Goal: Task Accomplishment & Management: Complete application form

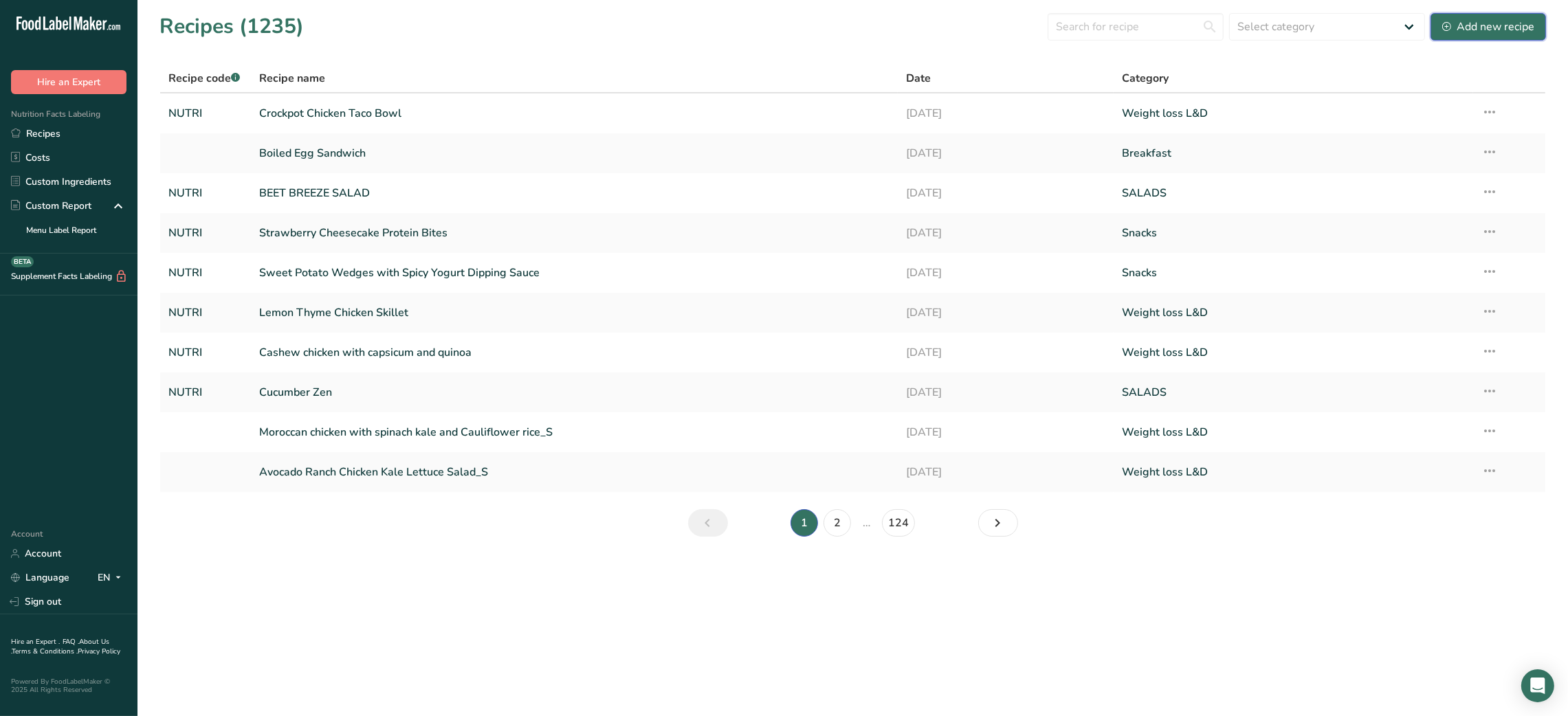
click at [1461, 25] on div "Add new recipe" at bounding box center [1487, 27] width 92 height 17
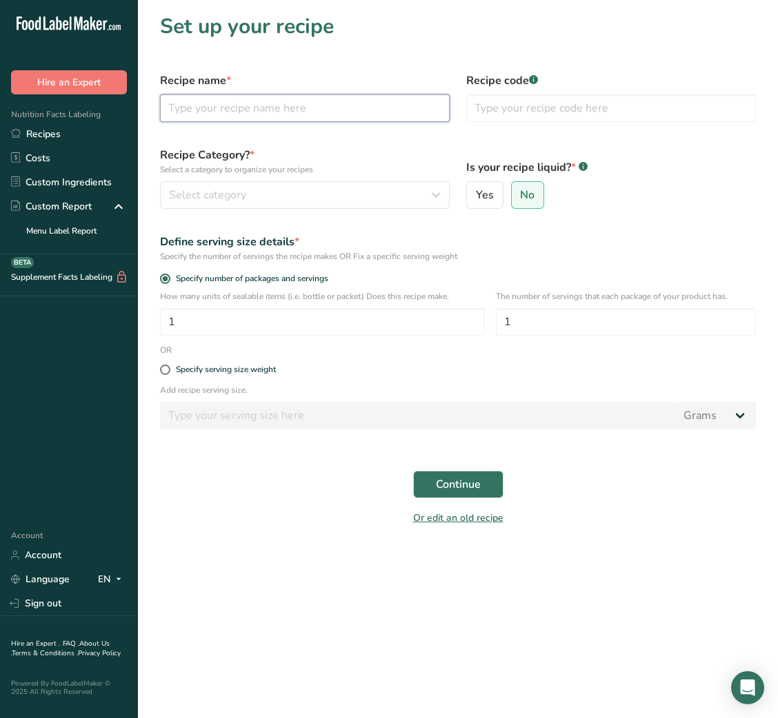
click at [271, 116] on input "text" at bounding box center [305, 108] width 290 height 28
paste input "Spinach Nuggets with a Fun Yogurt Dipping Sauce"
type input "Spinach Nuggets with a Fun Yogurt Dipping Sauce"
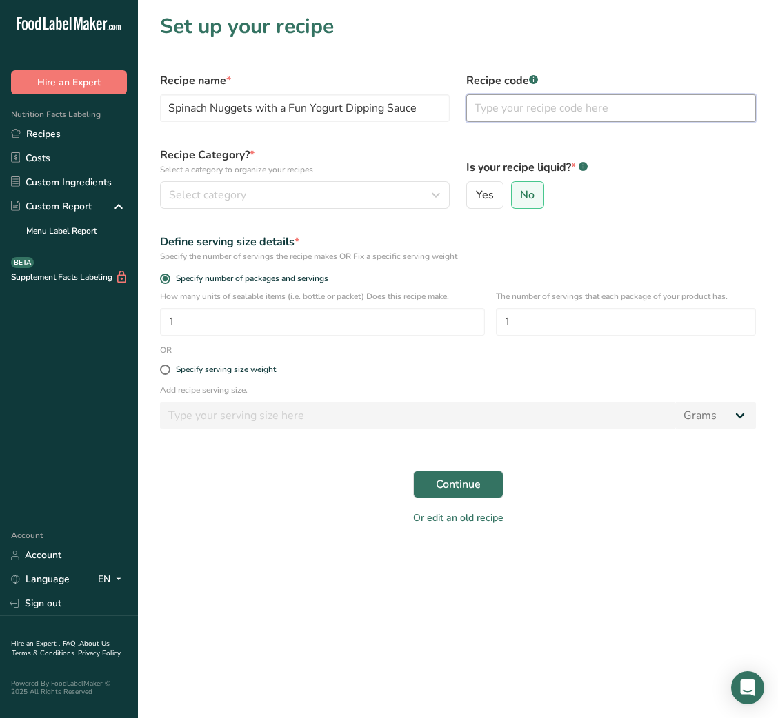
click at [514, 97] on input "text" at bounding box center [611, 108] width 290 height 28
type input "NUTRI"
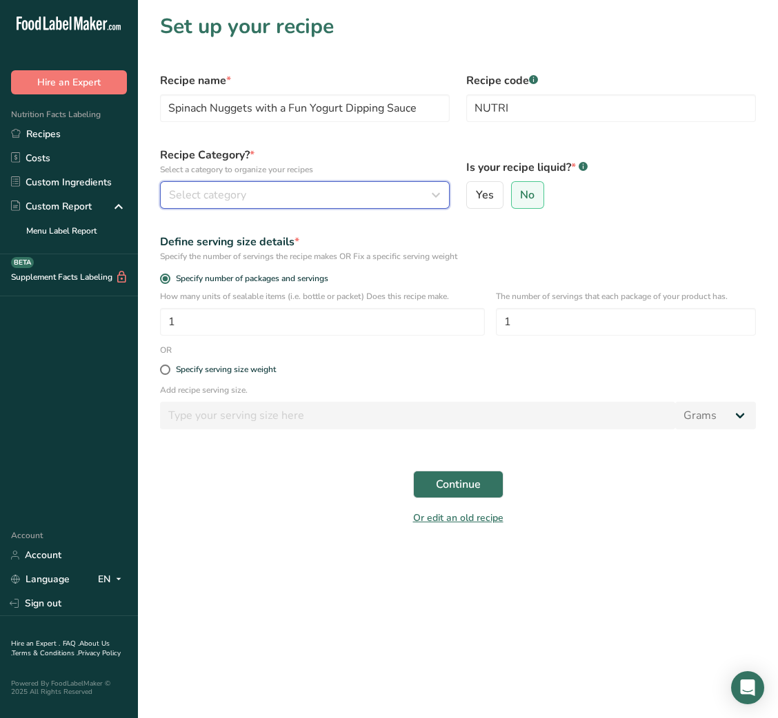
click at [342, 187] on div "Select category" at bounding box center [300, 195] width 263 height 17
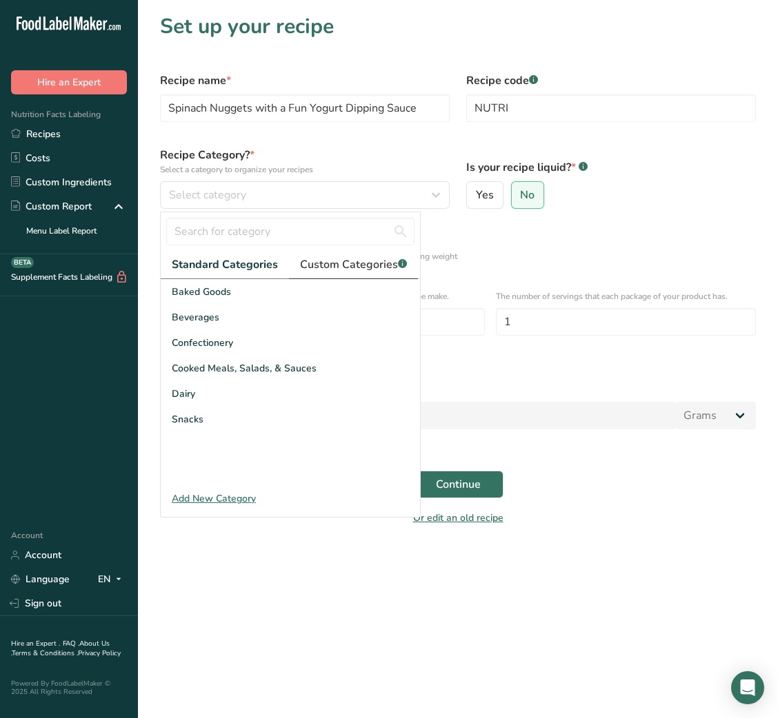
click at [334, 262] on span "Custom Categories .a-a{fill:#347362;}.b-a{fill:#fff;}" at bounding box center [353, 264] width 107 height 17
click at [263, 223] on input "text" at bounding box center [290, 232] width 248 height 28
click at [185, 263] on span "Standard Categories" at bounding box center [224, 264] width 105 height 17
click at [208, 427] on div "Snacks" at bounding box center [290, 420] width 259 height 26
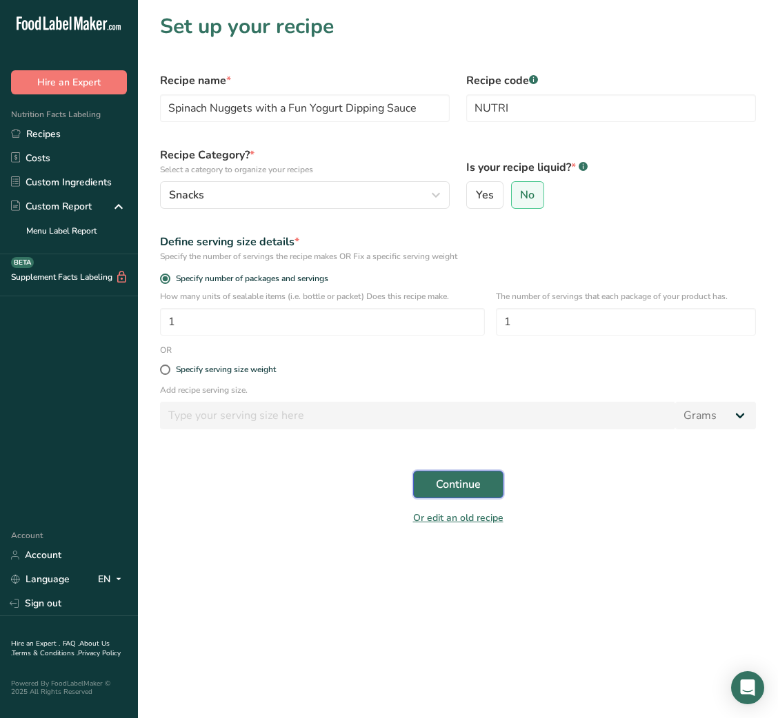
click at [458, 493] on span "Continue" at bounding box center [458, 484] width 45 height 17
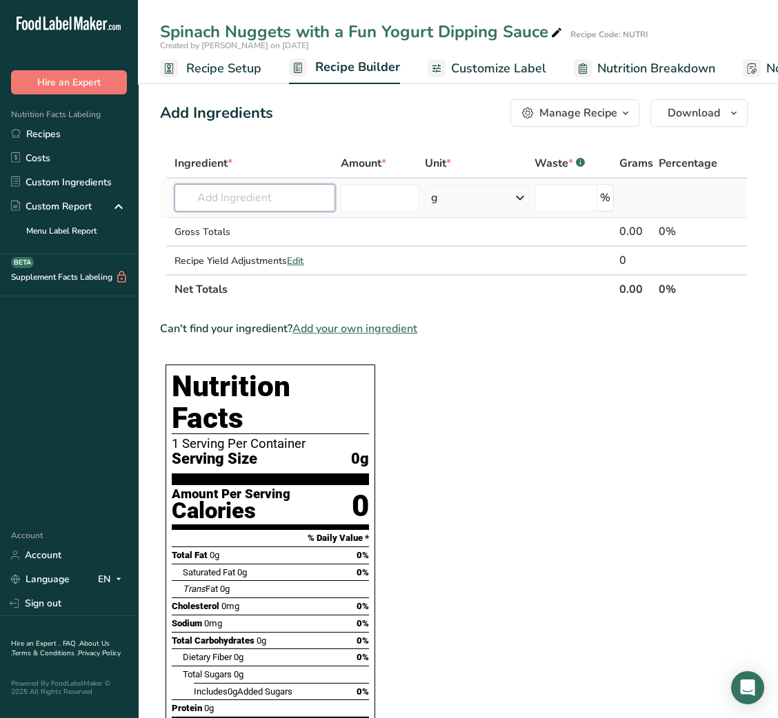
click at [245, 196] on input "text" at bounding box center [254, 198] width 161 height 28
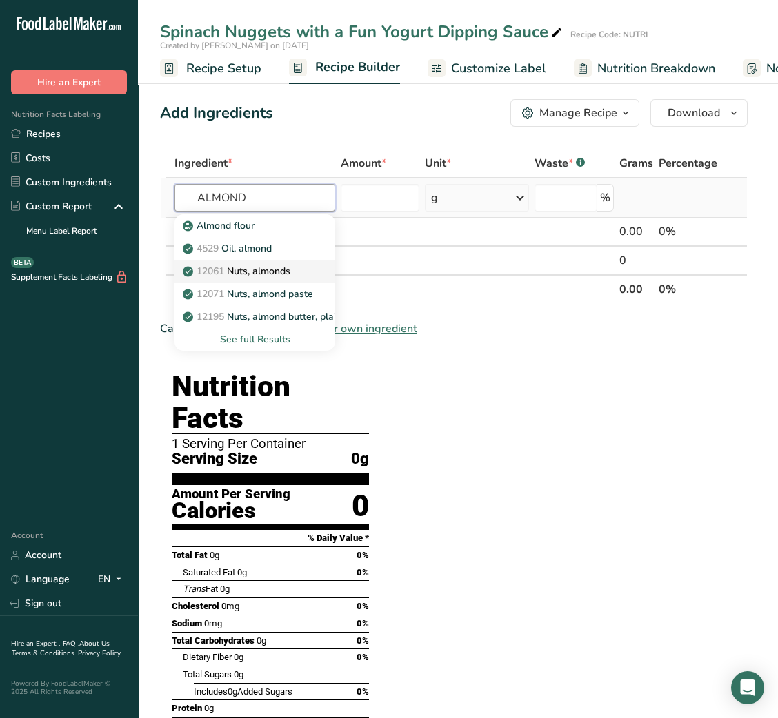
type input "ALMOND"
click at [255, 264] on p "12061 Nuts, almonds" at bounding box center [237, 271] width 105 height 14
type input "Nuts, almonds"
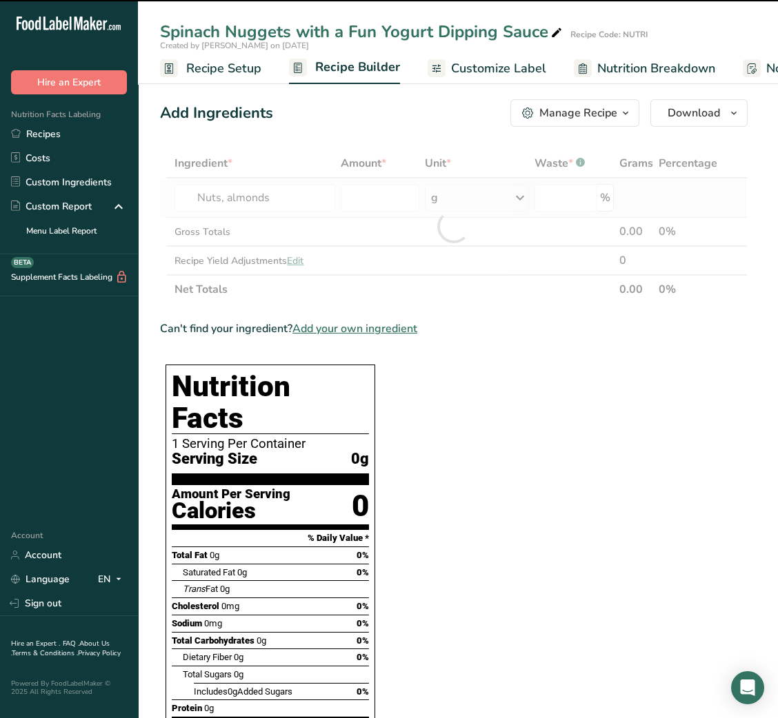
type input "0"
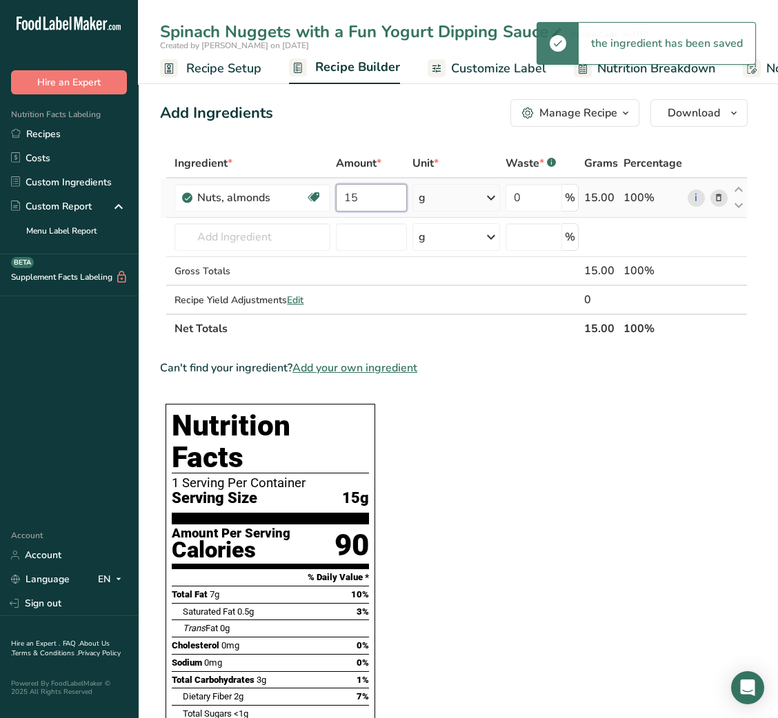
click at [344, 207] on input "15" at bounding box center [372, 198] width 72 height 28
type input "7"
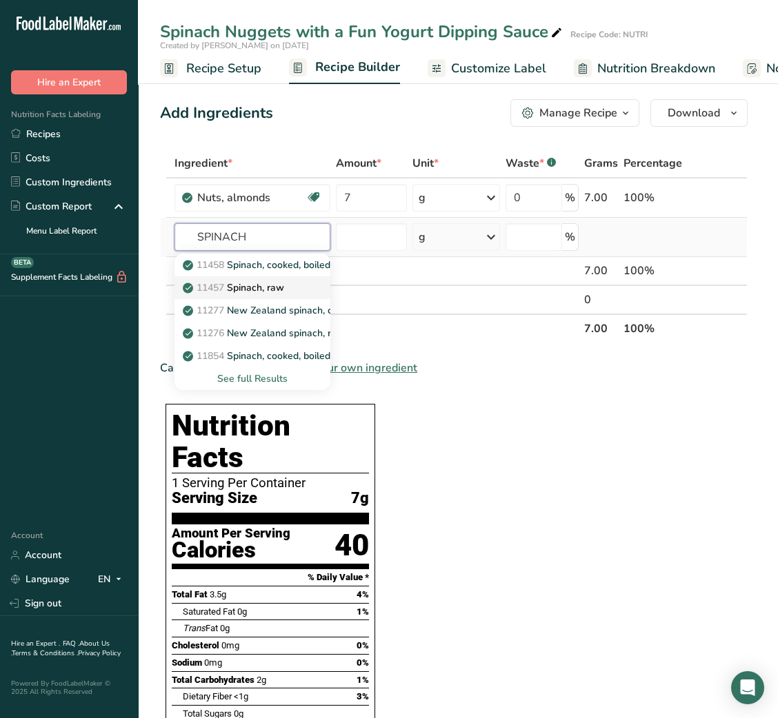
type input "SPINACH"
click at [274, 290] on p "11457 Spinach, raw" at bounding box center [234, 288] width 99 height 14
type input "Spinach, raw"
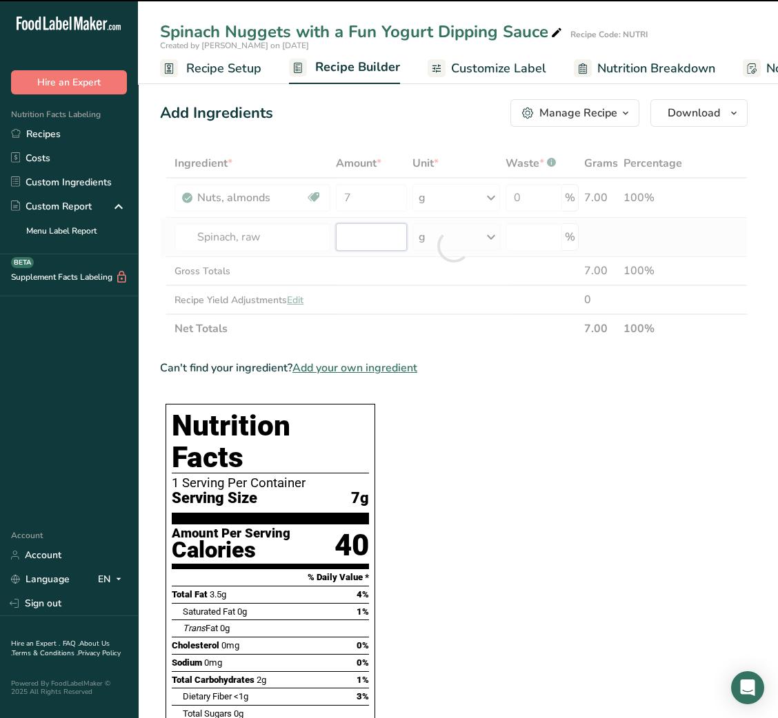
type input "0"
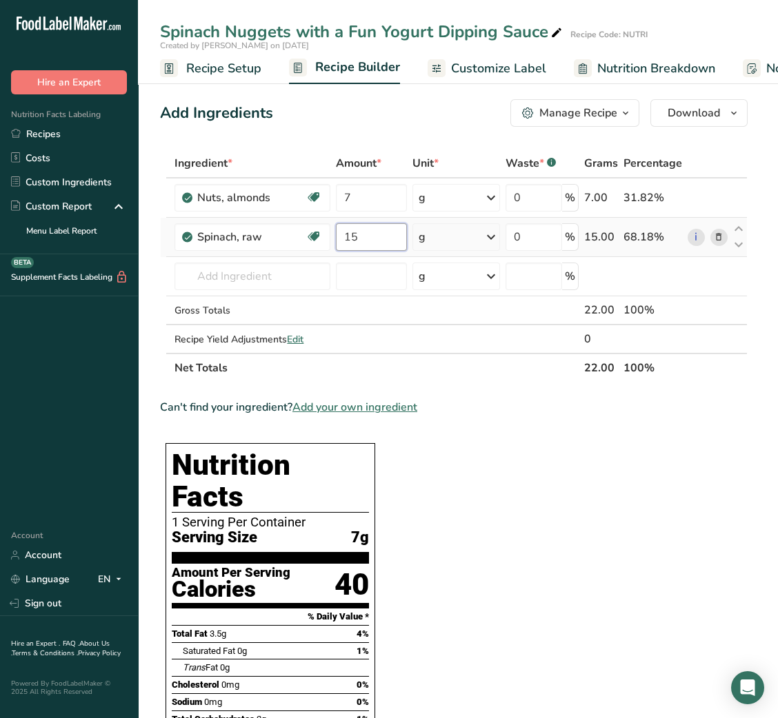
type input "15"
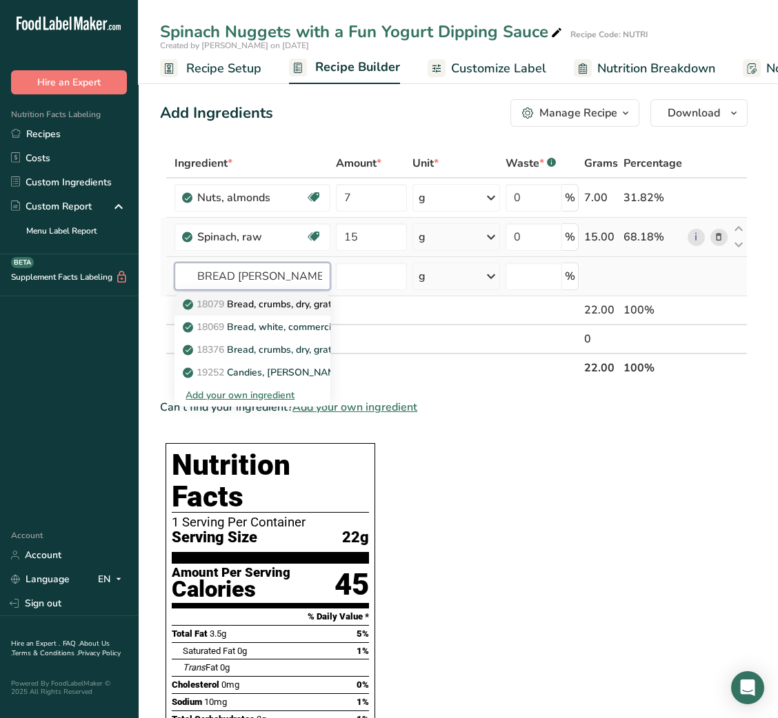
type input "BREAD [PERSON_NAME]"
click at [275, 303] on p "18079 Bread, crumbs, dry, grated, plain" at bounding box center [276, 304] width 183 height 14
type input "Bread, crumbs, dry, grated, plain"
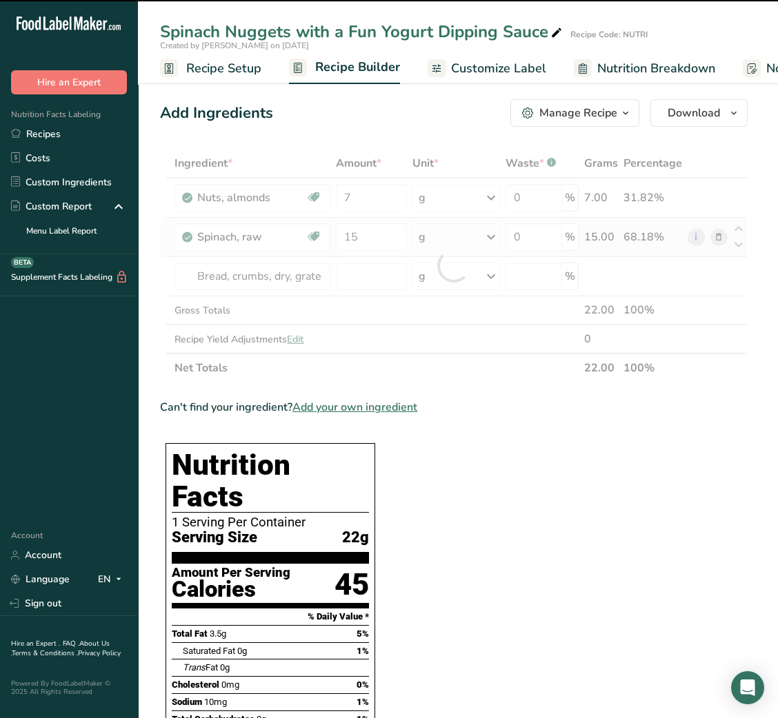
type input "0"
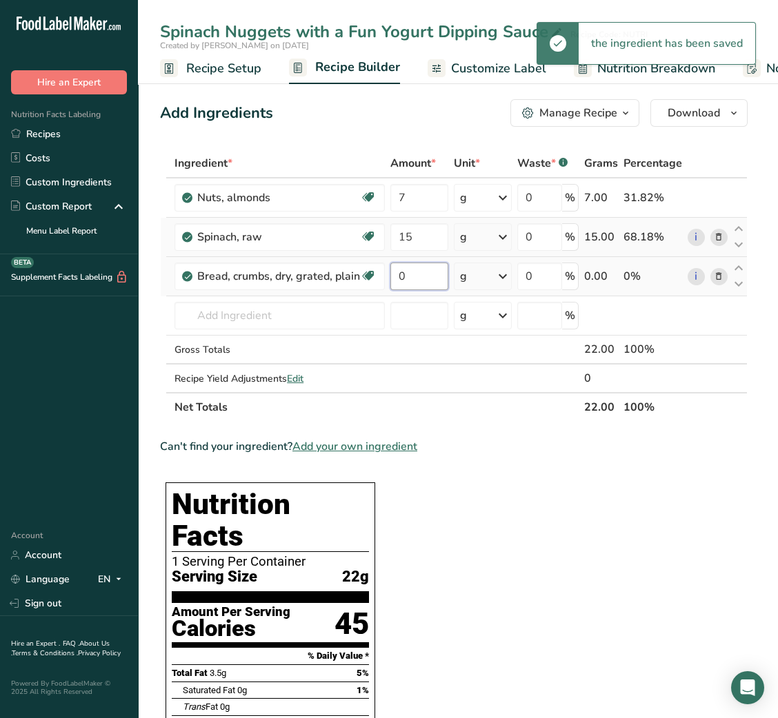
click at [398, 277] on input "0" at bounding box center [419, 277] width 58 height 28
type input "8"
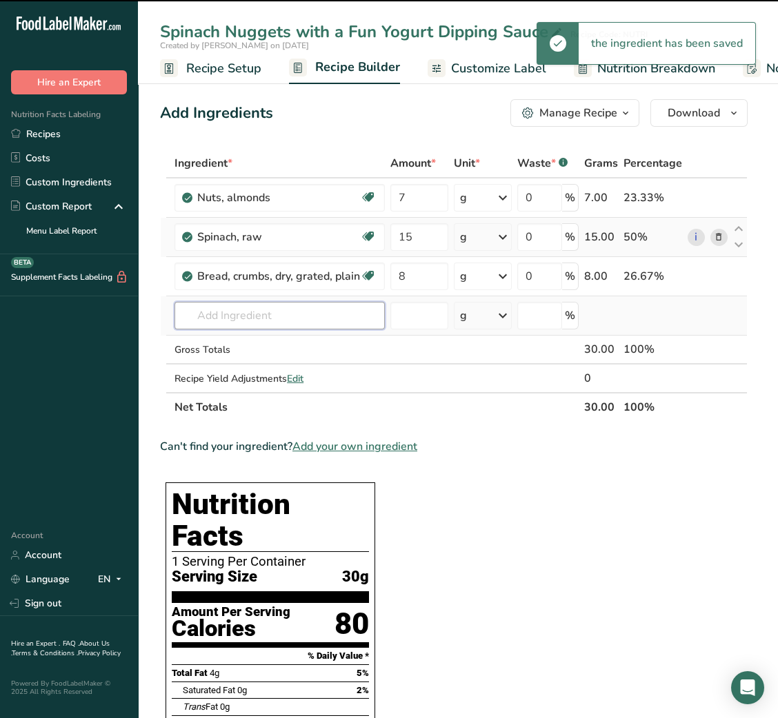
click at [333, 317] on input "text" at bounding box center [279, 316] width 210 height 28
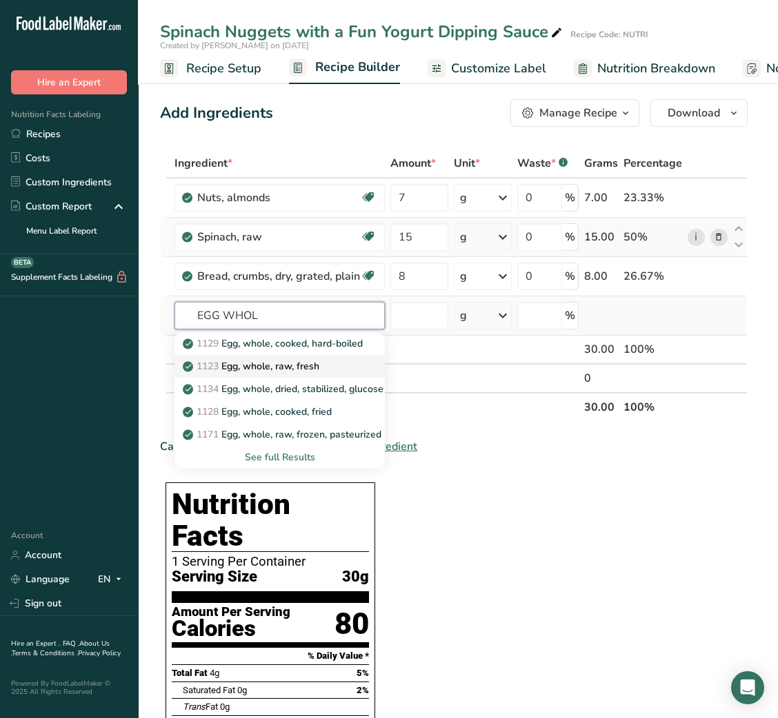
type input "EGG WHOL"
click at [292, 368] on p "1123 Egg, whole, raw, fresh" at bounding box center [252, 366] width 134 height 14
type input "Egg, whole, raw, fresh"
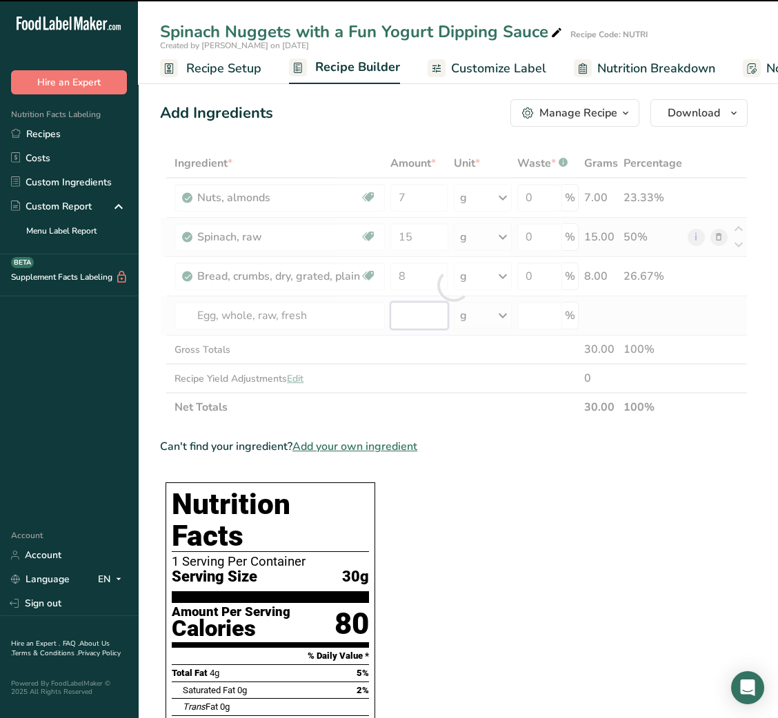
type input "0"
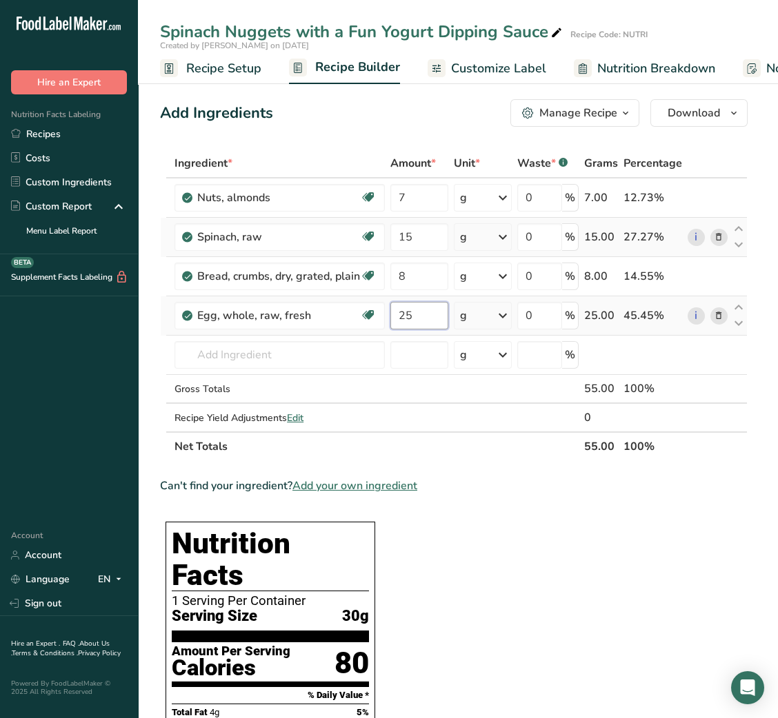
type input "25"
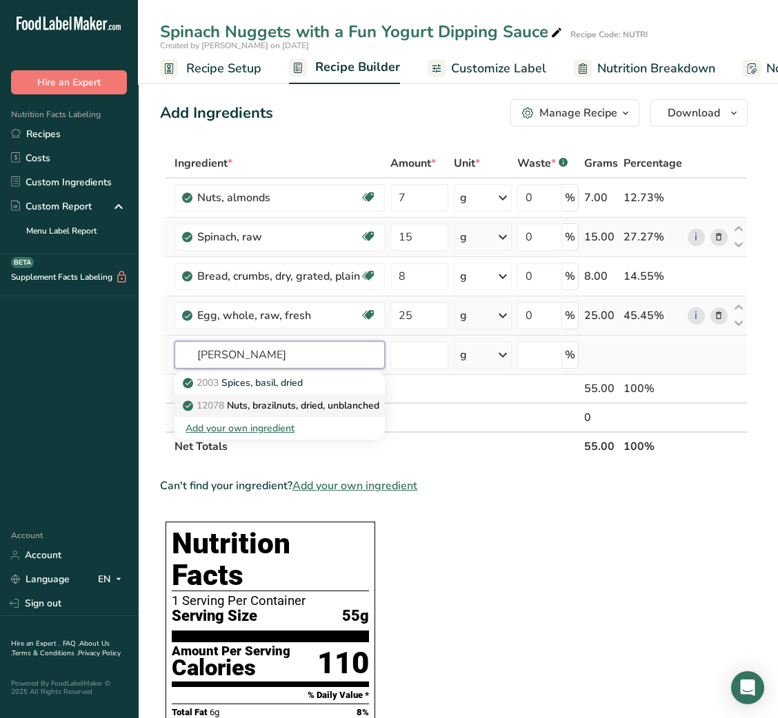
type input "[PERSON_NAME]"
click at [284, 398] on p "12078 Nuts, brazilnuts, dried, unblanched" at bounding box center [282, 405] width 194 height 14
type input "Nuts, brazilnuts, dried, unblanched"
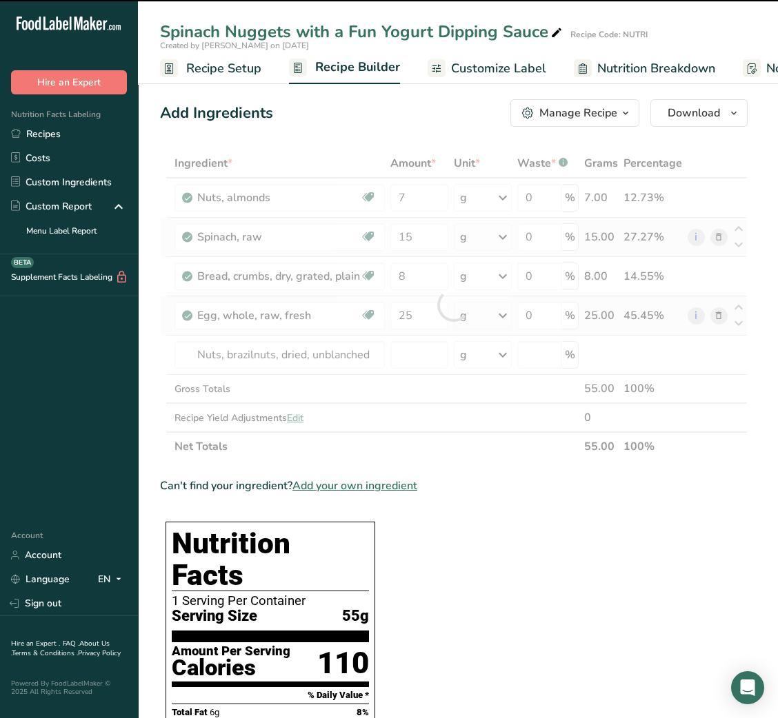
type input "0"
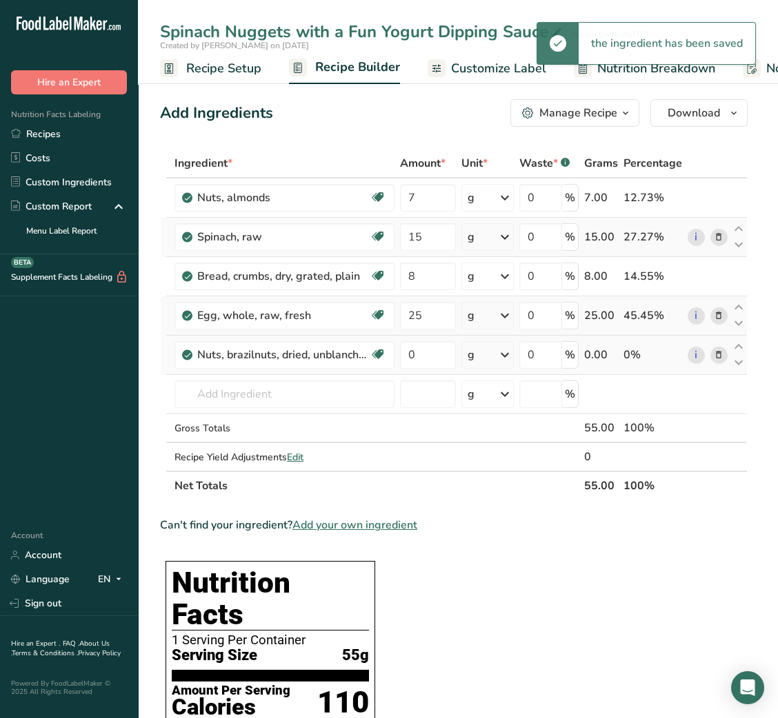
click at [718, 356] on icon at bounding box center [719, 355] width 10 height 14
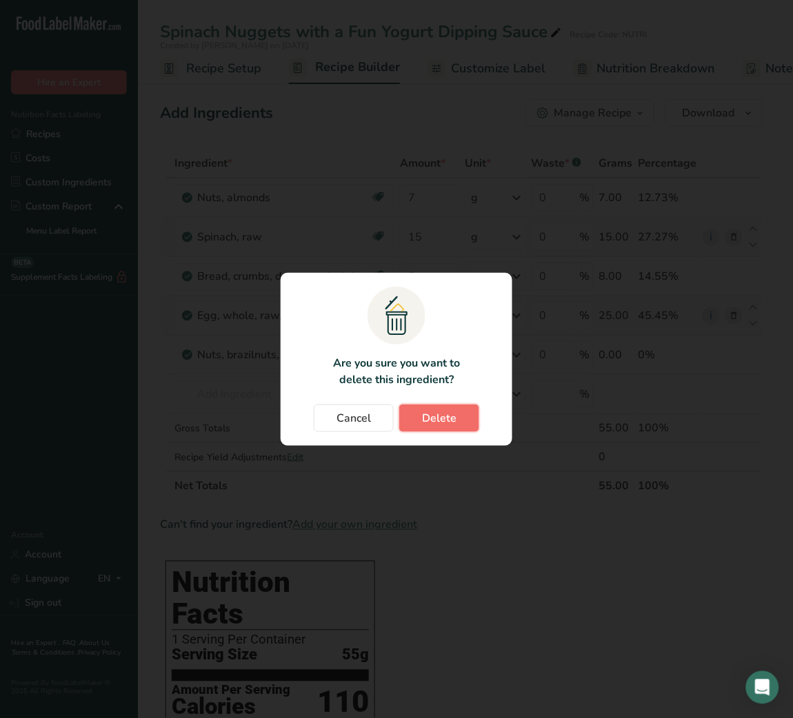
click at [449, 414] on span "Delete" at bounding box center [439, 418] width 34 height 17
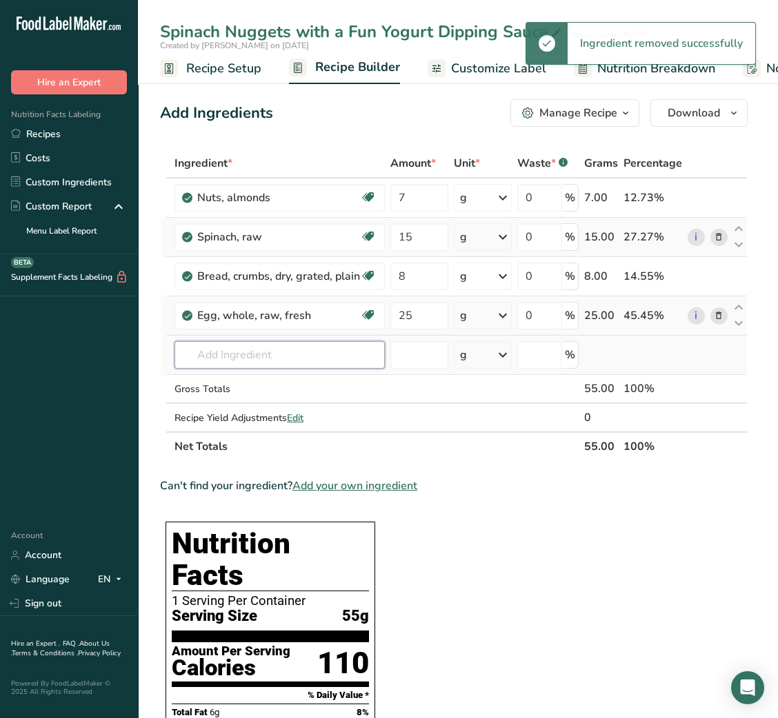
click at [288, 357] on input "text" at bounding box center [279, 355] width 210 height 28
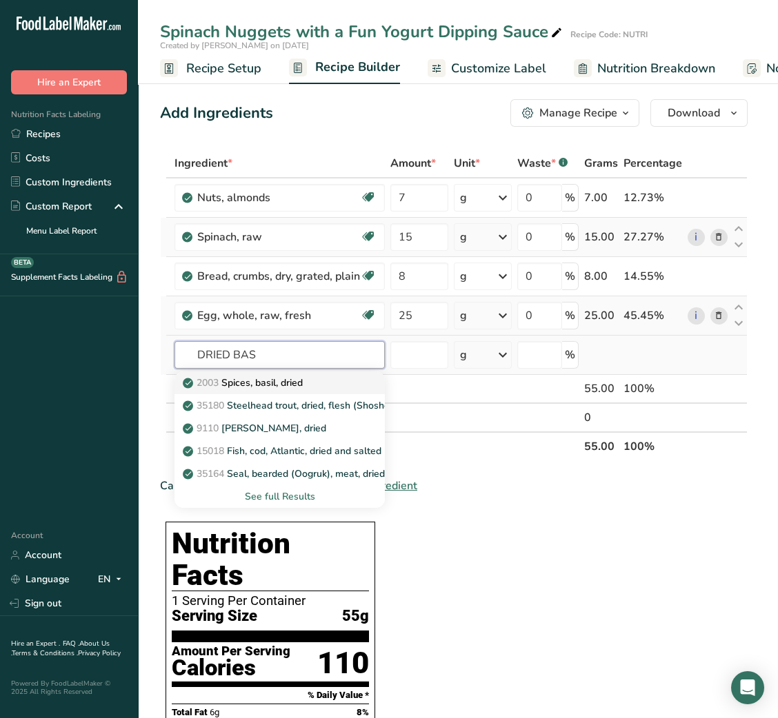
type input "DRIED BAS"
click at [295, 384] on p "2003 Spices, basil, dried" at bounding box center [243, 383] width 117 height 14
type input "Spices, basil, dried"
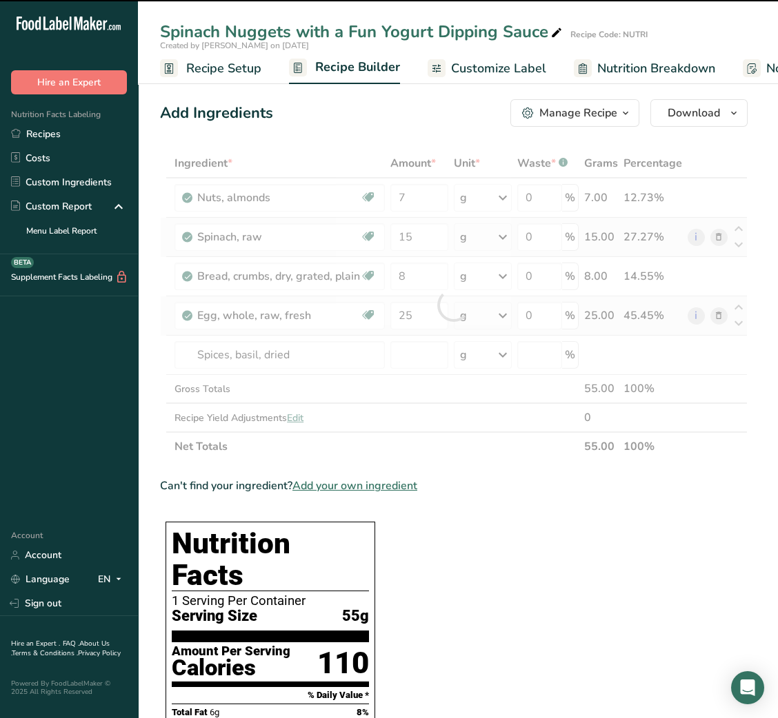
type input "0"
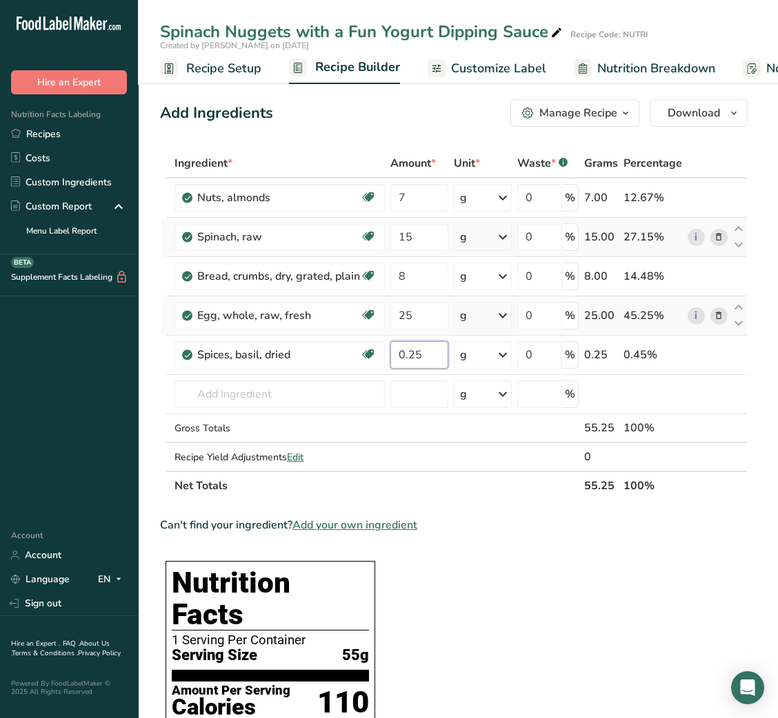
type input "0.25"
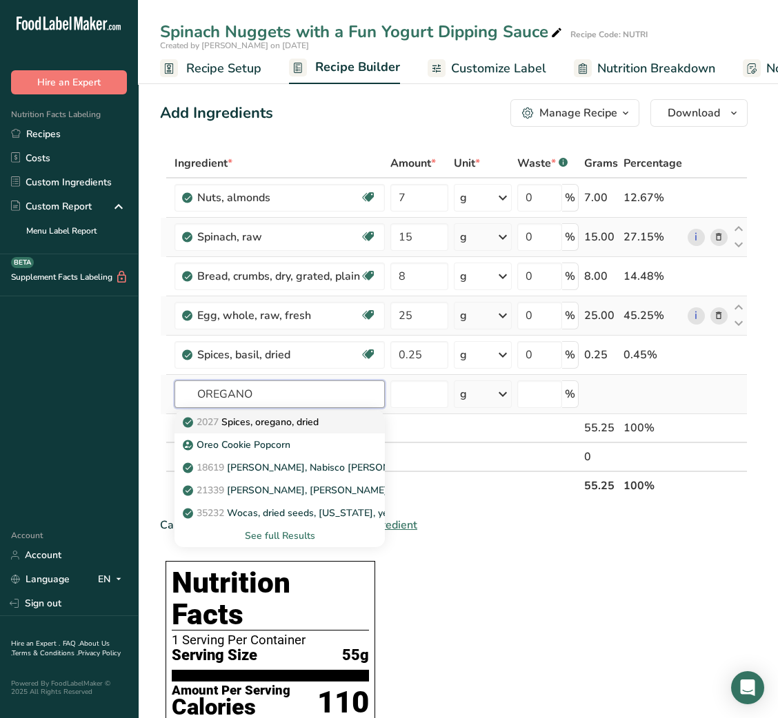
type input "OREGANO"
click at [314, 414] on link "2027 Spices, oregano, dried" at bounding box center [279, 422] width 210 height 23
type input "Spices, oregano, dried"
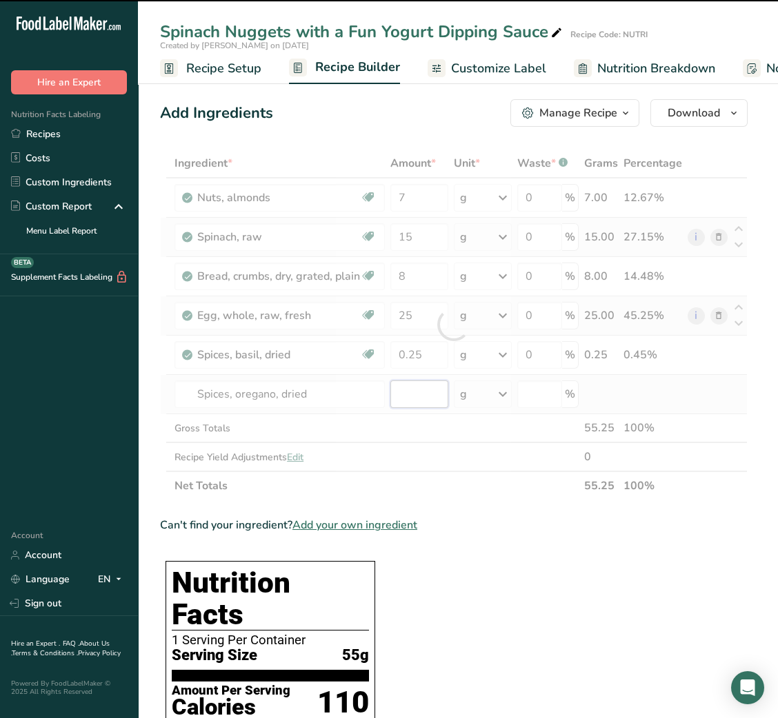
type input "0"
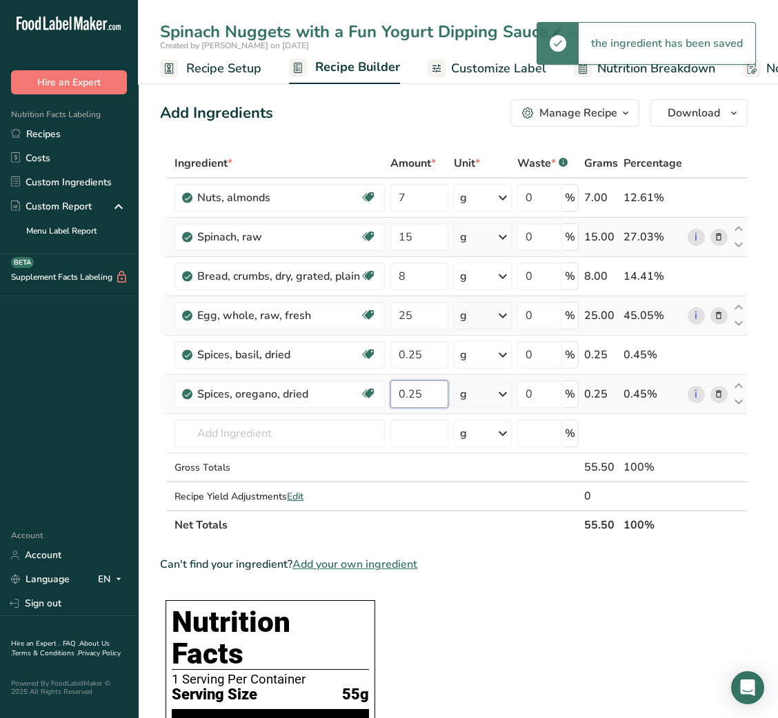
type input "0.25"
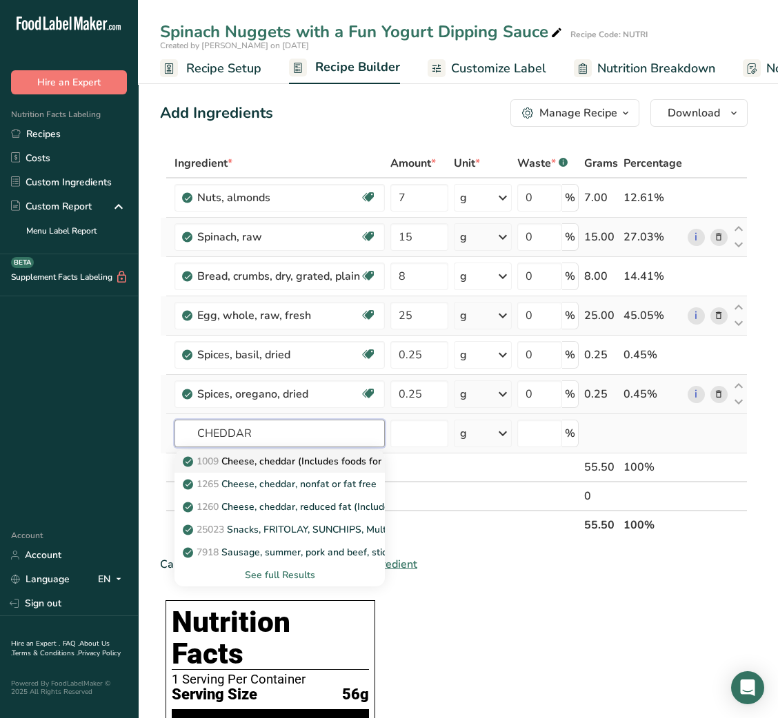
type input "CHEDDAR"
click at [323, 470] on link "1009 Cheese, cheddar (Includes foods for USDA's Food Distribution Program)" at bounding box center [279, 461] width 210 height 23
type input "Cheese, cheddar (Includes foods for USDA's Food Distribution Program)"
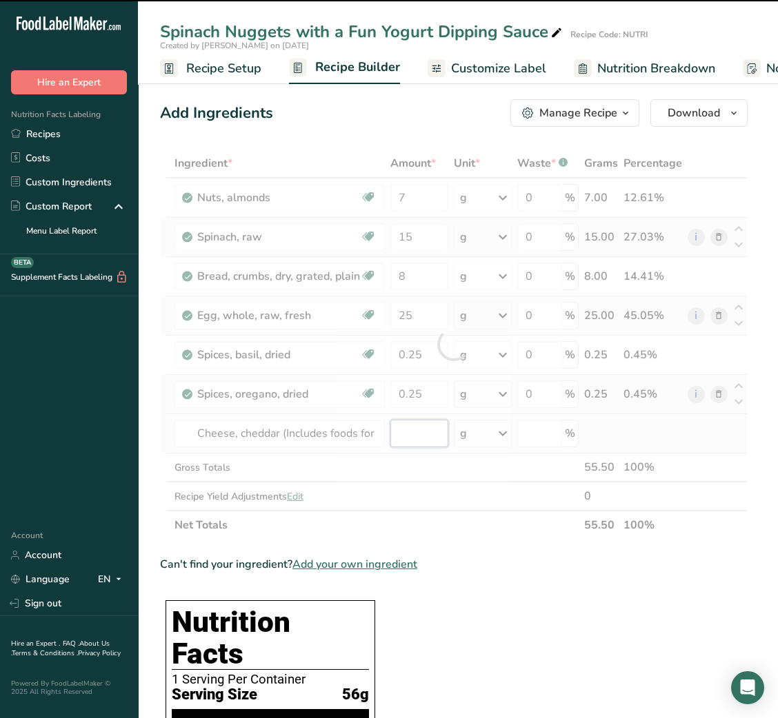
type input "0"
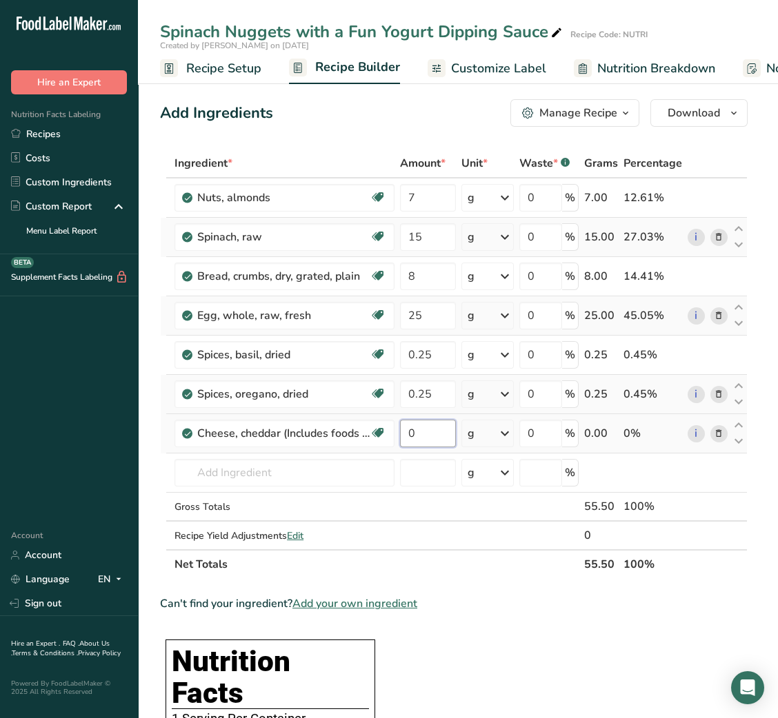
click at [413, 432] on input "0" at bounding box center [428, 434] width 56 height 28
type input "7"
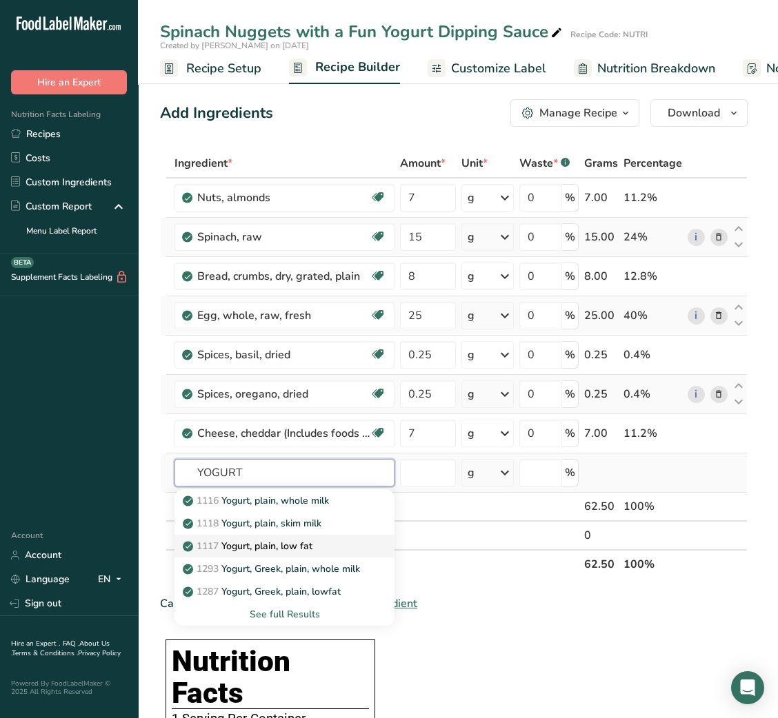
type input "YOGURT"
click at [334, 552] on div "1117 Yogurt, plain, low fat" at bounding box center [273, 546] width 176 height 14
type input "Yogurt, plain, low fat"
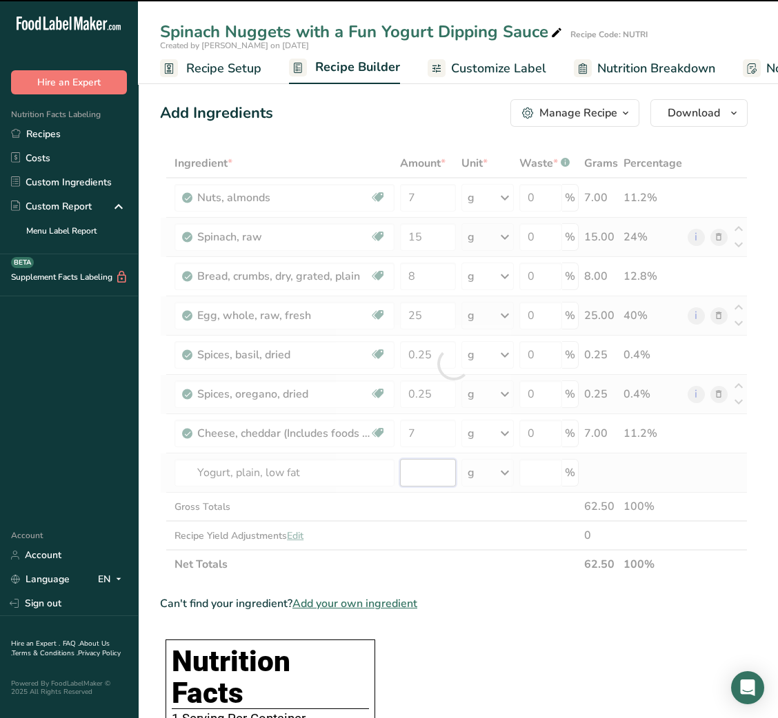
type input "0"
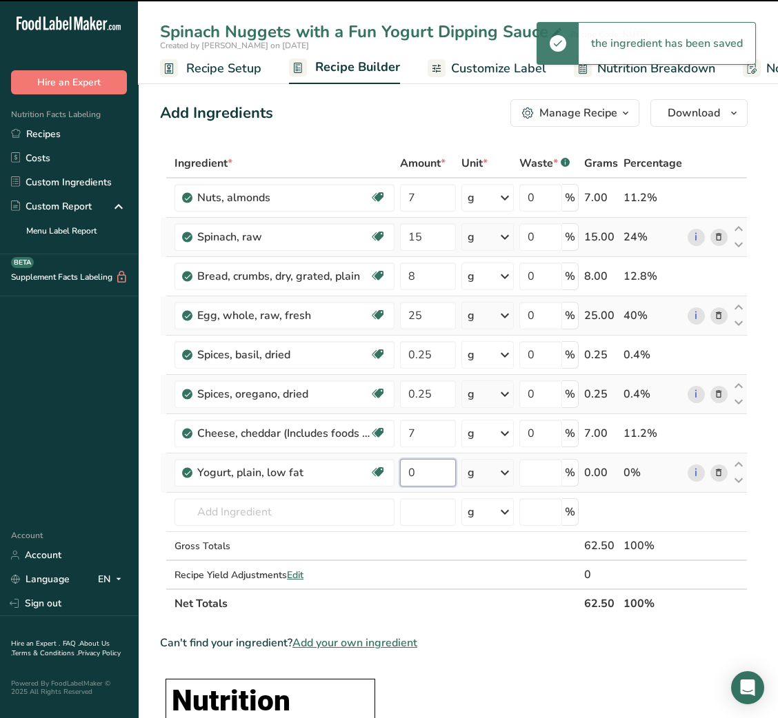
type input "0"
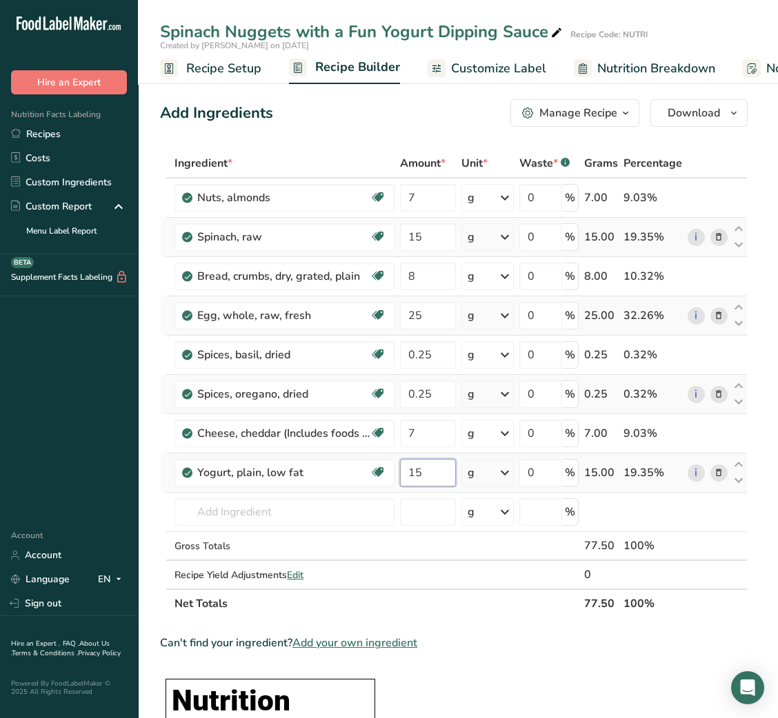
type input "15"
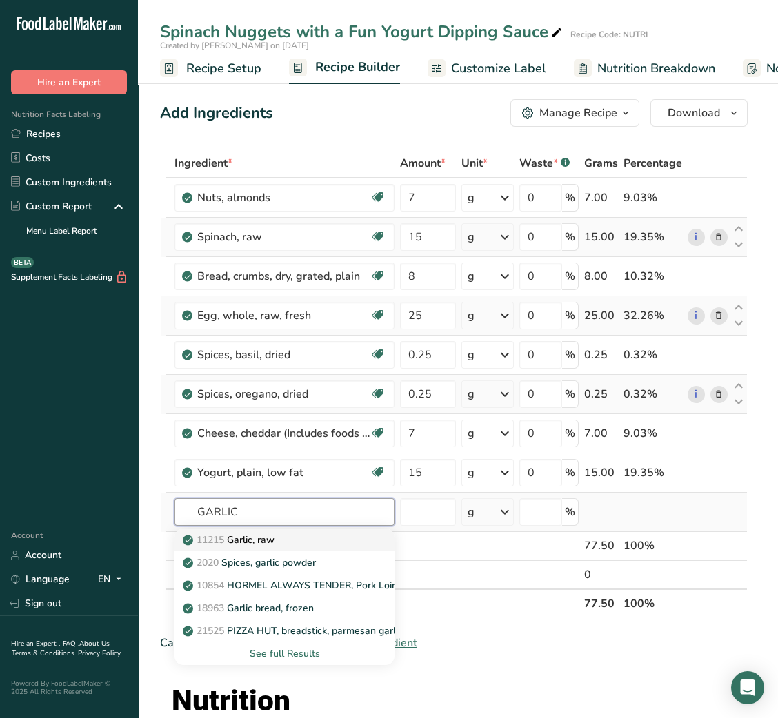
type input "GARLIC"
click at [292, 541] on div "11215 Garlic, raw" at bounding box center [273, 540] width 176 height 14
type input "Garlic, raw"
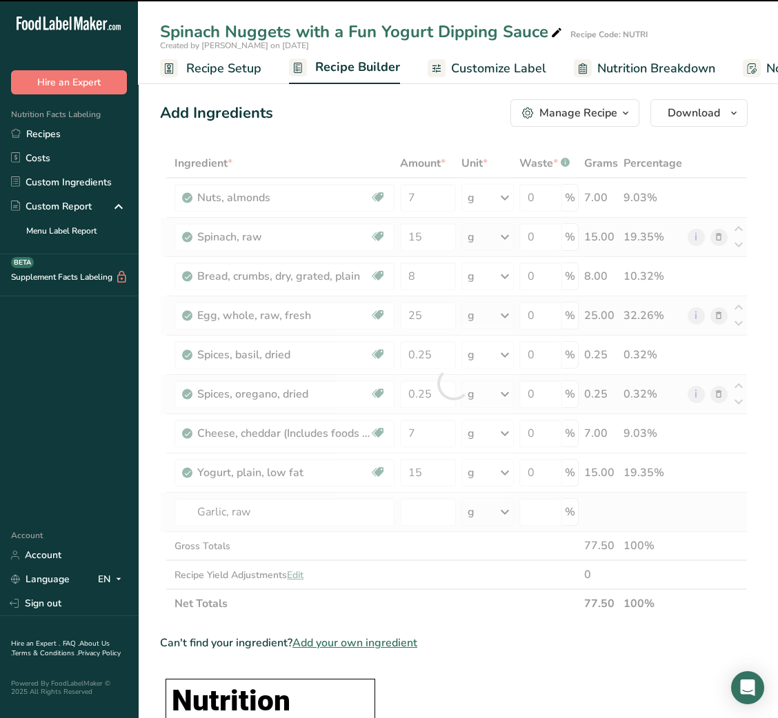
type input "0"
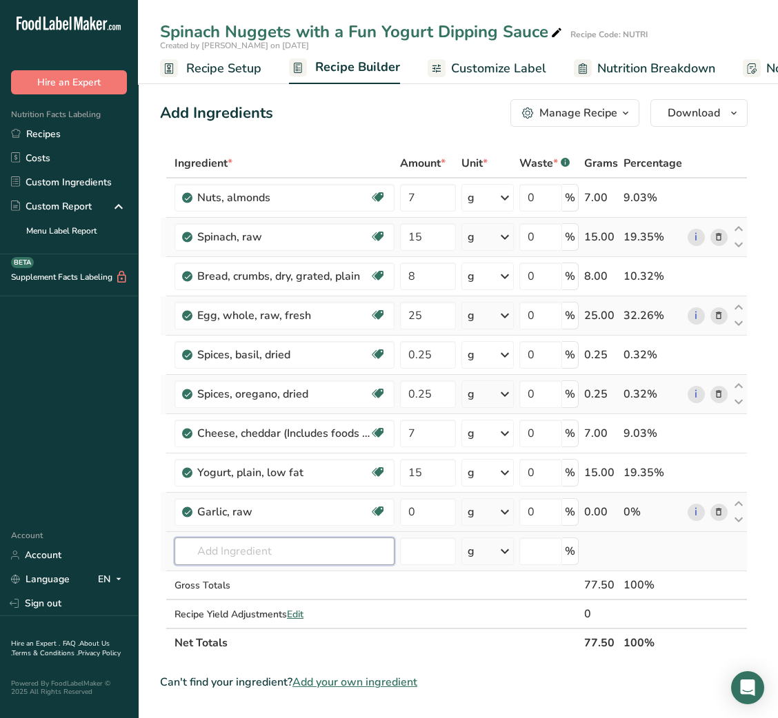
click at [287, 549] on input "text" at bounding box center [284, 552] width 220 height 28
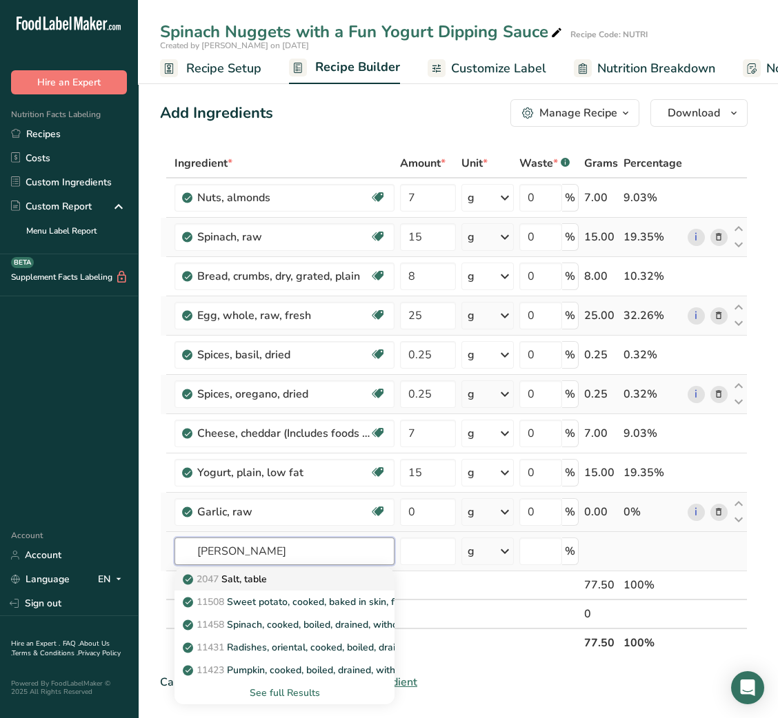
type input "[PERSON_NAME]"
click at [290, 578] on div "2047 Salt, table" at bounding box center [273, 579] width 176 height 14
type input "Salt, table"
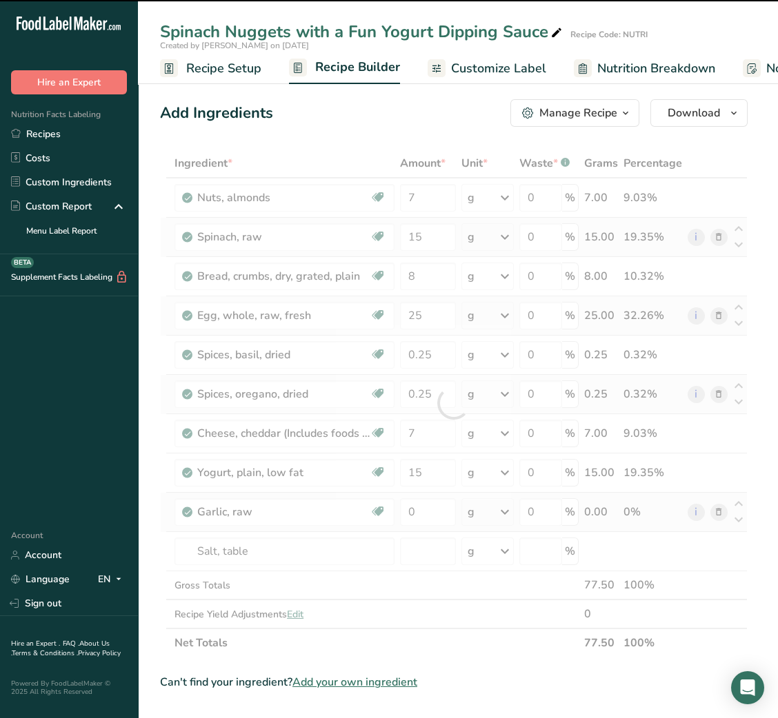
type input "0"
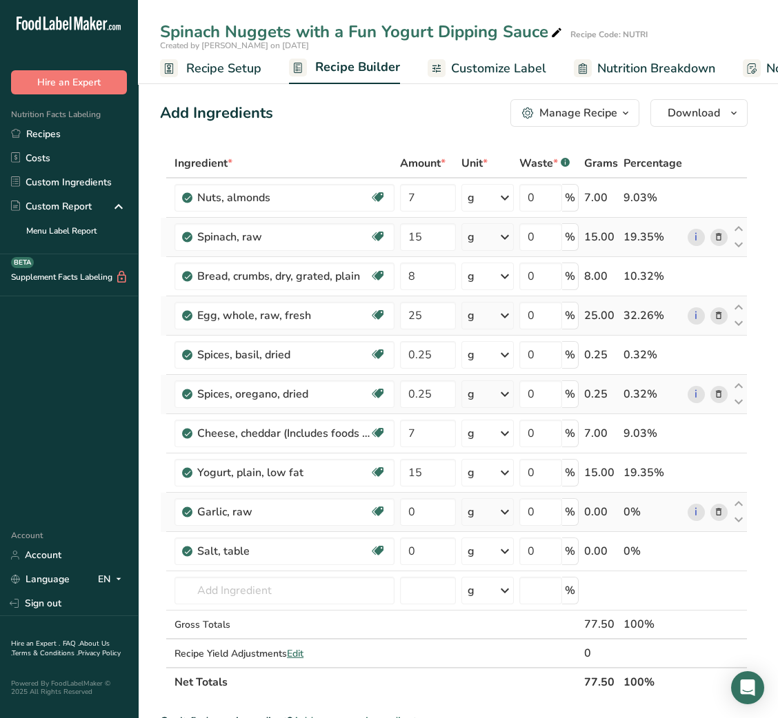
click at [721, 515] on icon at bounding box center [719, 512] width 10 height 14
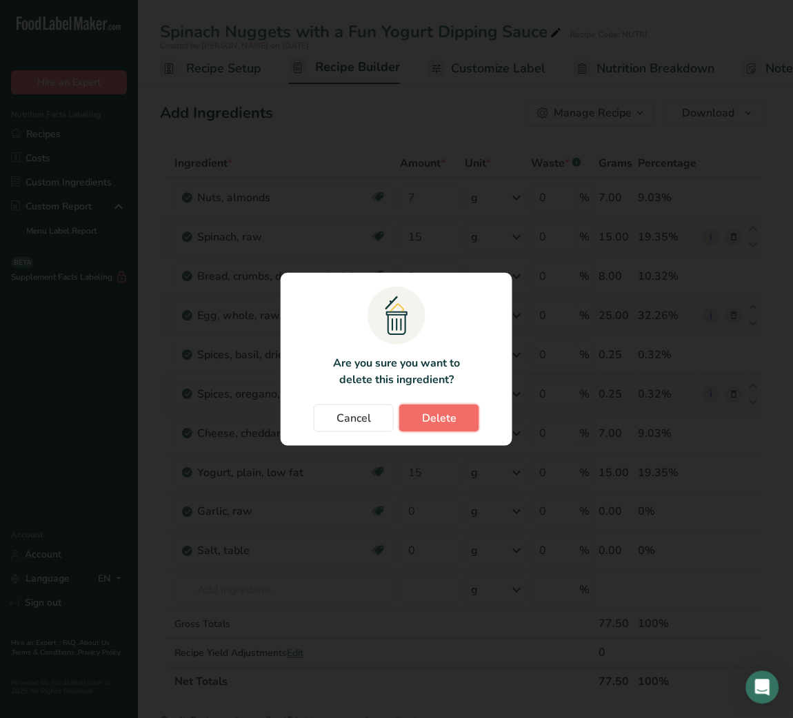
click at [469, 421] on button "Delete" at bounding box center [439, 419] width 80 height 28
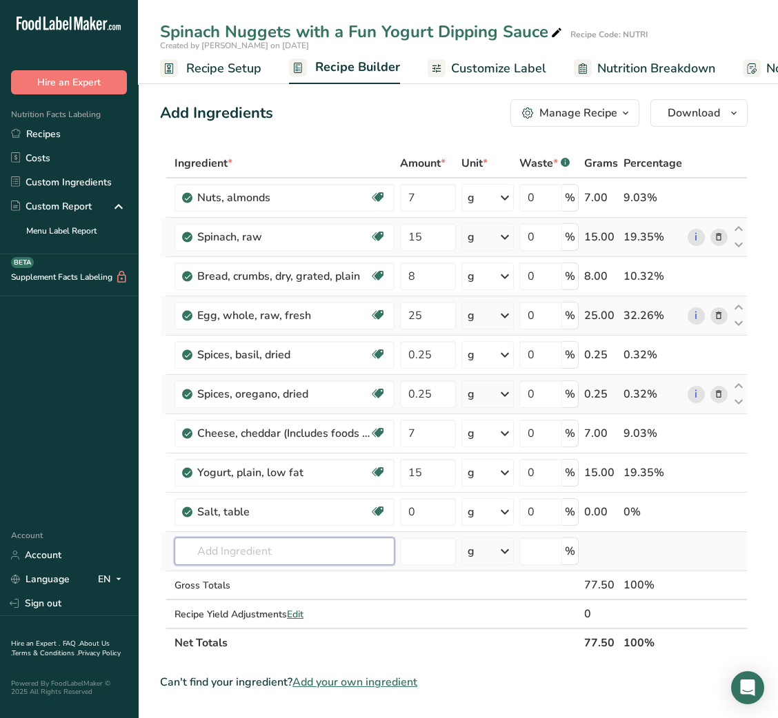
click at [239, 553] on input "text" at bounding box center [284, 552] width 220 height 28
type input "GARLIC POWDER"
click at [291, 583] on p "2020 Spices, garlic powder" at bounding box center [250, 579] width 130 height 14
type input "Spices, garlic powder"
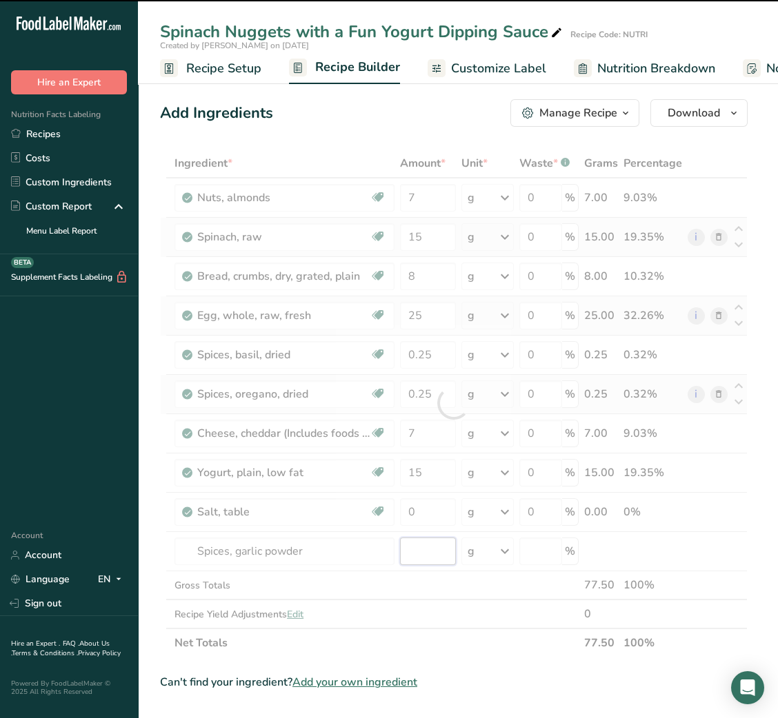
type input "0"
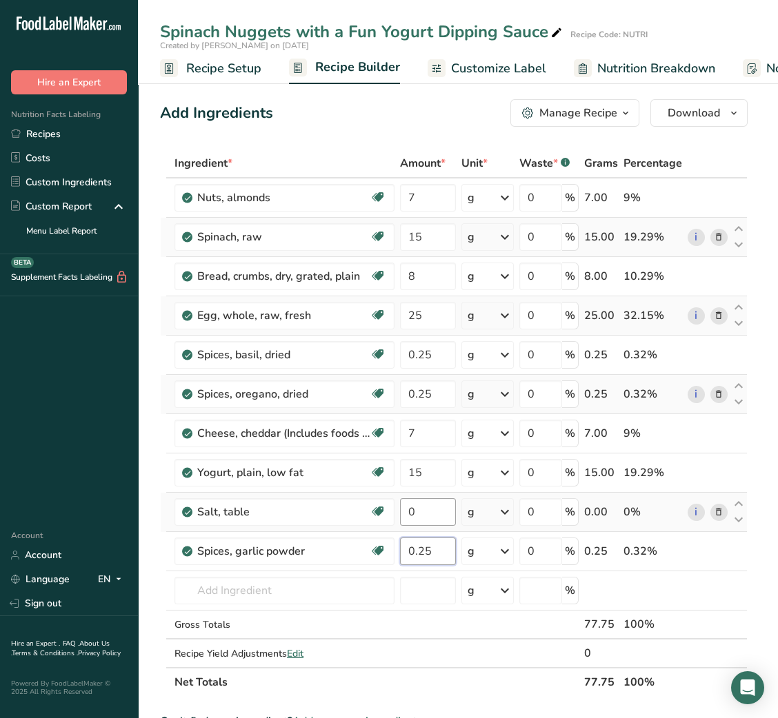
type input "0.25"
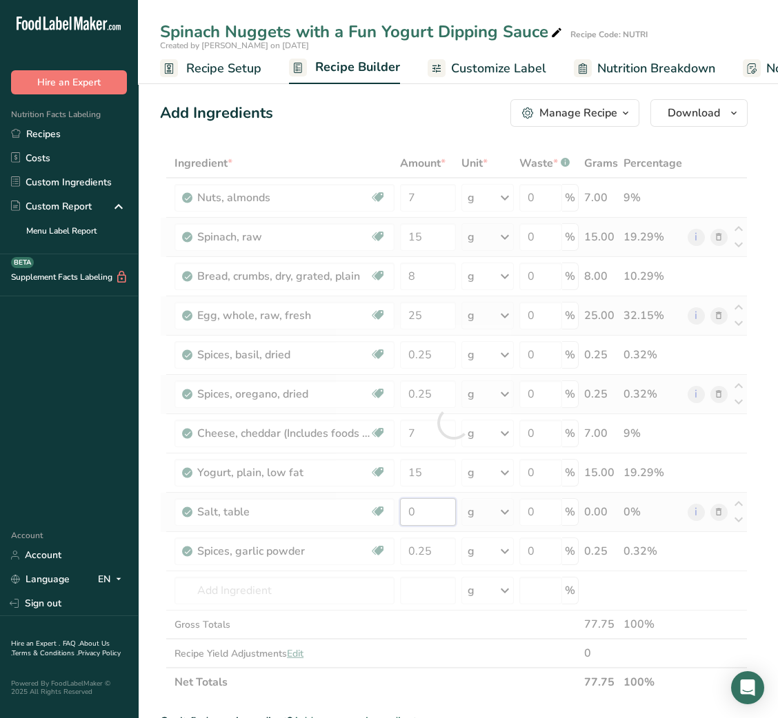
click at [413, 516] on div "Ingredient * Amount * Unit * Waste * .a-a{fill:#347362;}.b-a{fill:#fff;} Grams …" at bounding box center [453, 423] width 587 height 548
click at [413, 516] on div at bounding box center [453, 423] width 587 height 548
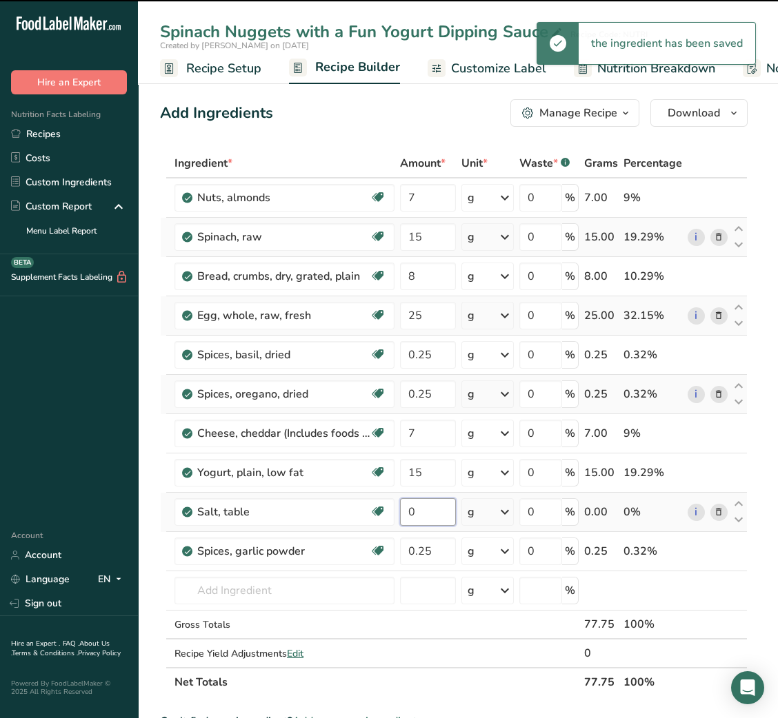
click at [413, 516] on input "0" at bounding box center [428, 512] width 56 height 28
type input "0.25"
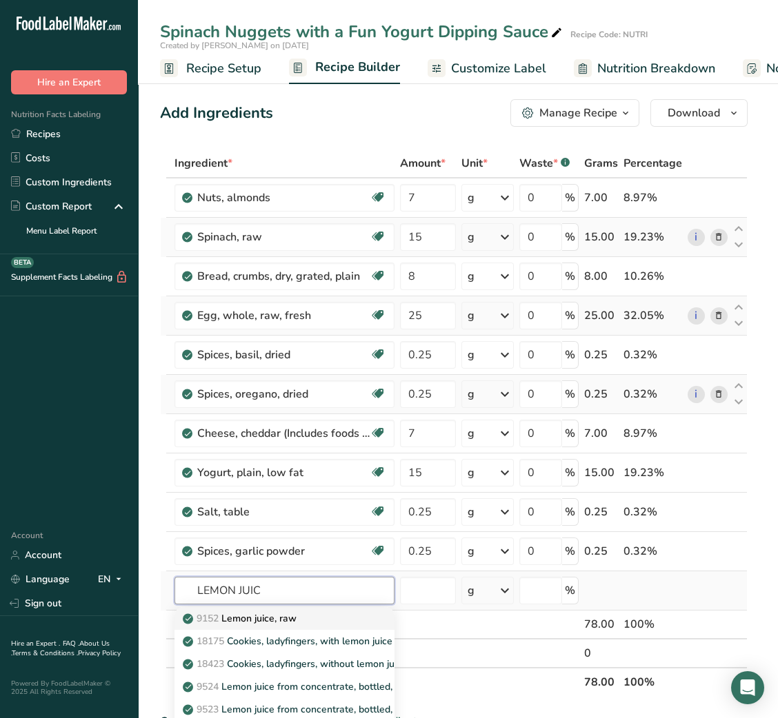
type input "LEMON JUIC"
click at [251, 620] on p "9152 Lemon juice, raw" at bounding box center [240, 619] width 111 height 14
type input "Lemon juice, raw"
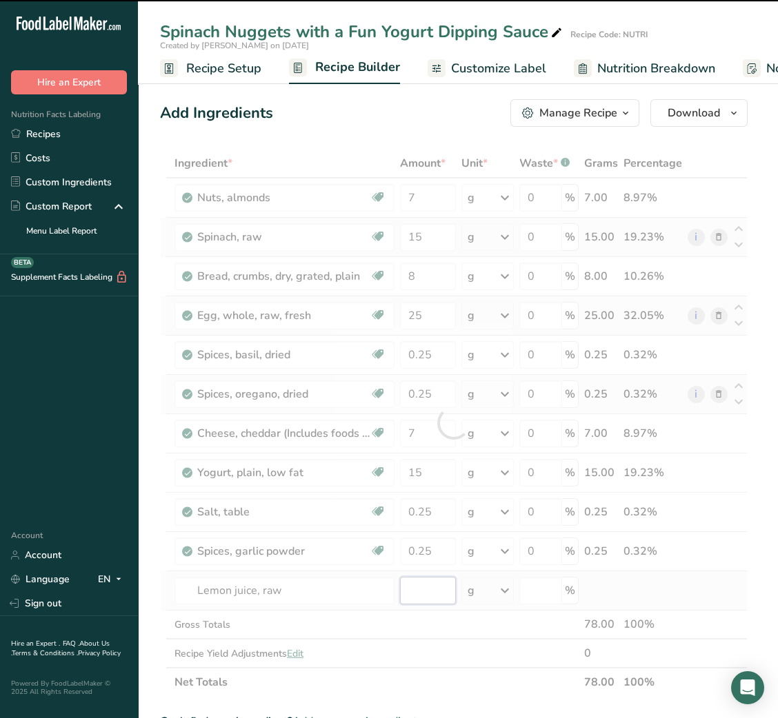
type input "0"
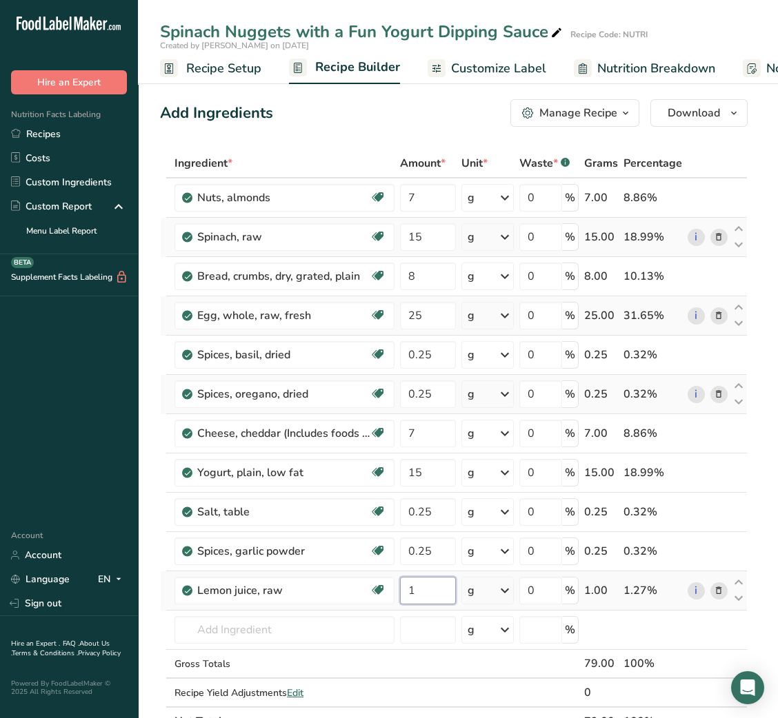
type input "1"
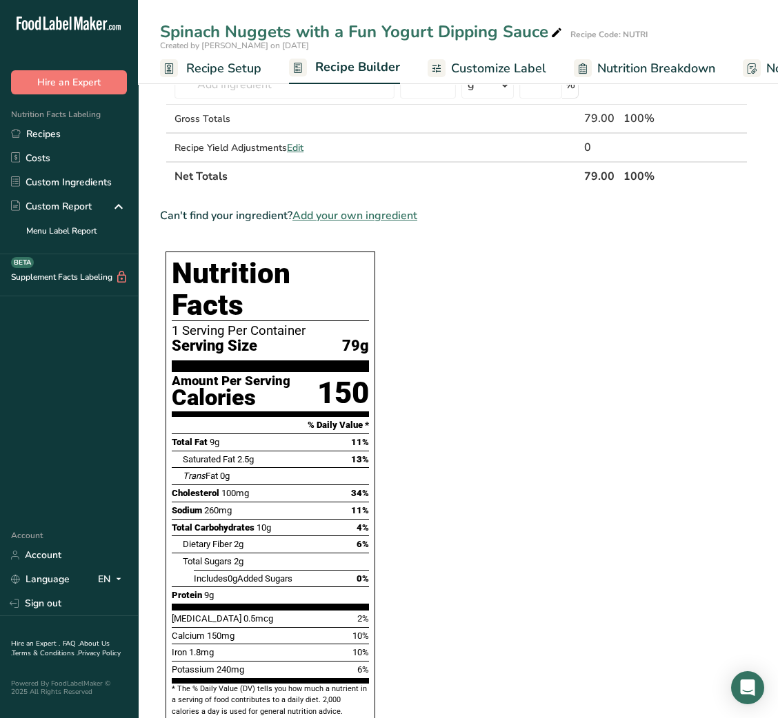
scroll to position [1060, 0]
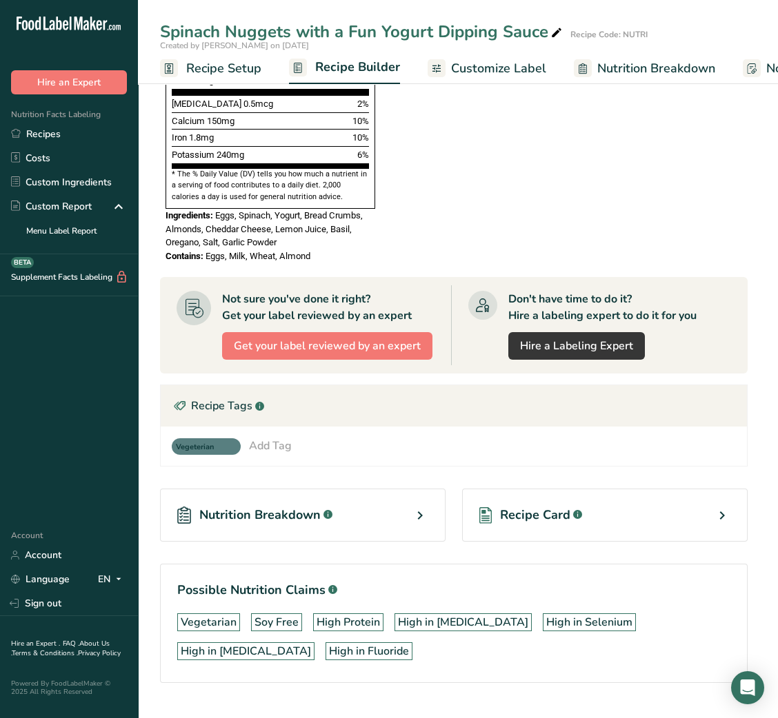
click at [527, 506] on span "Recipe Card" at bounding box center [535, 515] width 70 height 19
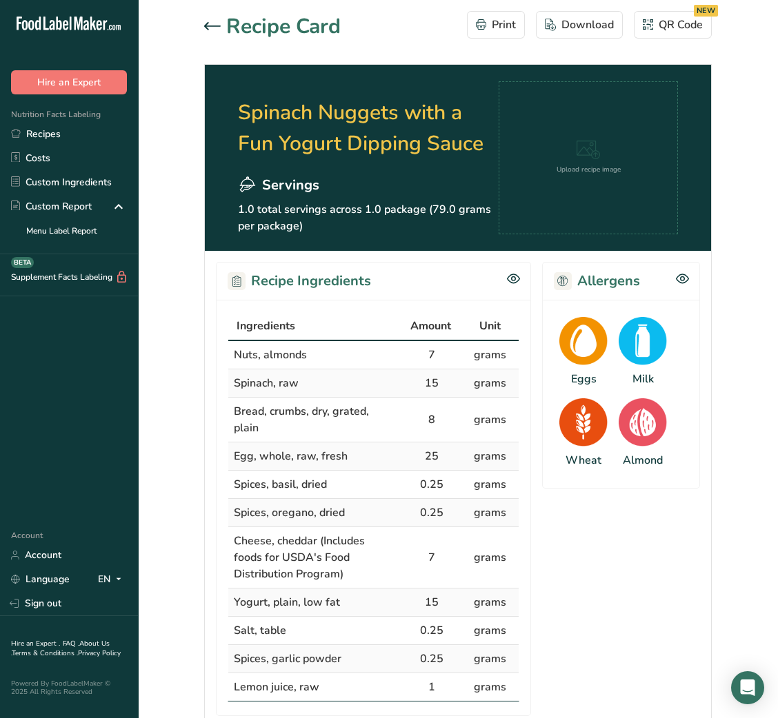
scroll to position [424, 0]
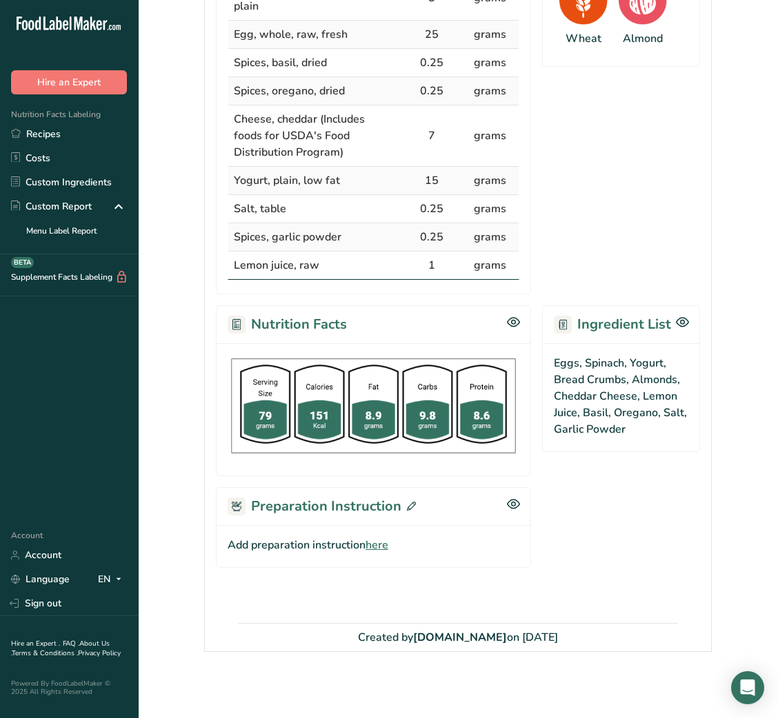
click at [381, 537] on span "here" at bounding box center [376, 545] width 23 height 17
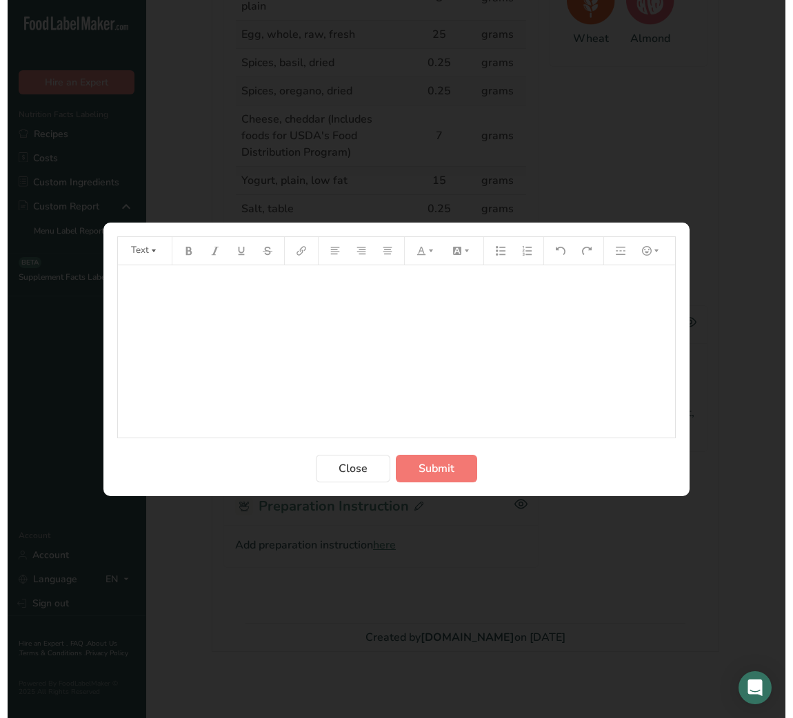
scroll to position [412, 0]
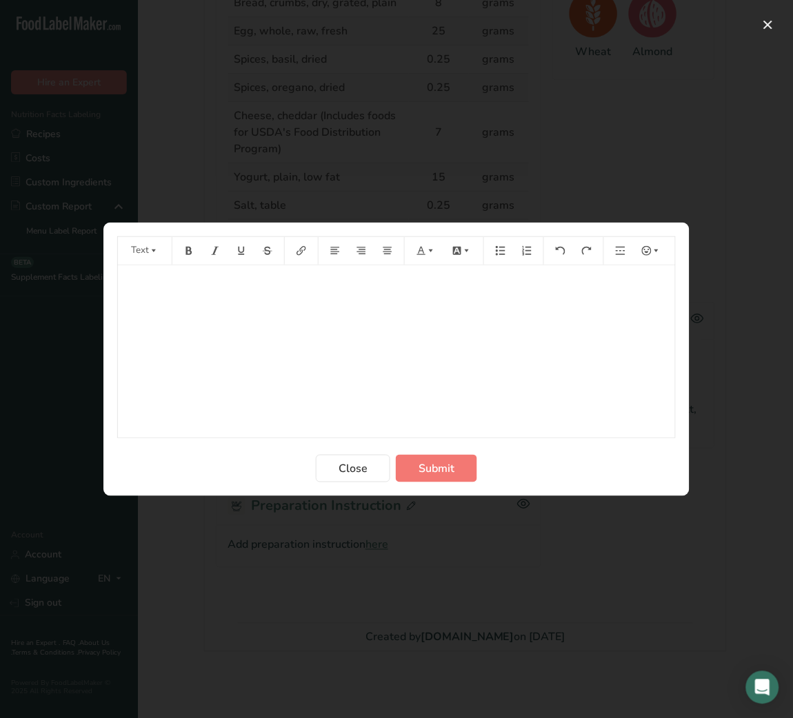
click at [309, 351] on div "﻿" at bounding box center [396, 351] width 557 height 172
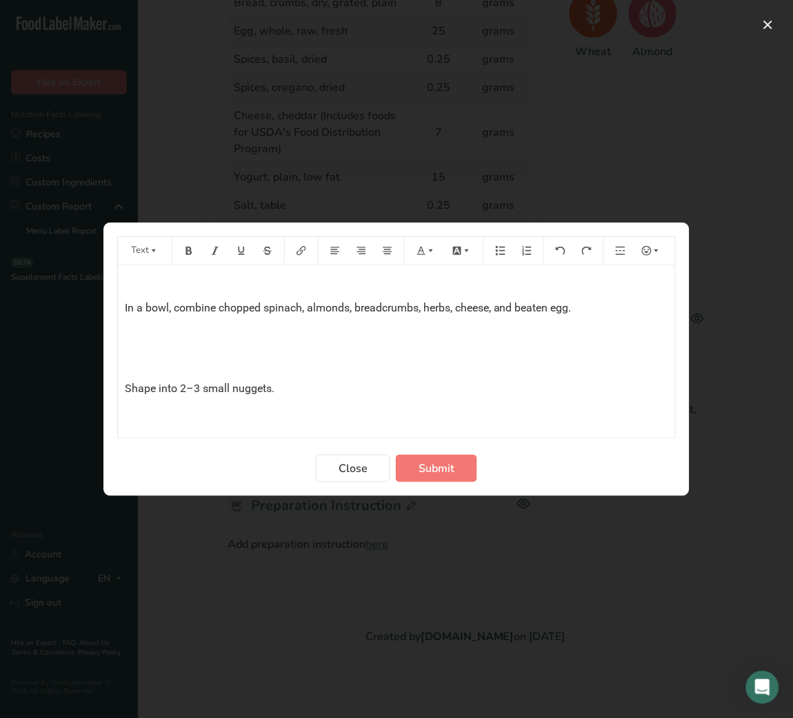
scroll to position [309, 0]
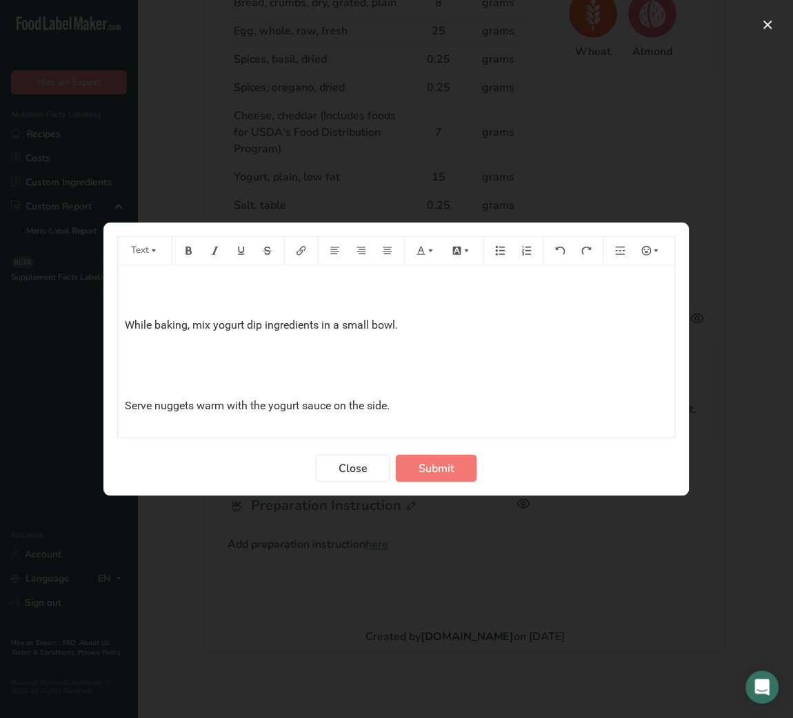
click at [143, 374] on p "﻿" at bounding box center [396, 379] width 543 height 17
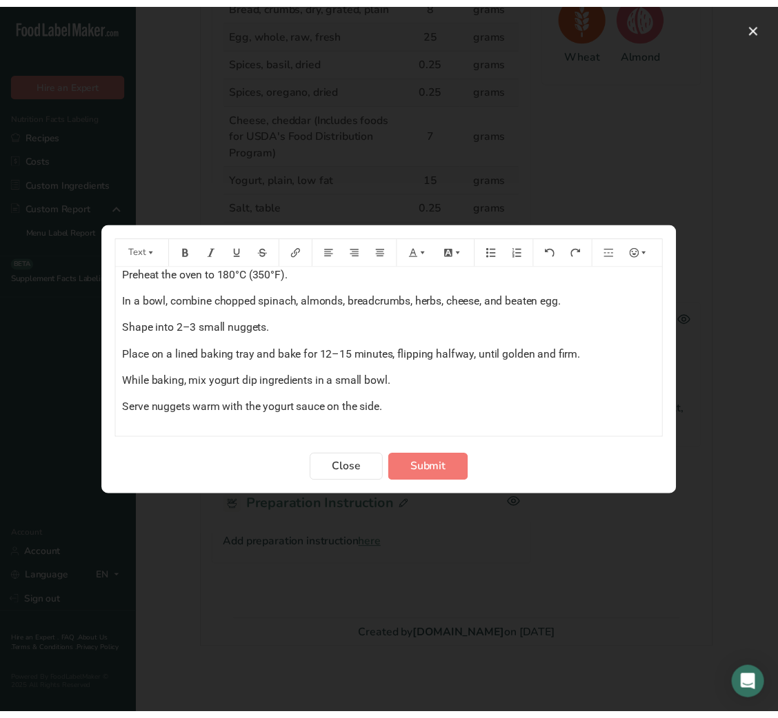
scroll to position [11, 0]
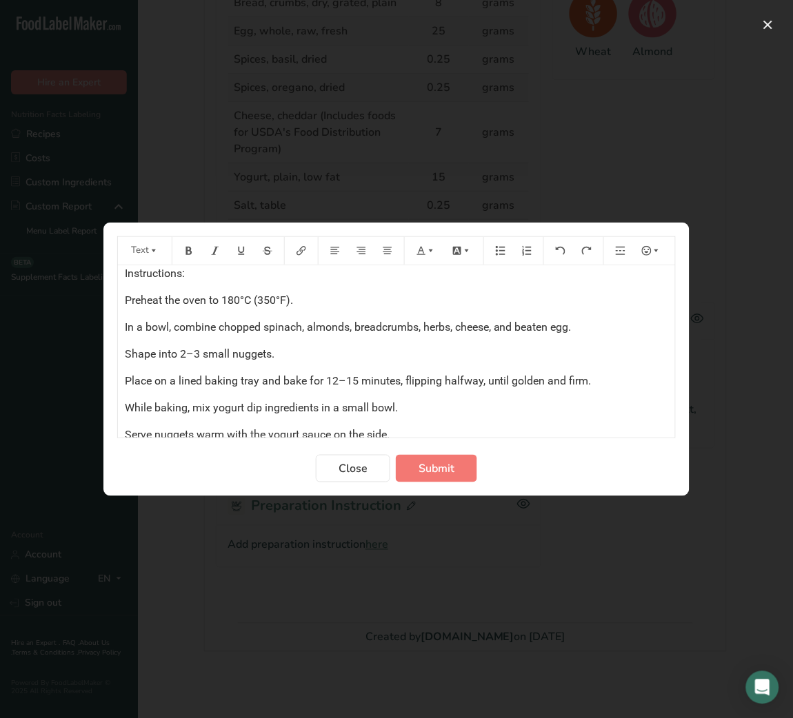
click at [143, 279] on span "Instructions:" at bounding box center [155, 273] width 60 height 13
click at [185, 252] on icon "Preparation instructions modal" at bounding box center [189, 251] width 10 height 10
click at [465, 473] on button "Submit" at bounding box center [436, 469] width 81 height 28
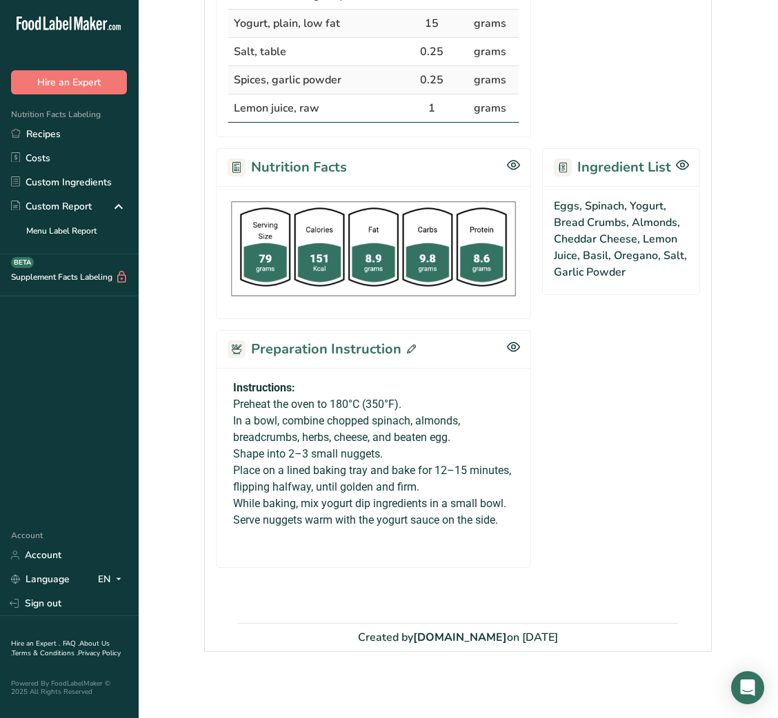
scroll to position [0, 0]
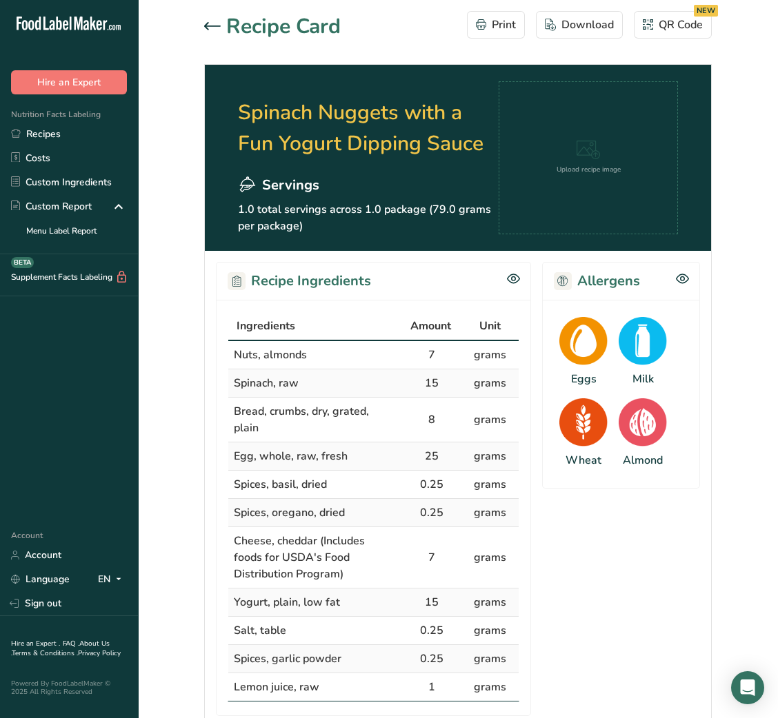
click at [202, 22] on section "Recipe Card Print Download QR Code NEW Spinach Nuggets with a Fun Yogurt Dippin…" at bounding box center [458, 626] width 640 height 1253
click at [212, 33] on div at bounding box center [215, 27] width 22 height 17
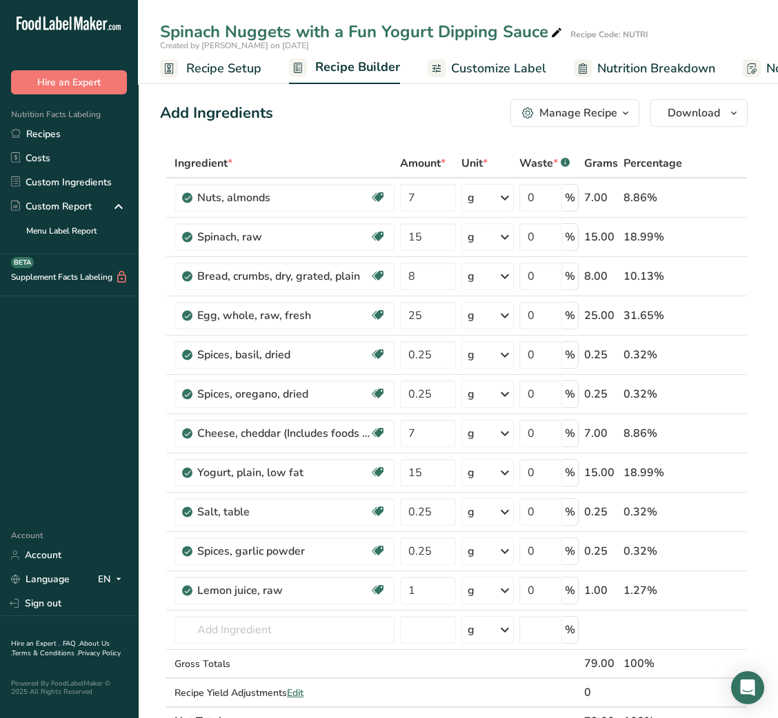
click at [501, 63] on span "Customize Label" at bounding box center [498, 68] width 95 height 19
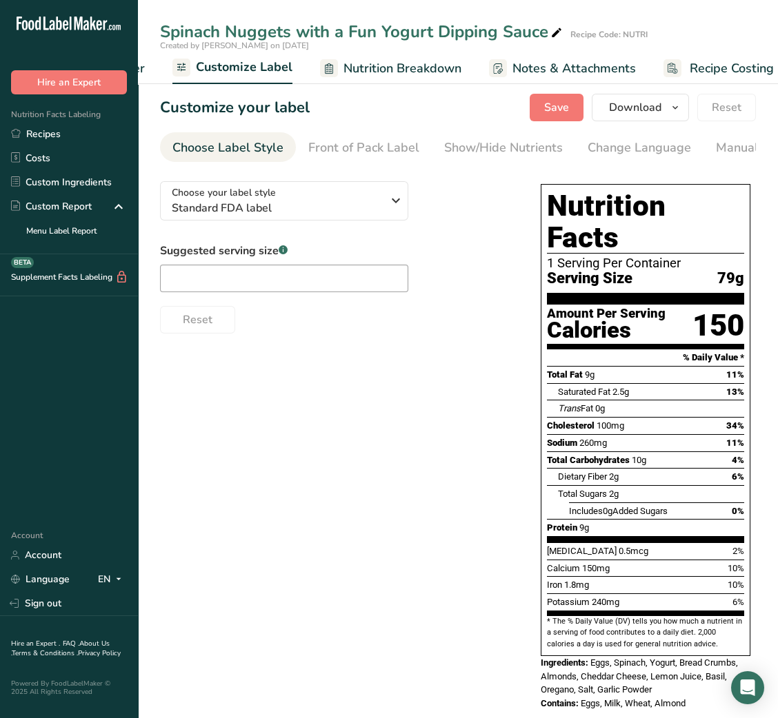
scroll to position [0, 268]
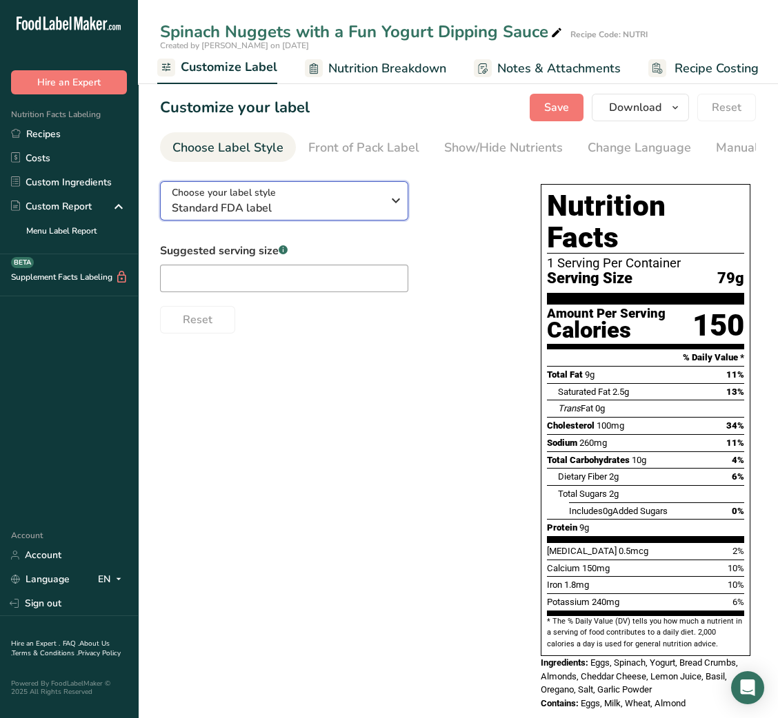
click at [387, 196] on icon "button" at bounding box center [395, 200] width 17 height 25
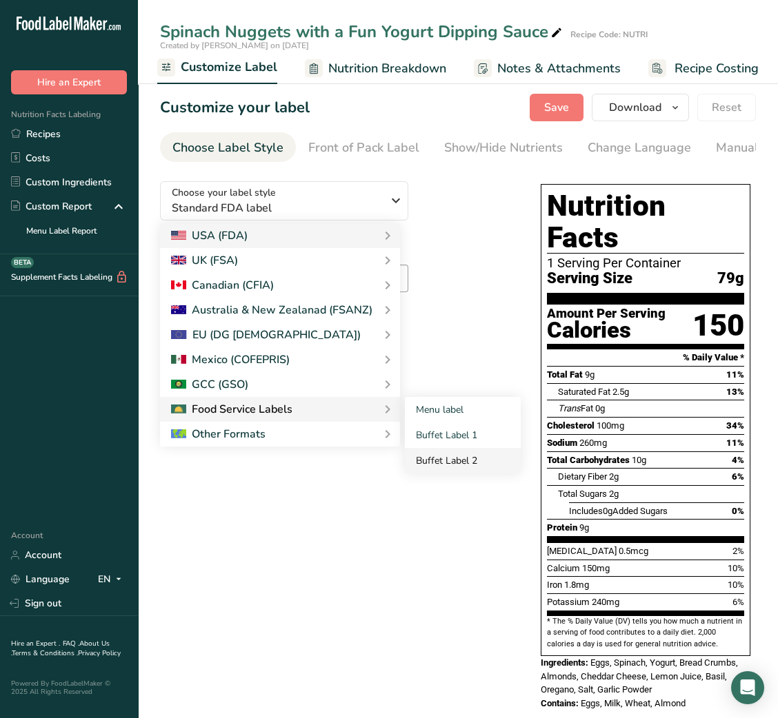
click at [470, 466] on link "Buffet Label 2" at bounding box center [463, 461] width 116 height 26
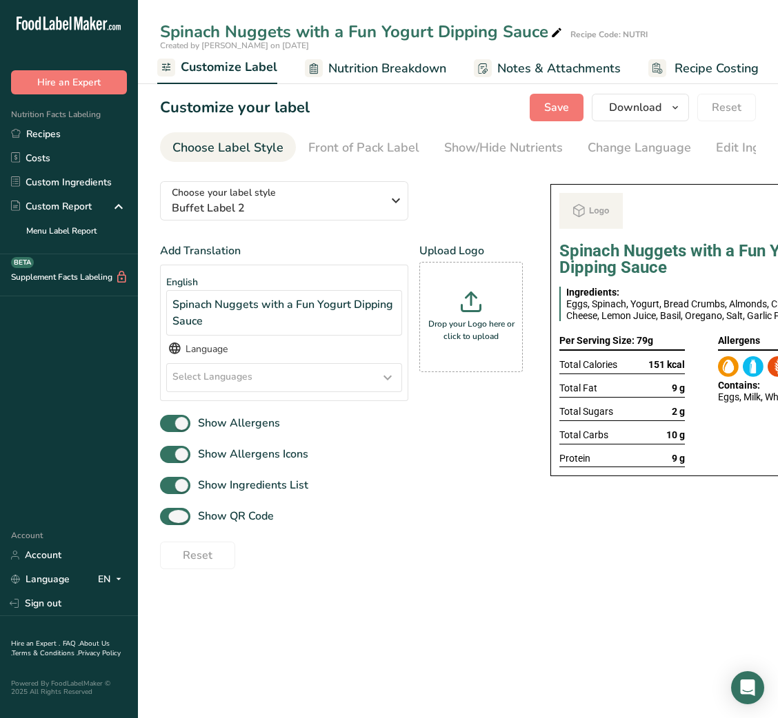
click at [243, 525] on span "Show QR Code" at bounding box center [231, 516] width 83 height 17
click at [169, 521] on input "Show QR Code" at bounding box center [164, 516] width 9 height 9
checkbox input "false"
click at [510, 172] on section "Customize your label Save Download Choose what to show on your downloaded label…" at bounding box center [458, 332] width 640 height 520
drag, startPoint x: 510, startPoint y: 172, endPoint x: 499, endPoint y: 122, distance: 51.5
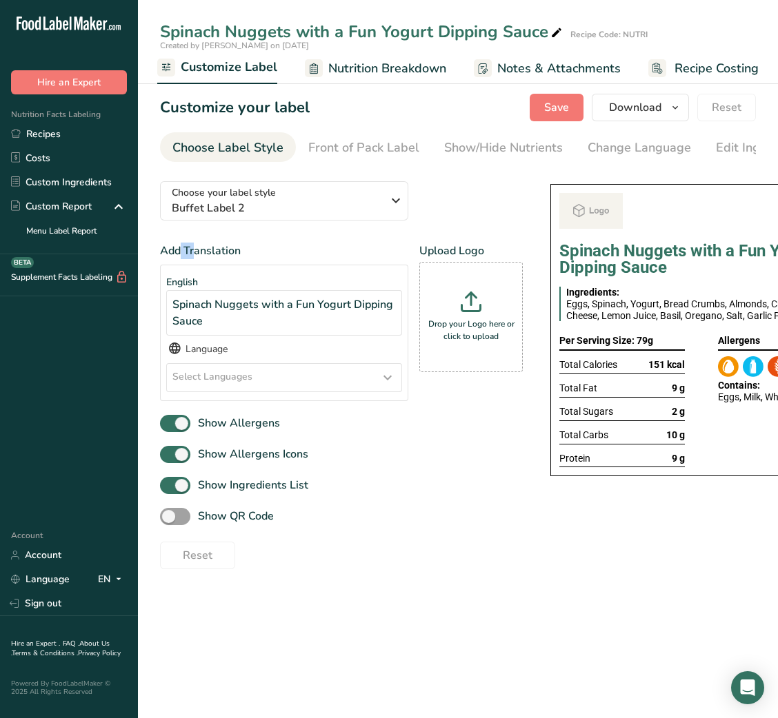
click at [499, 122] on section "Customize your label Save Download Choose what to show on your downloaded label…" at bounding box center [458, 332] width 640 height 520
click at [494, 143] on div "Show/Hide Nutrients" at bounding box center [503, 148] width 119 height 19
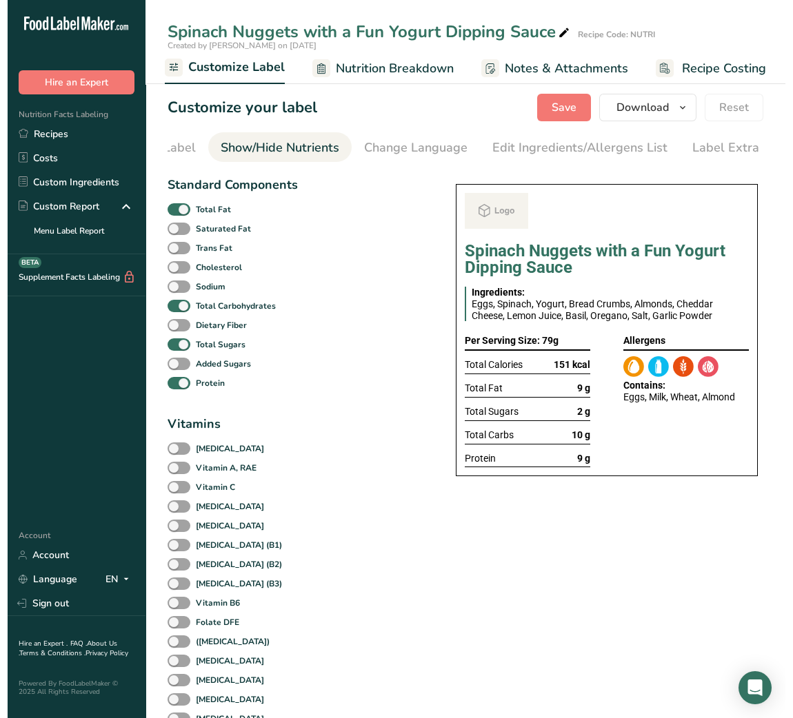
scroll to position [0, 252]
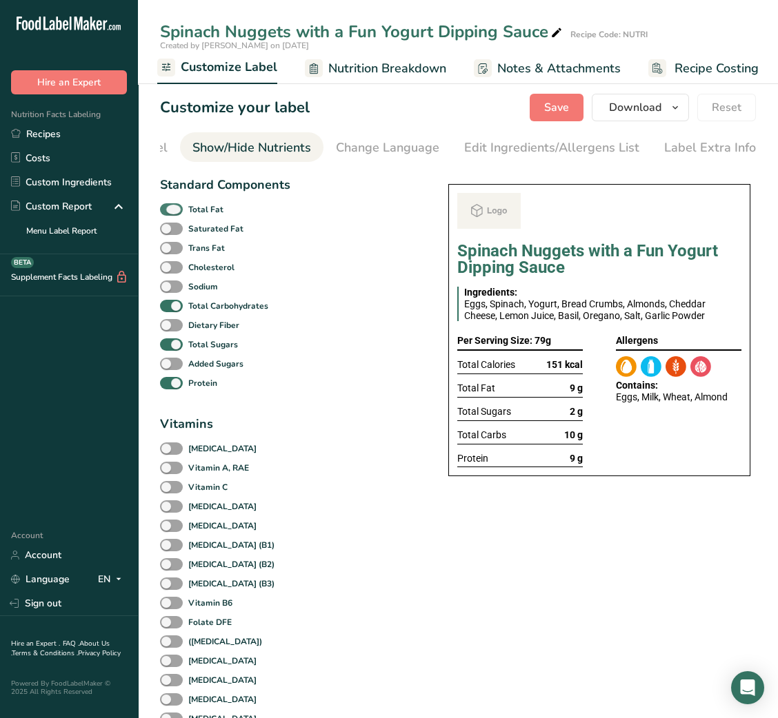
click at [212, 206] on b "Total Fat" at bounding box center [205, 209] width 35 height 12
click at [169, 206] on input "Total Fat" at bounding box center [164, 209] width 9 height 9
checkbox input "false"
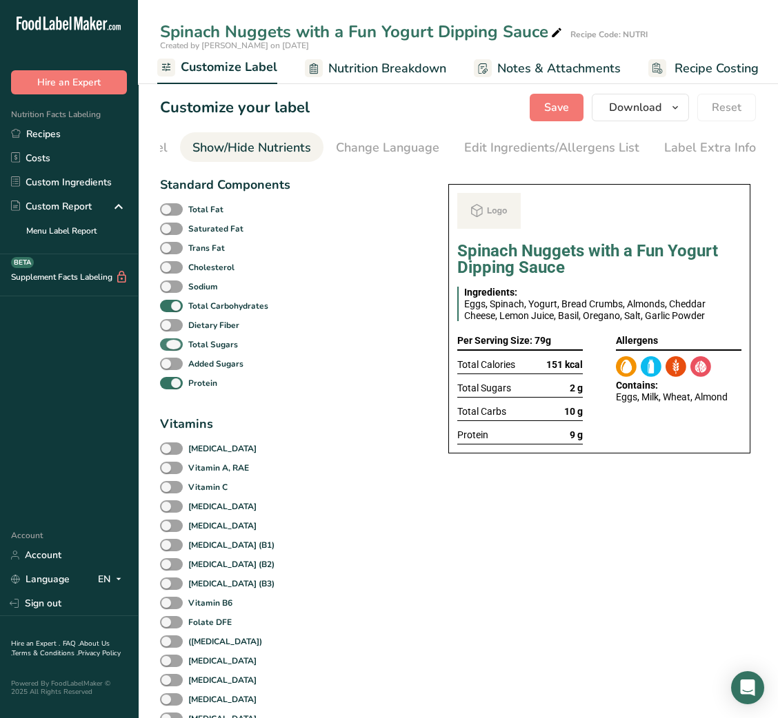
click at [180, 350] on span at bounding box center [171, 345] width 23 height 13
click at [169, 349] on input "Total Sugars" at bounding box center [164, 344] width 9 height 9
checkbox input "false"
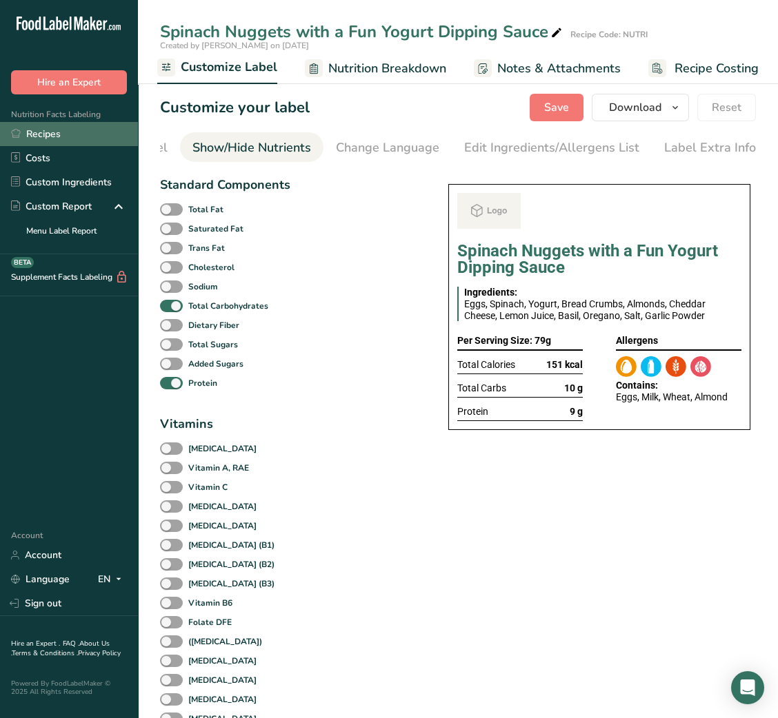
click at [94, 143] on link "Recipes" at bounding box center [69, 134] width 138 height 24
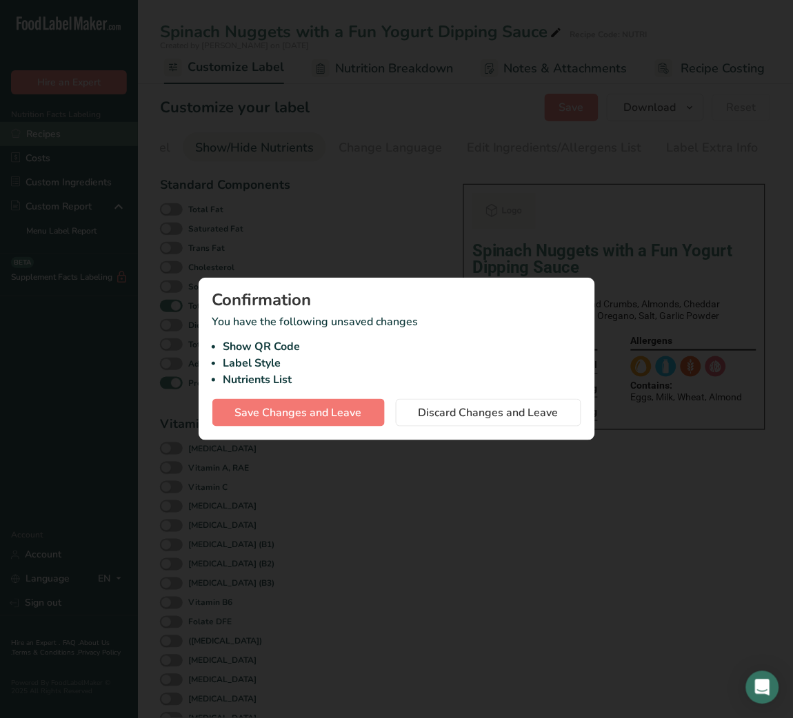
scroll to position [0, 255]
click at [325, 405] on span "Save Changes and Leave" at bounding box center [298, 413] width 127 height 17
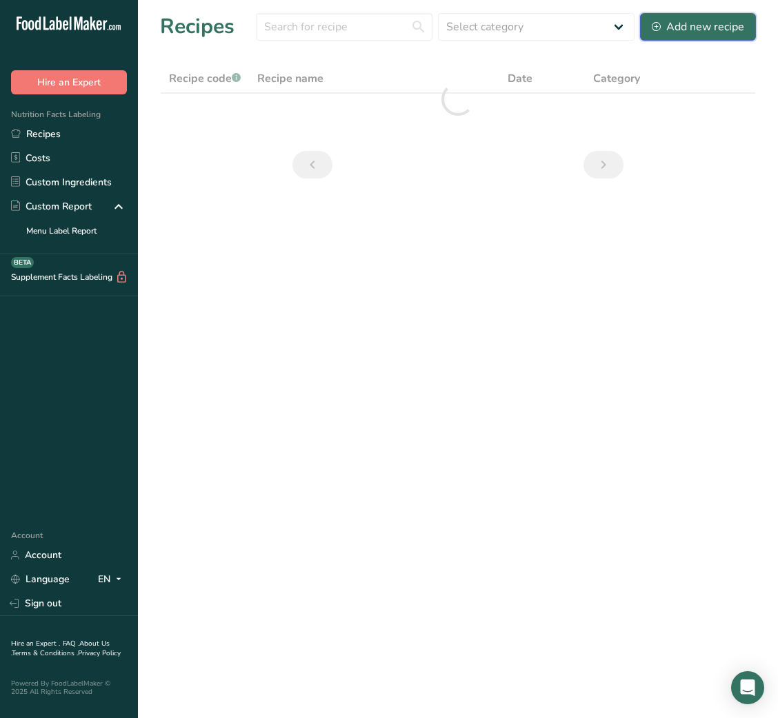
click at [714, 28] on div "Add new recipe" at bounding box center [698, 27] width 92 height 17
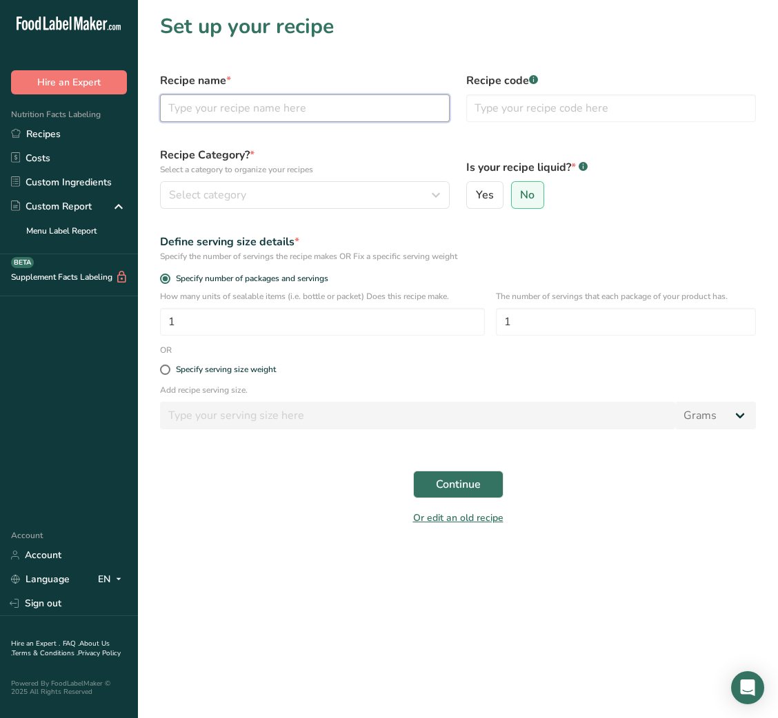
click at [284, 115] on input "text" at bounding box center [305, 108] width 290 height 28
paste input "Apple Pear Snack Cake Bar – 1 Serving"
drag, startPoint x: 303, startPoint y: 107, endPoint x: 428, endPoint y: 93, distance: 126.2
click at [428, 93] on div "Recipe name * Apple Pear Snack Cake Bar – 1 Serving" at bounding box center [305, 97] width 306 height 66
type input "Apple Pear Snack Cake Bar"
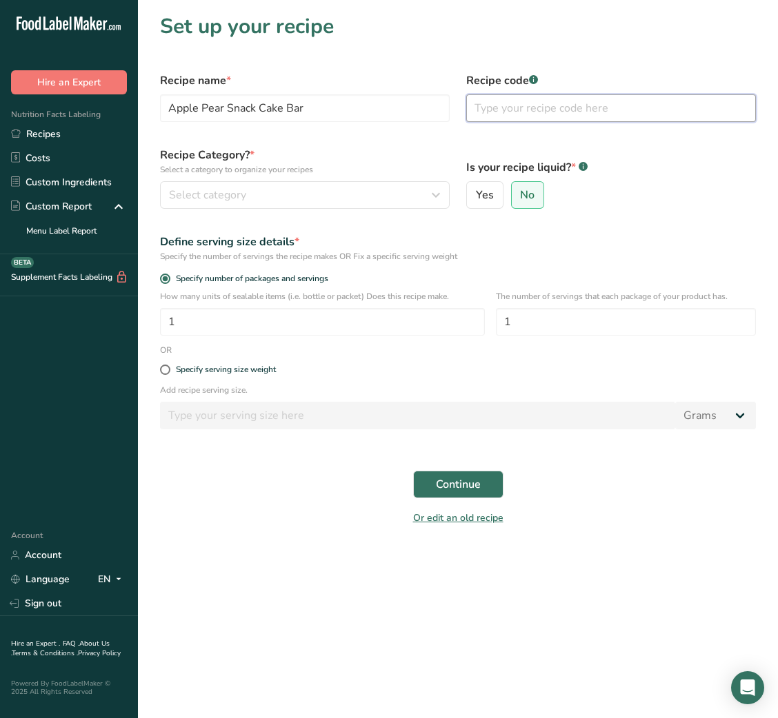
click at [576, 108] on input "text" at bounding box center [611, 108] width 290 height 28
type input "NUTRI"
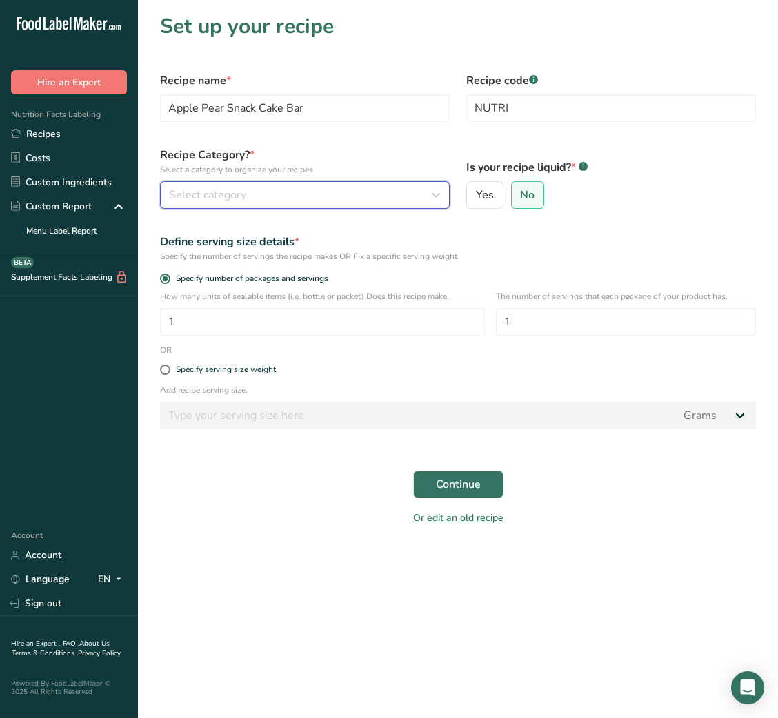
click at [395, 197] on div "Select category" at bounding box center [300, 195] width 263 height 17
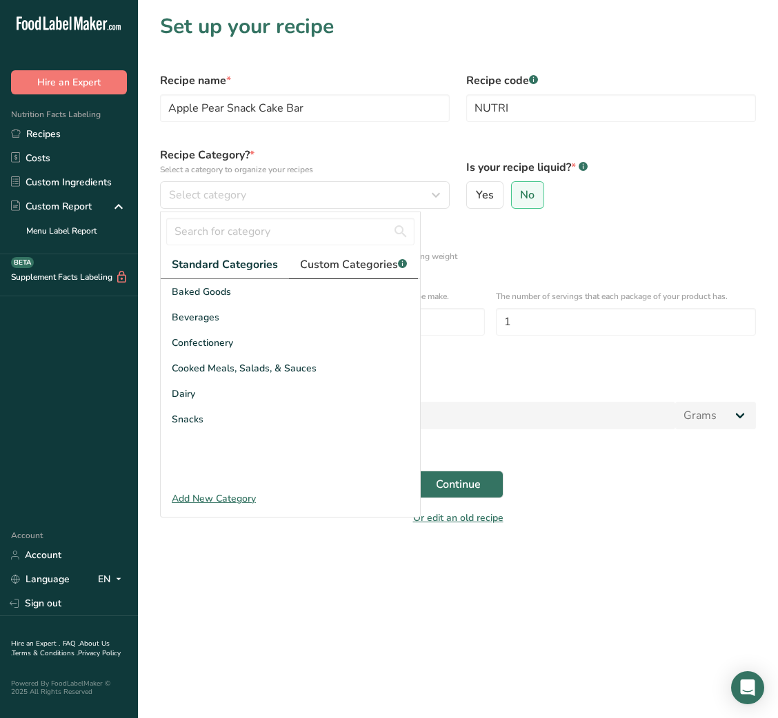
click at [363, 256] on span "Custom Categories .a-a{fill:#347362;}.b-a{fill:#fff;}" at bounding box center [353, 264] width 107 height 17
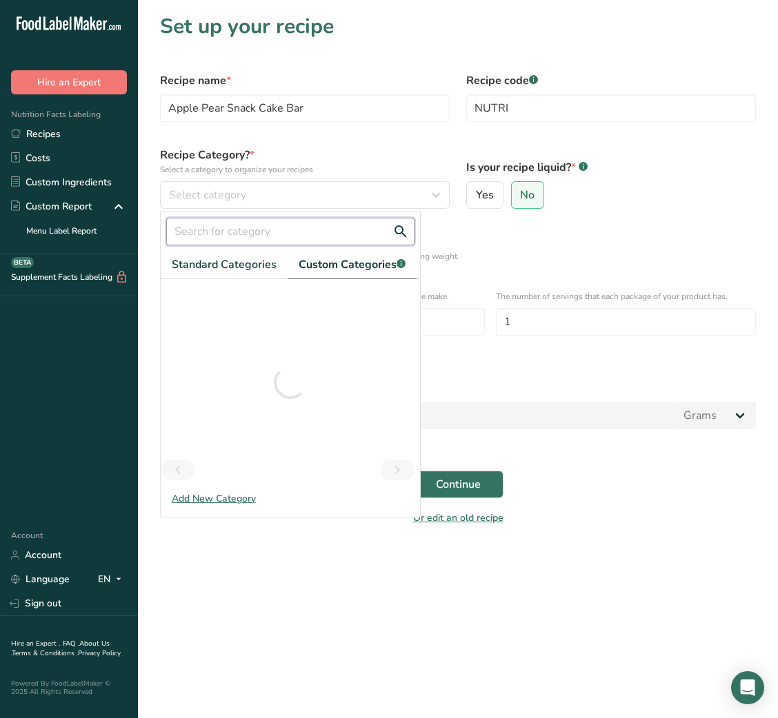
click at [310, 239] on input "text" at bounding box center [290, 232] width 248 height 28
type input "WEIGH"
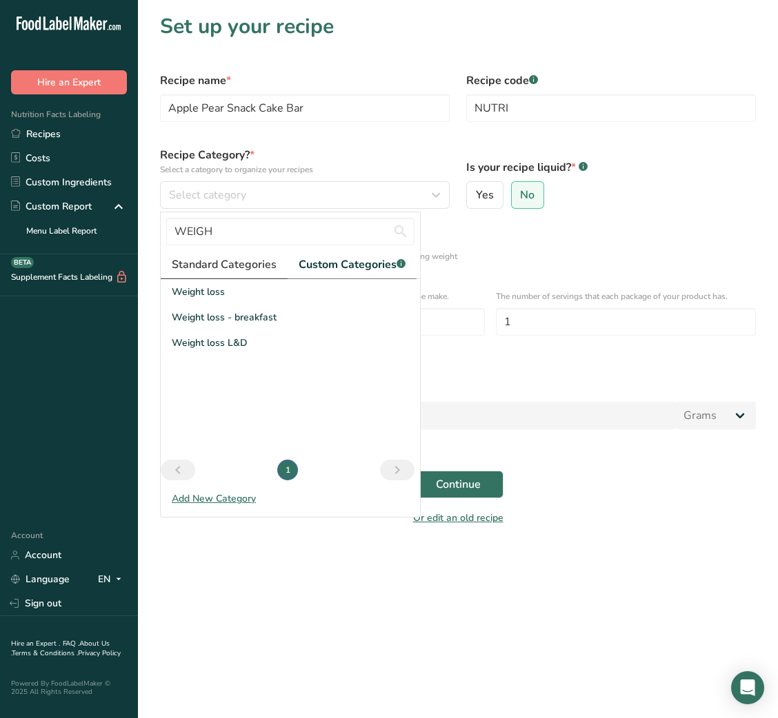
click at [231, 272] on span "Standard Categories" at bounding box center [224, 264] width 105 height 17
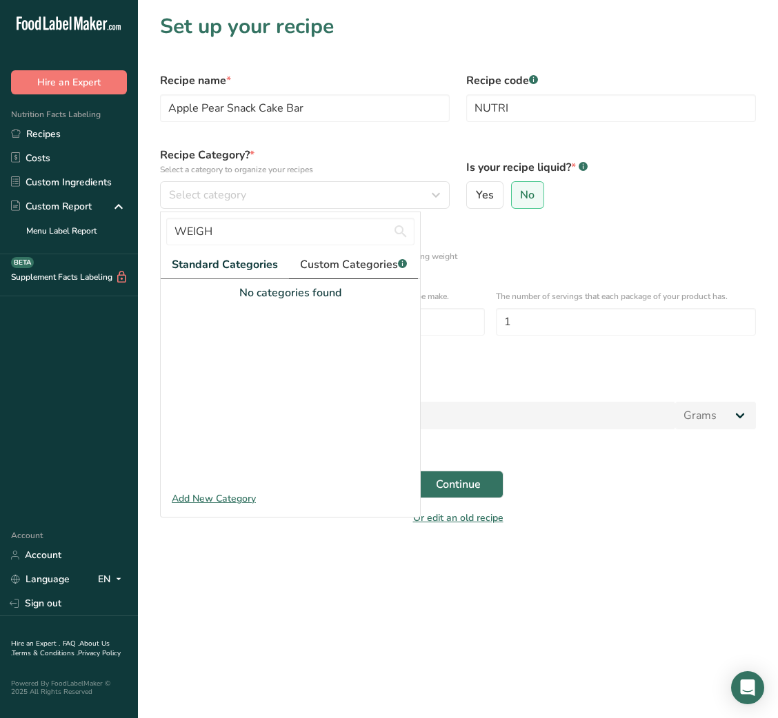
click at [345, 259] on span "Custom Categories .a-a{fill:#347362;}.b-a{fill:#fff;}" at bounding box center [353, 264] width 107 height 17
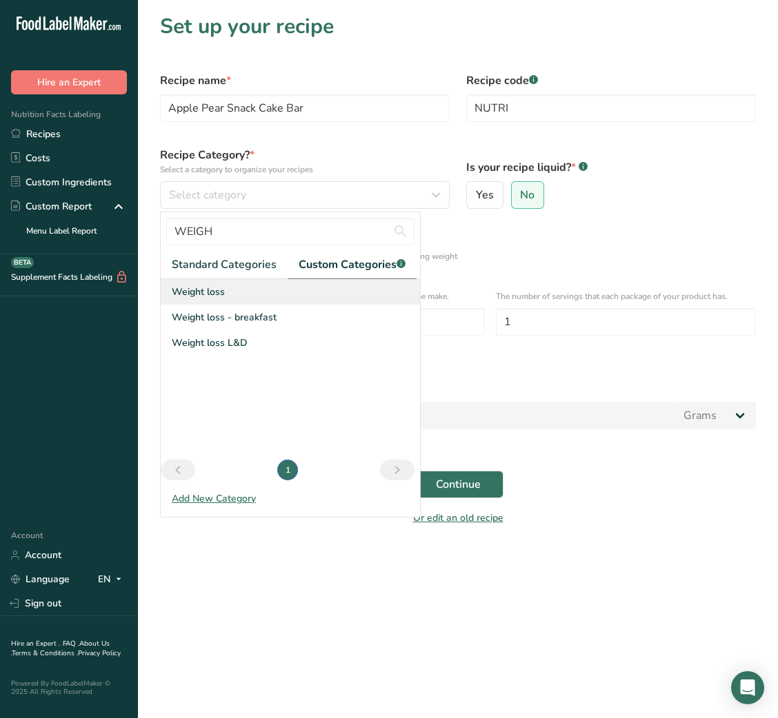
click at [217, 298] on span "Weight loss" at bounding box center [198, 292] width 53 height 14
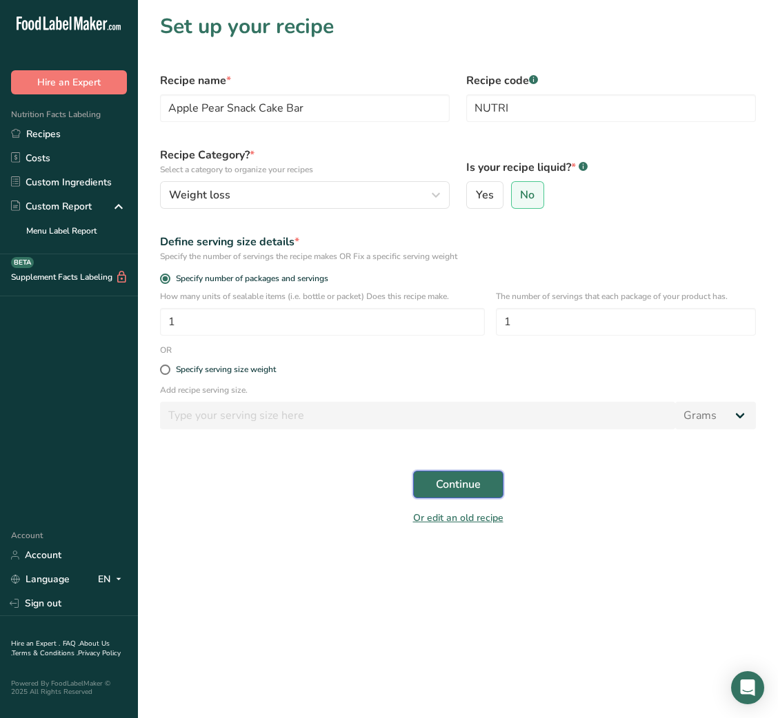
click at [467, 492] on span "Continue" at bounding box center [458, 484] width 45 height 17
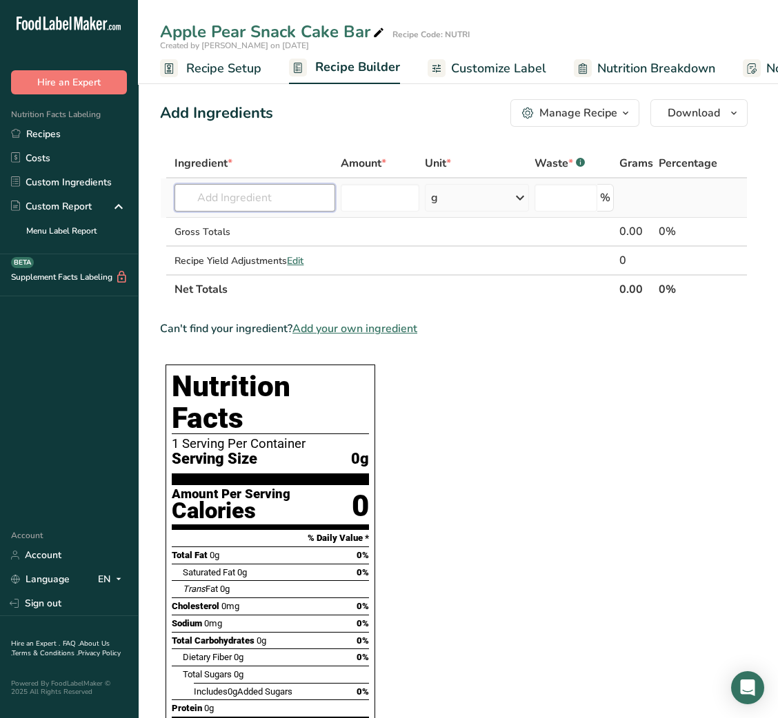
click at [276, 200] on input "text" at bounding box center [254, 198] width 161 height 28
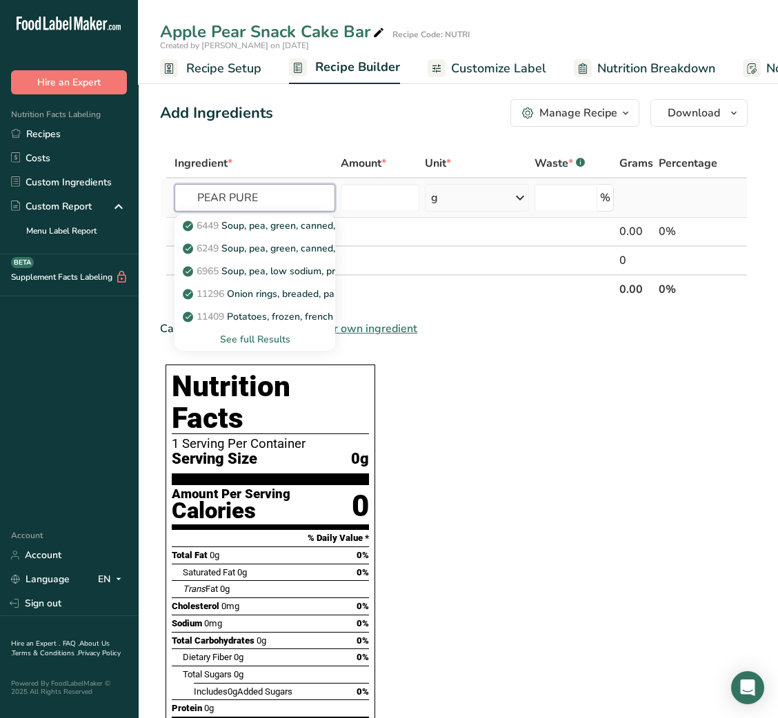
type input "PEAR PURE"
click at [250, 339] on div "See full Results" at bounding box center [254, 339] width 139 height 14
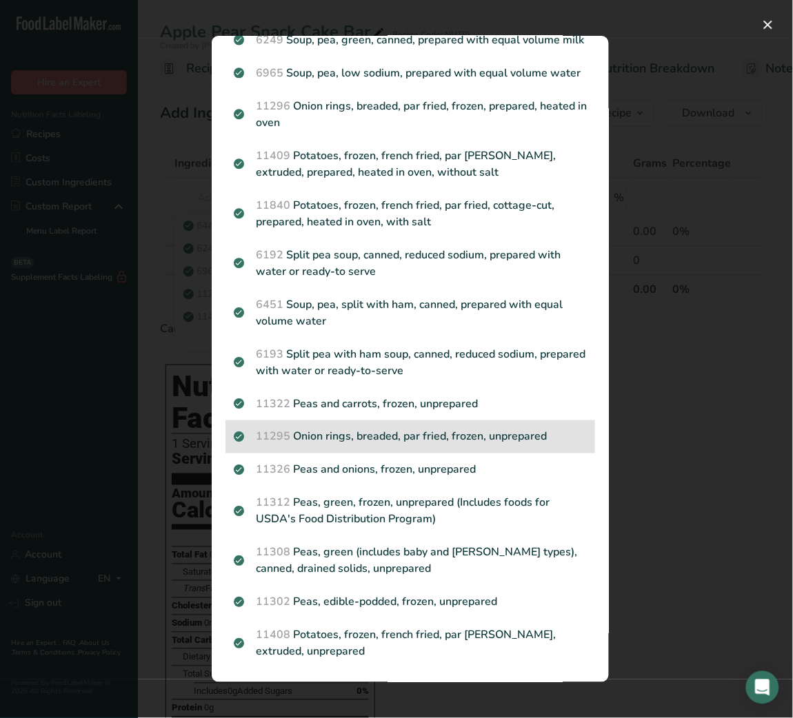
scroll to position [135, 0]
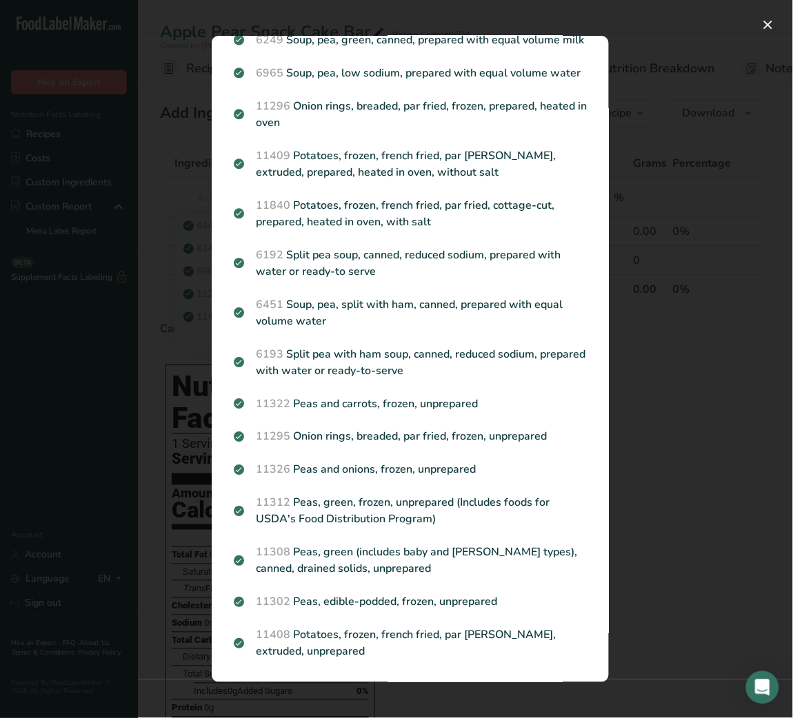
click at [669, 398] on div "Search results modal" at bounding box center [396, 359] width 793 height 718
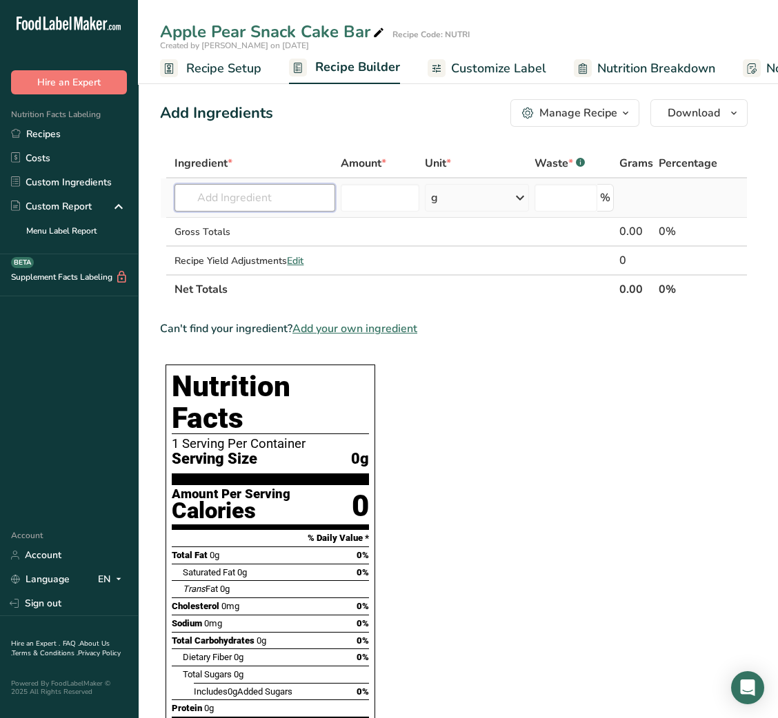
click at [236, 197] on input "text" at bounding box center [254, 198] width 161 height 28
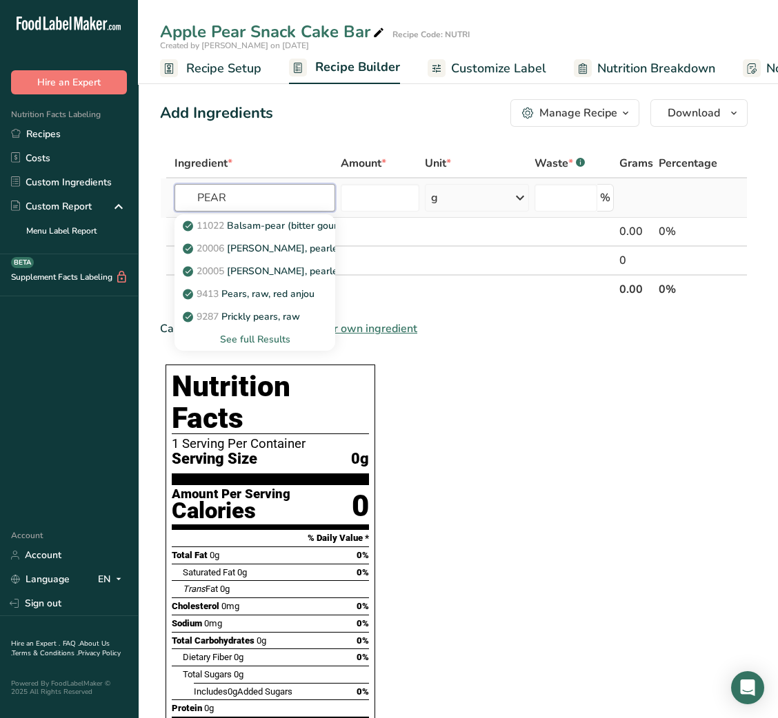
type input "PEAR"
click at [276, 334] on div "See full Results" at bounding box center [254, 339] width 139 height 14
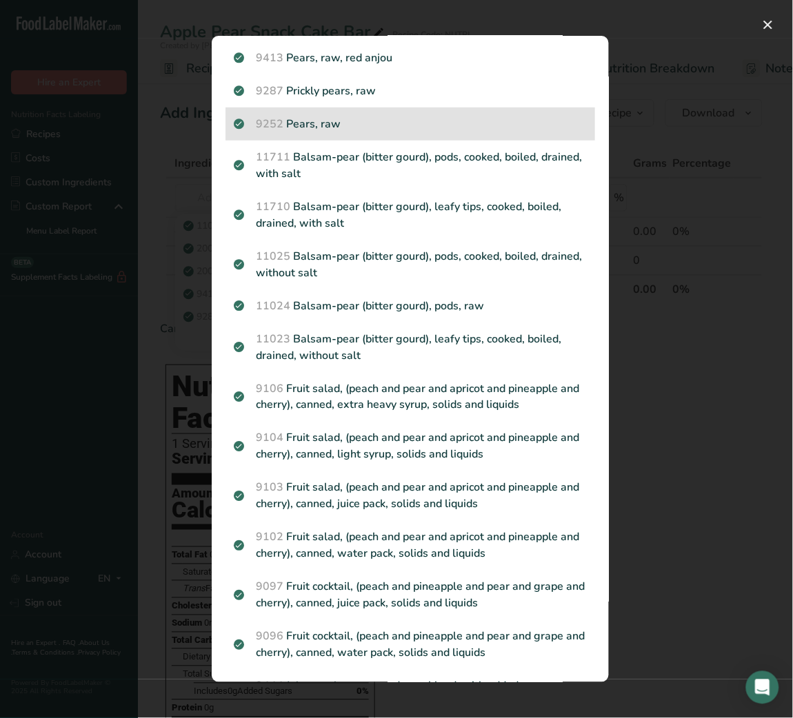
click at [367, 132] on div "9252 Pears, raw" at bounding box center [410, 124] width 370 height 33
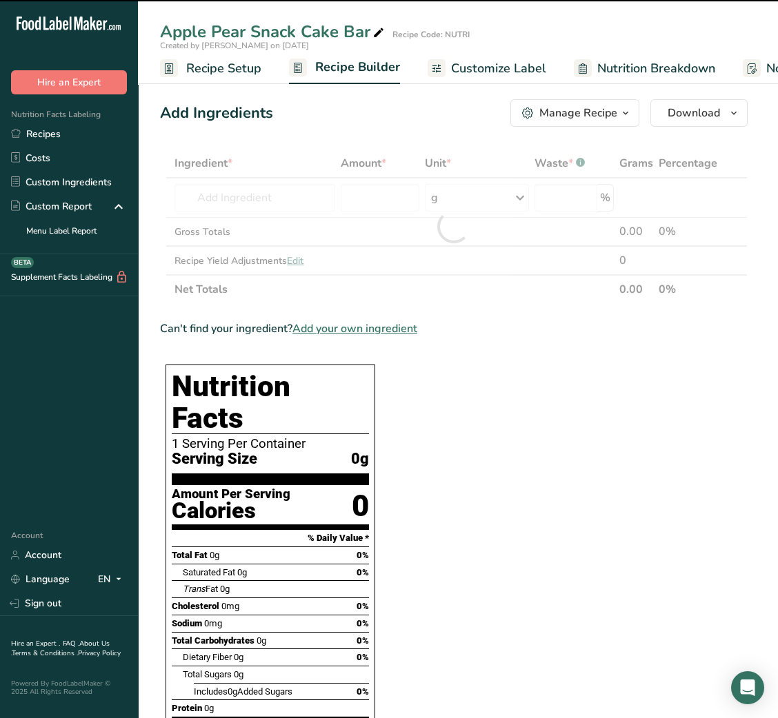
type input "0"
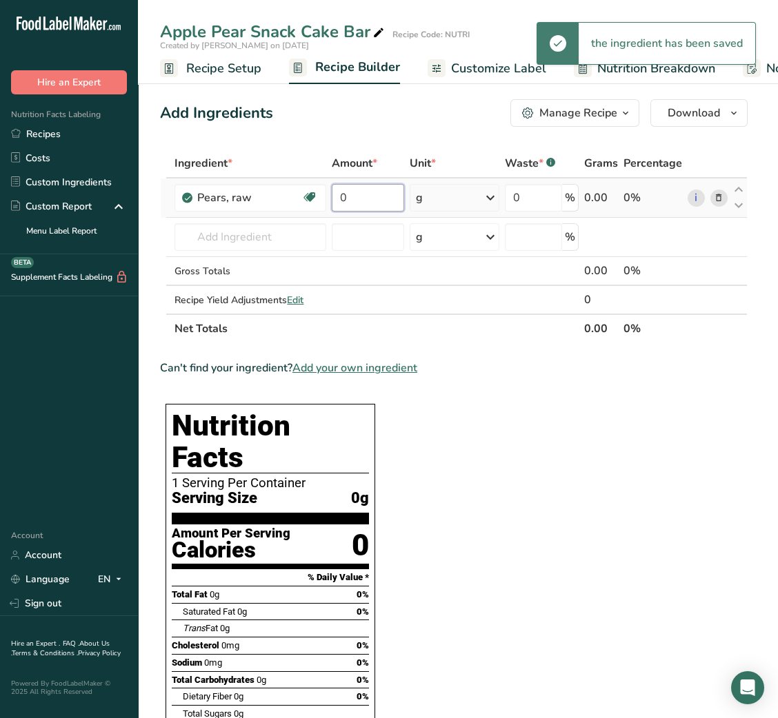
click at [334, 199] on input "0" at bounding box center [368, 198] width 72 height 28
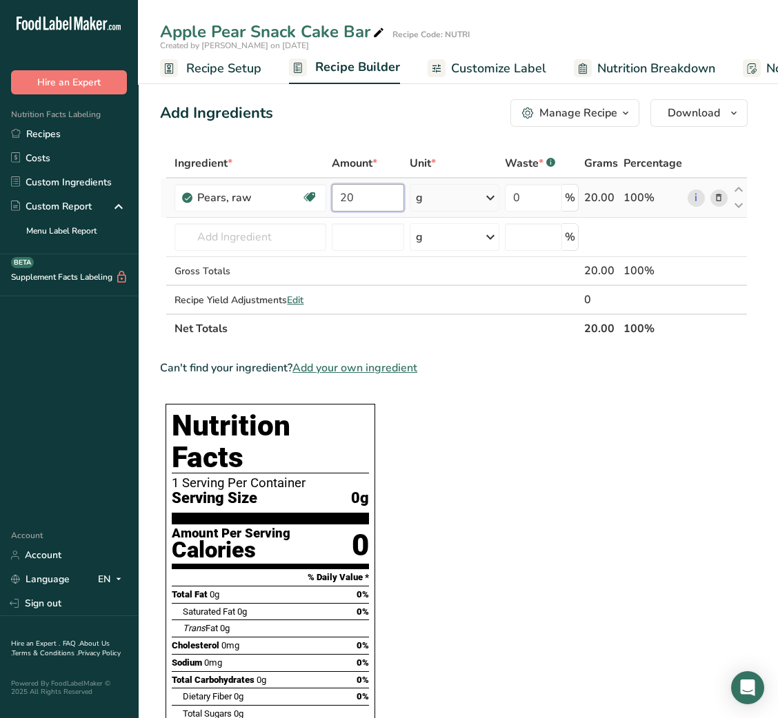
type input "20"
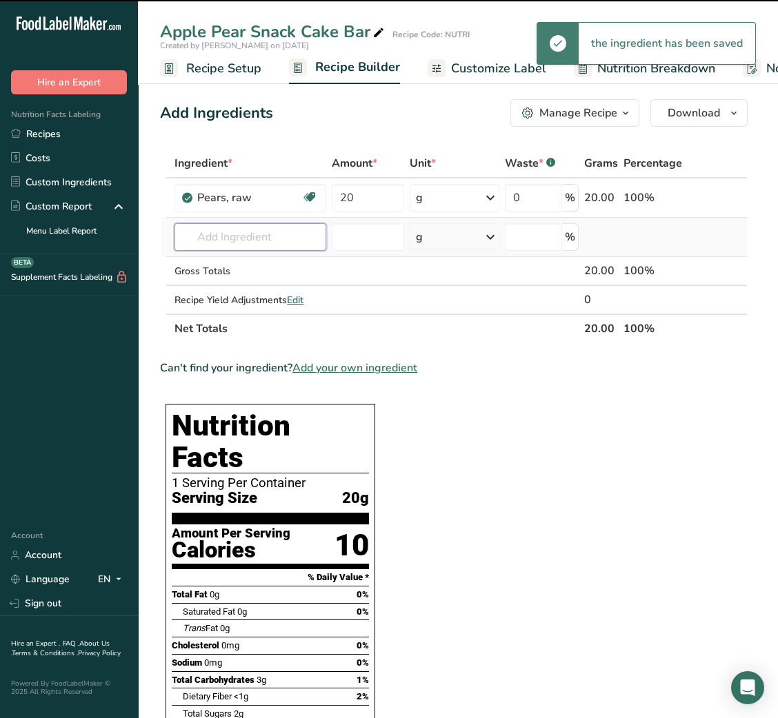
click at [280, 237] on input "text" at bounding box center [250, 237] width 152 height 28
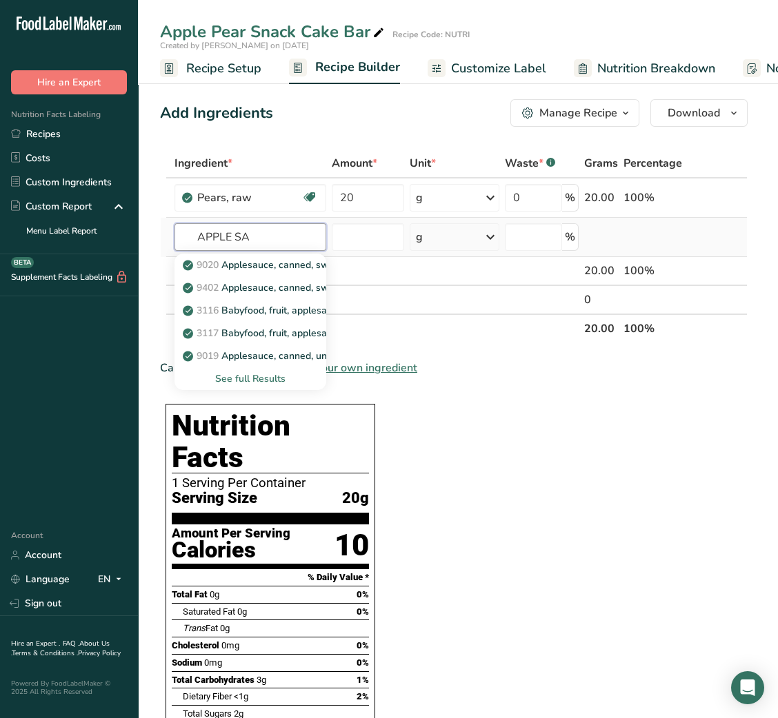
type input "APPLE SA"
click at [263, 380] on div "See full Results" at bounding box center [250, 379] width 130 height 14
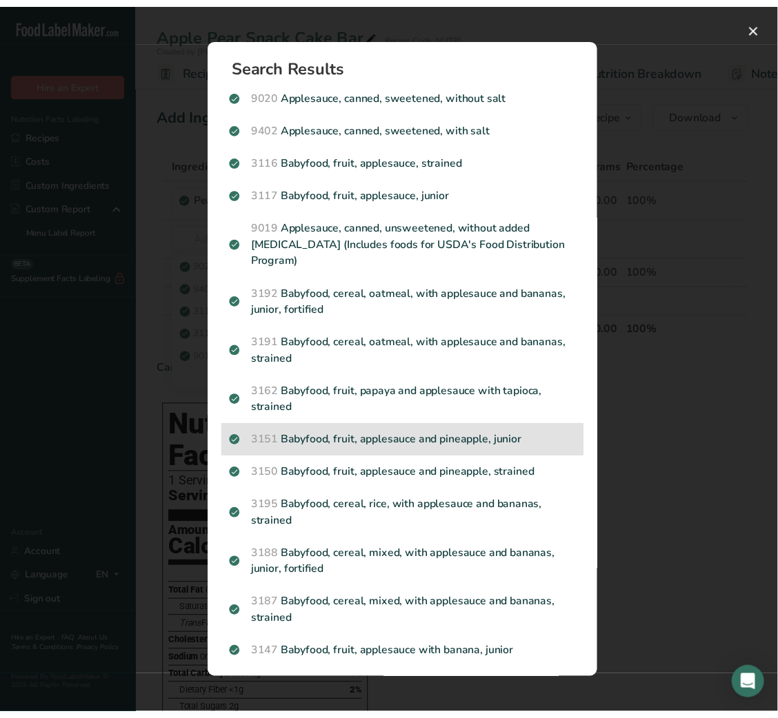
scroll to position [250, 0]
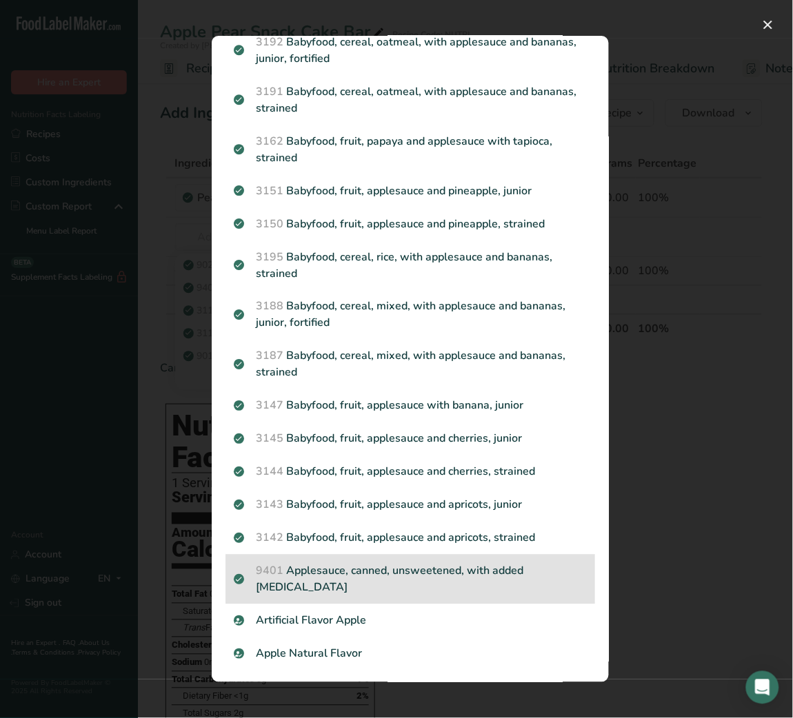
click at [383, 569] on p "9401 Applesauce, canned, unsweetened, with added [MEDICAL_DATA]" at bounding box center [410, 579] width 353 height 33
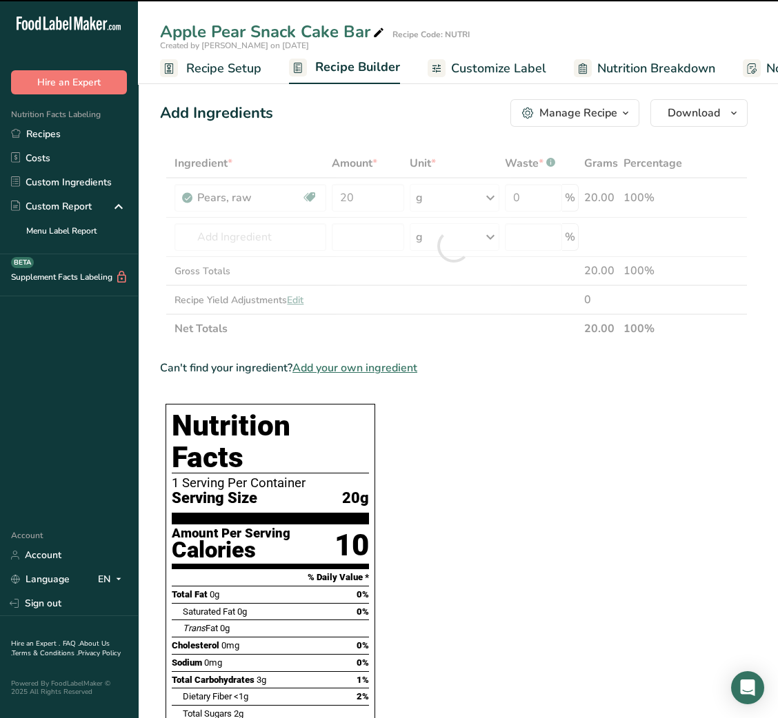
type input "0"
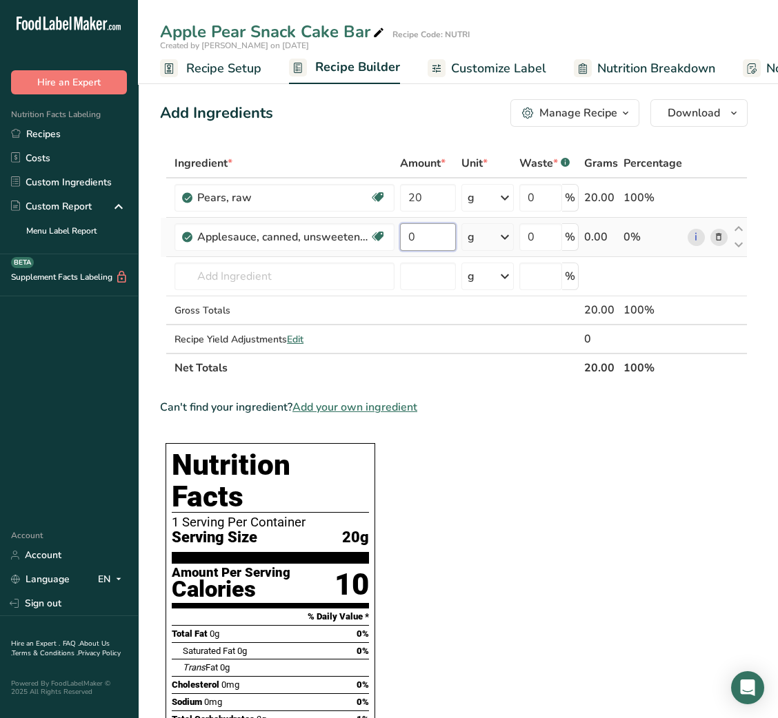
click at [408, 239] on input "0" at bounding box center [428, 237] width 56 height 28
type input "20"
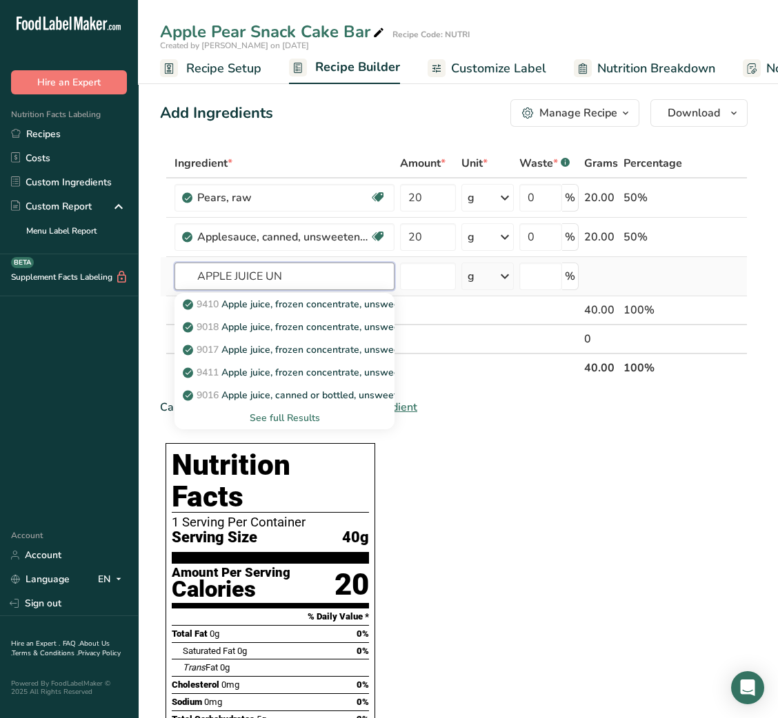
type input "APPLE JUICE UN"
click at [301, 417] on div "See full Results" at bounding box center [284, 418] width 198 height 14
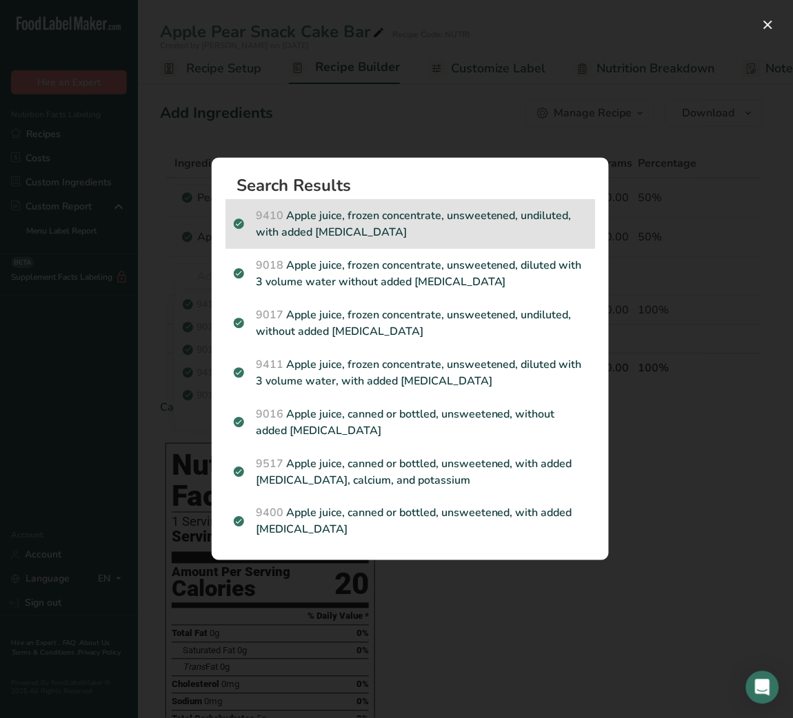
click at [481, 238] on p "9410 Apple juice, frozen concentrate, unsweetened, undiluted, with added [MEDIC…" at bounding box center [410, 224] width 353 height 33
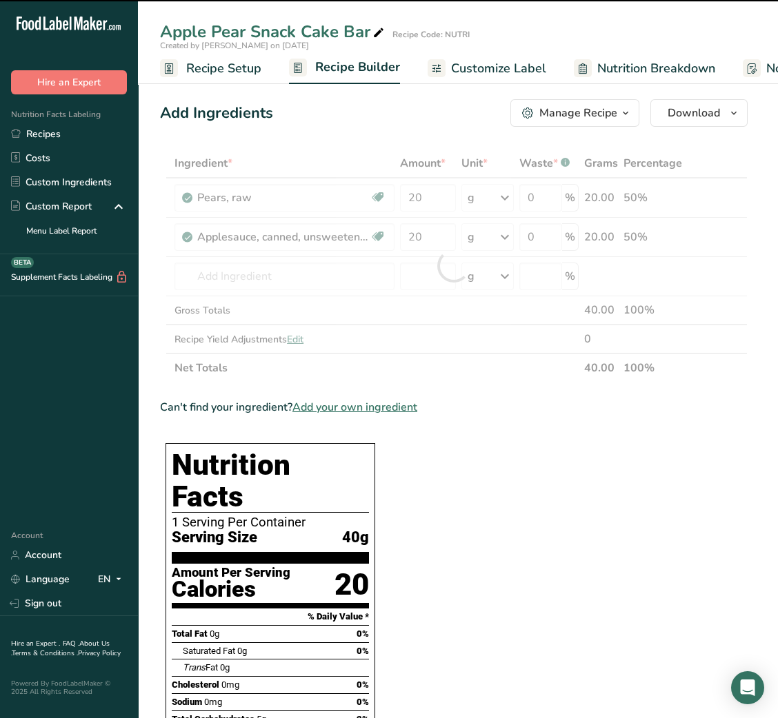
type input "0"
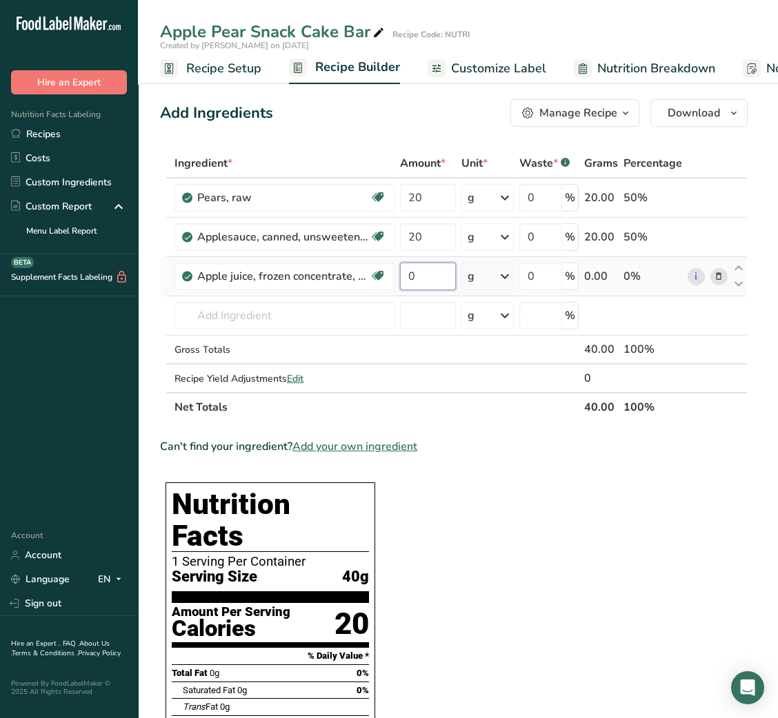
click at [409, 272] on input "0" at bounding box center [428, 277] width 56 height 28
type input "20"
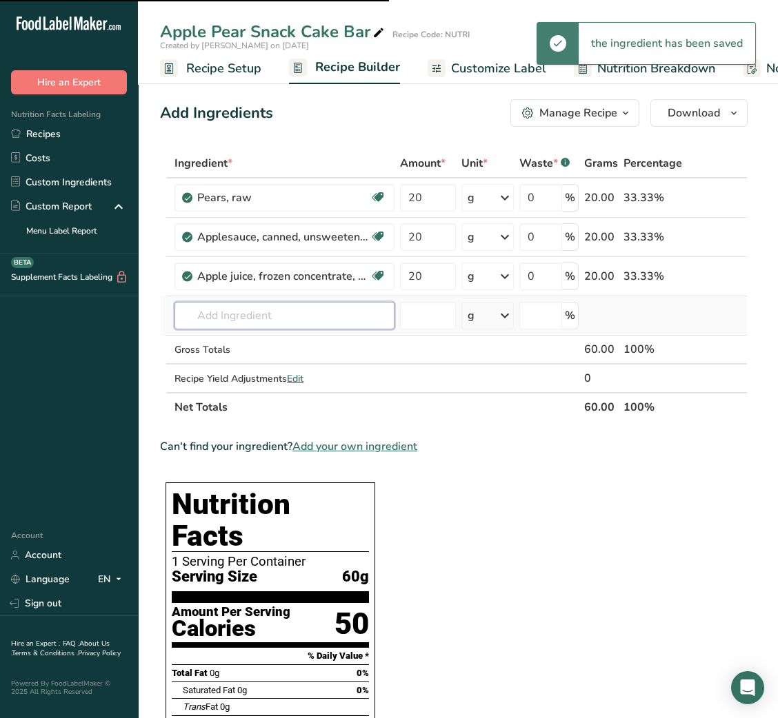
click at [320, 323] on input "text" at bounding box center [284, 316] width 220 height 28
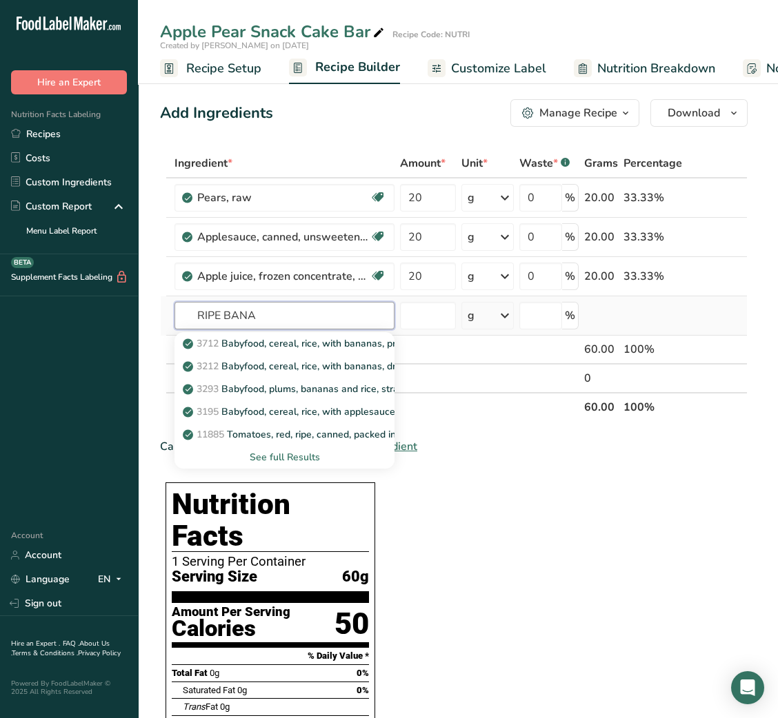
type input "RIPE BANA"
click at [288, 458] on div "See full Results" at bounding box center [284, 457] width 198 height 14
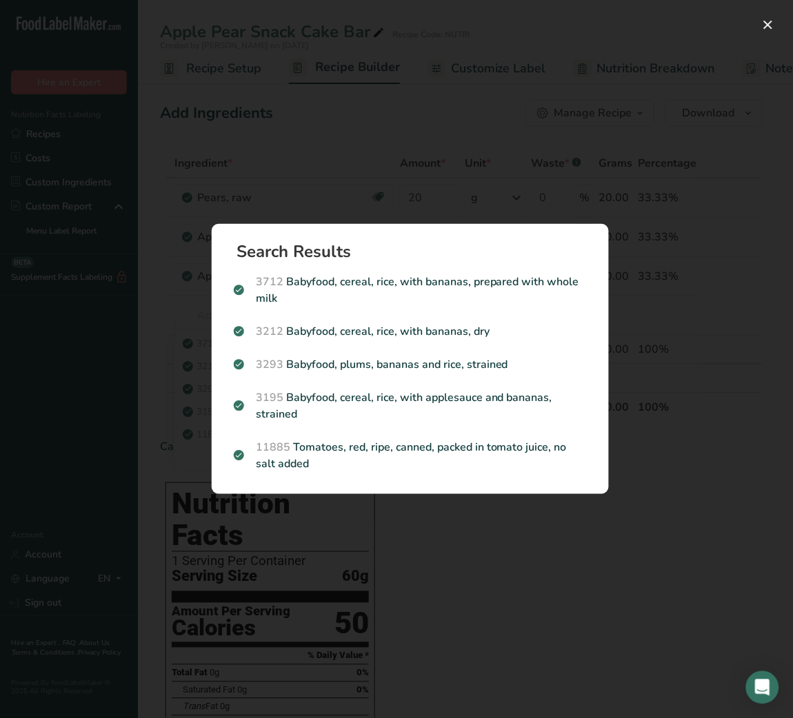
click at [385, 134] on div "Search results modal" at bounding box center [396, 359] width 793 height 718
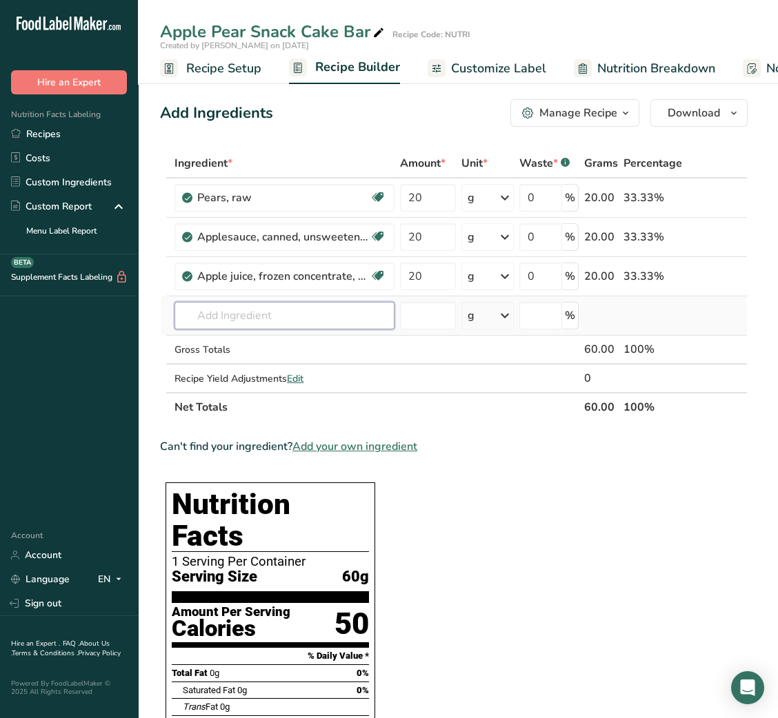
click at [264, 314] on input "text" at bounding box center [284, 316] width 220 height 28
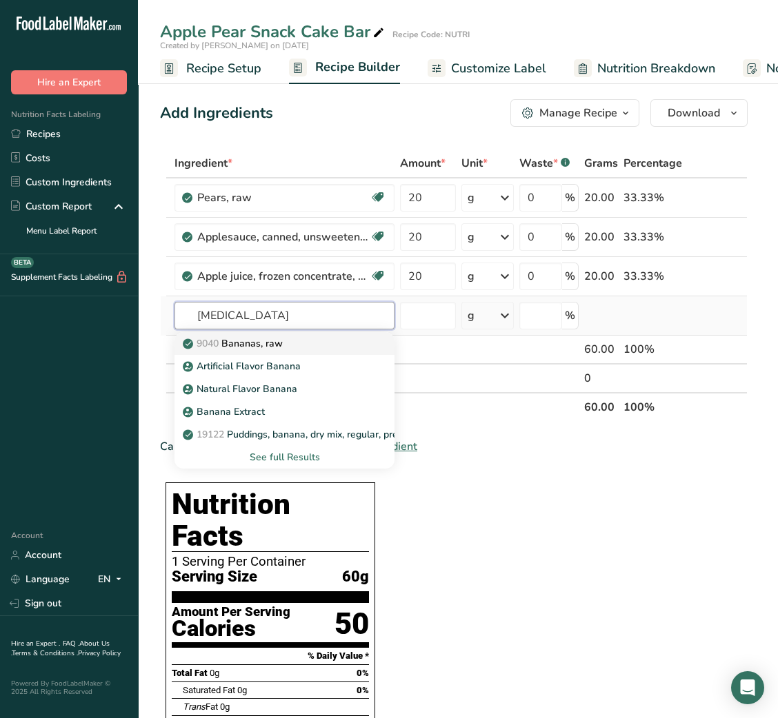
type input "[MEDICAL_DATA]"
click at [257, 341] on p "9040 [GEOGRAPHIC_DATA], raw" at bounding box center [233, 343] width 97 height 14
type input "Bananas, raw"
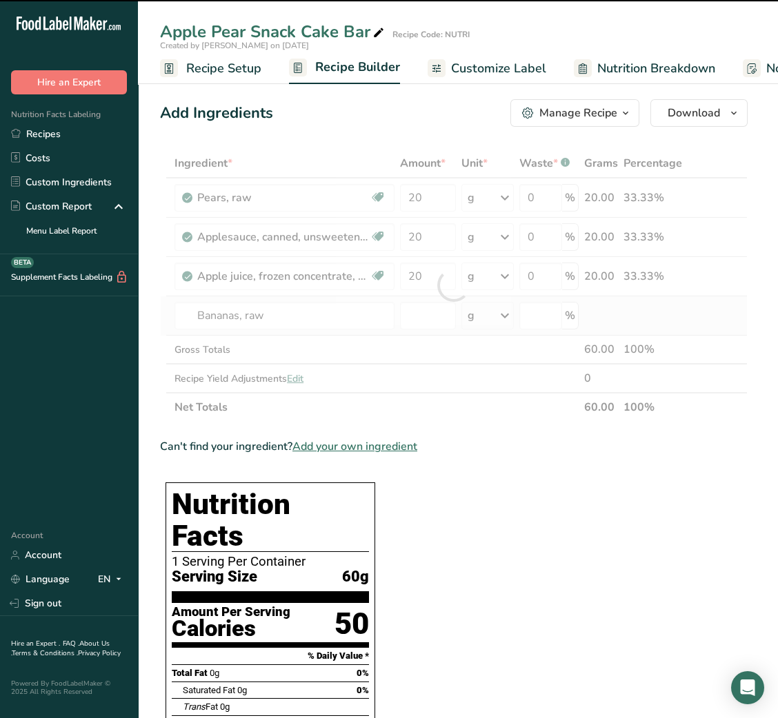
type input "0"
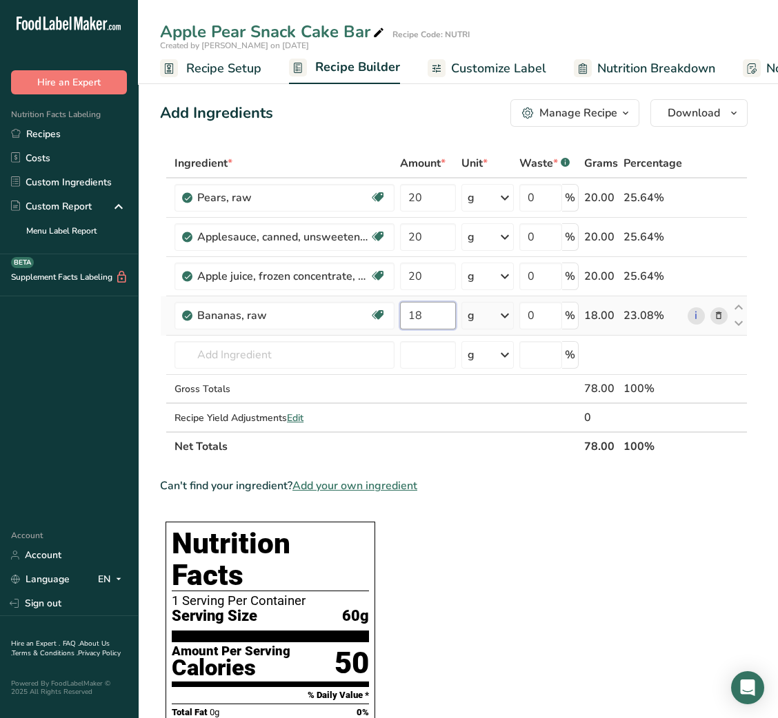
type input "18"
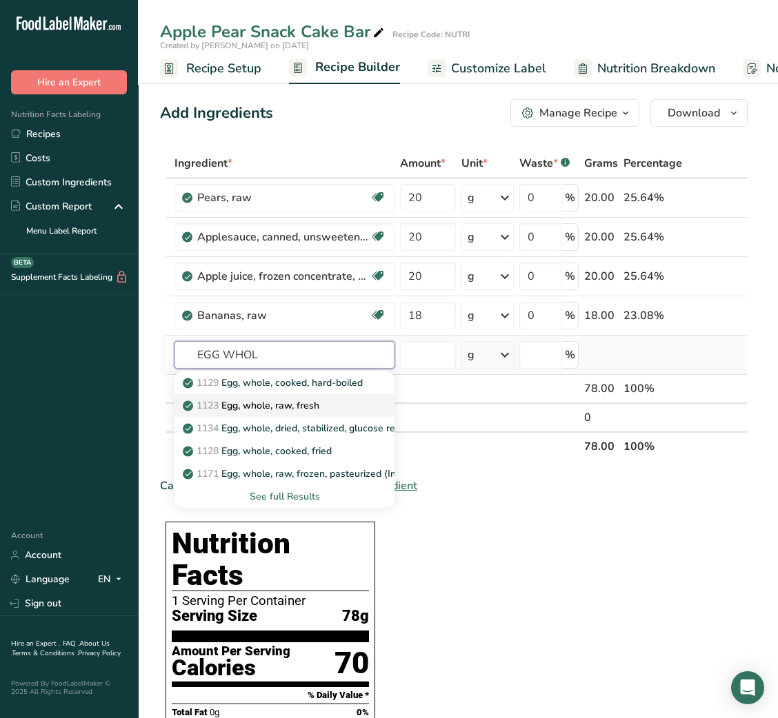
type input "EGG WHOL"
click at [300, 401] on p "1123 Egg, whole, raw, fresh" at bounding box center [252, 405] width 134 height 14
type input "Egg, whole, raw, fresh"
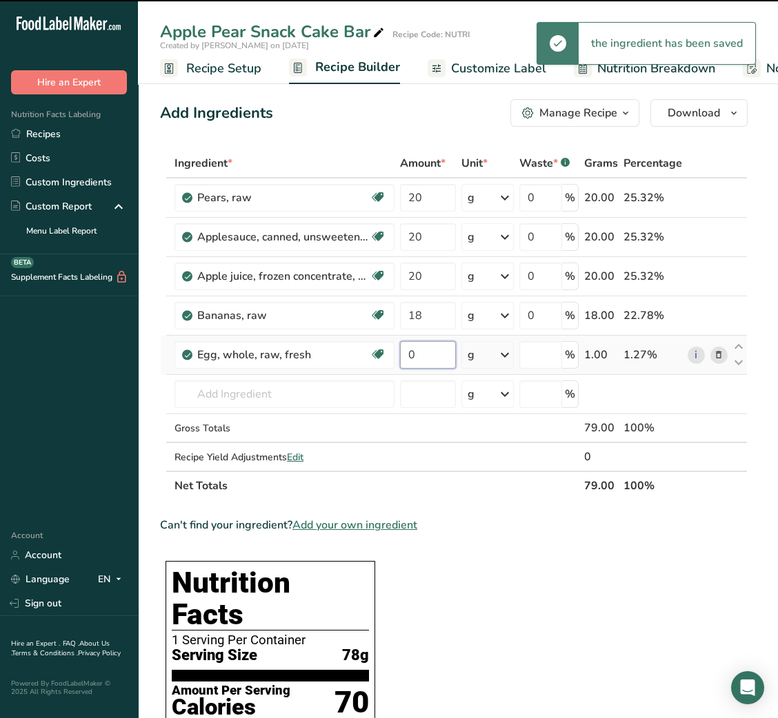
type input "1"
type input "0"
type input "10"
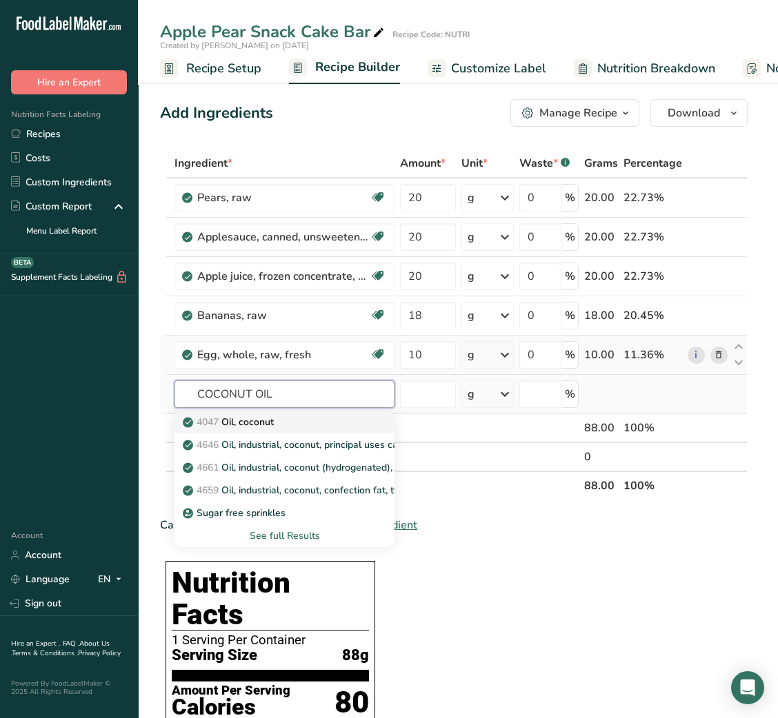
type input "COCONUT OIL"
click at [289, 419] on div "4047 Oil, coconut" at bounding box center [273, 422] width 176 height 14
type input "Oil, coconut"
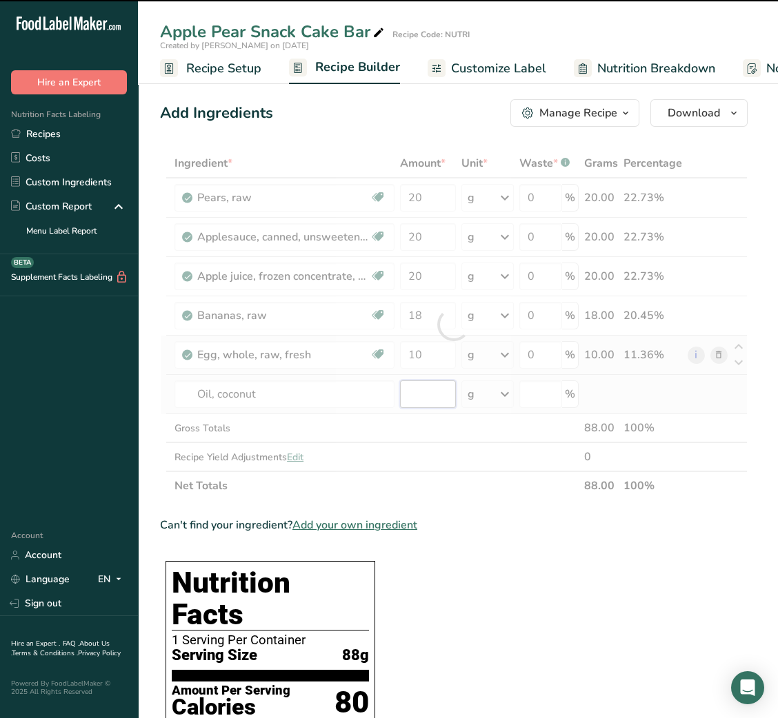
type input "0"
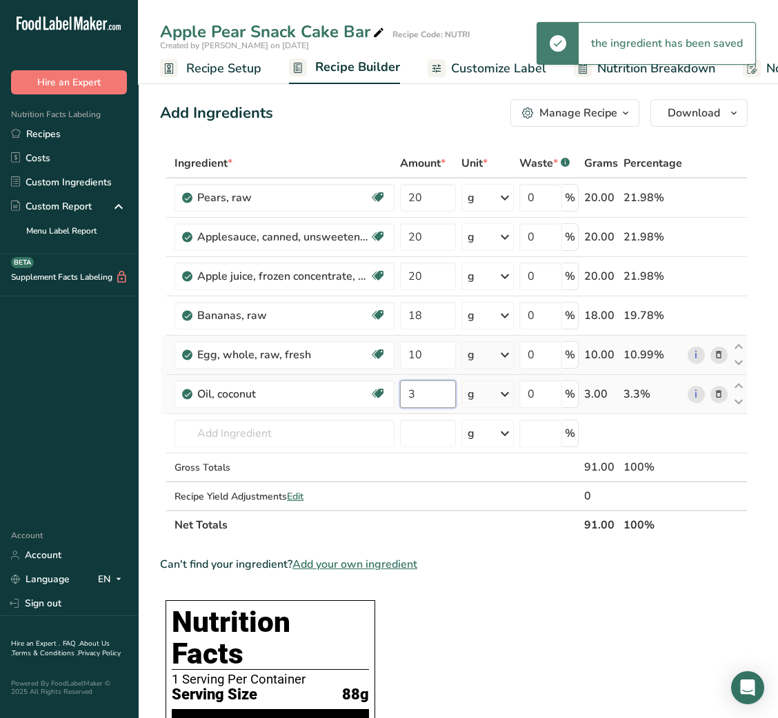
type input "3"
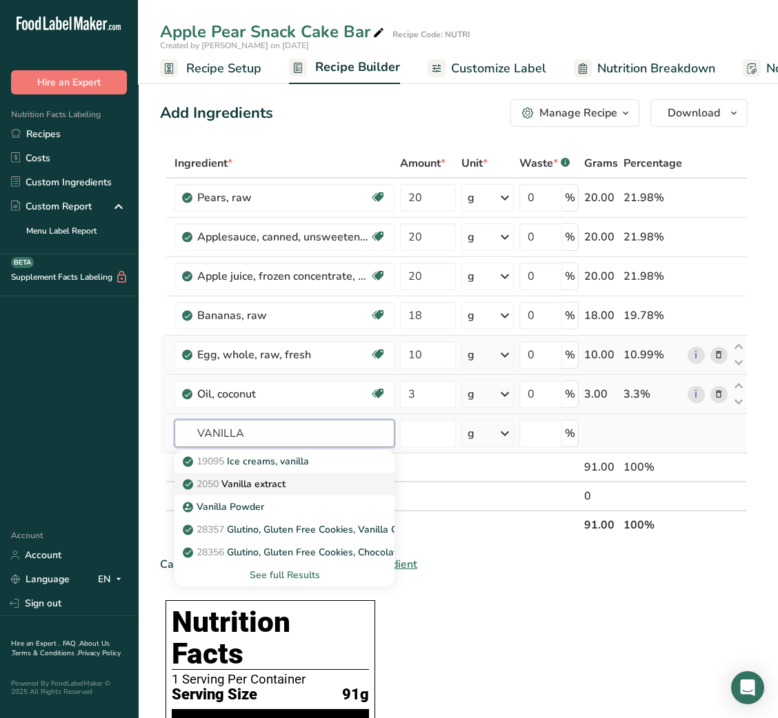
type input "VANILLA"
click at [281, 483] on p "2050 Vanilla extract" at bounding box center [235, 484] width 100 height 14
type input "Vanilla extract"
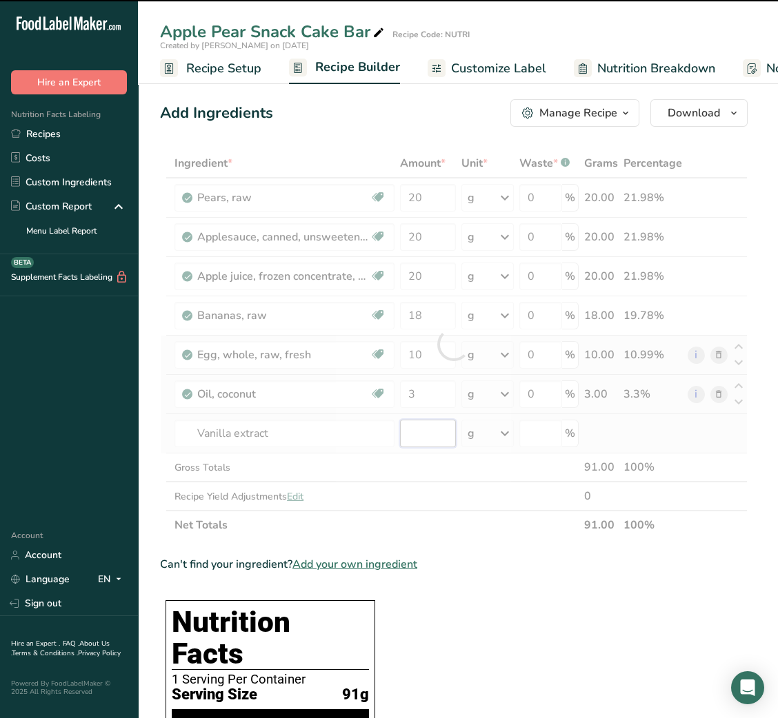
type input "0"
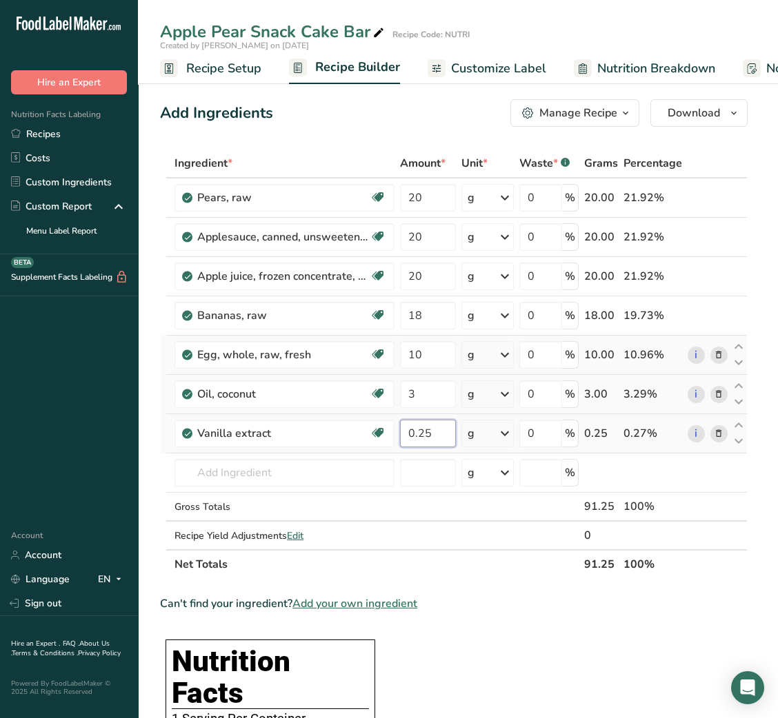
type input "0.25"
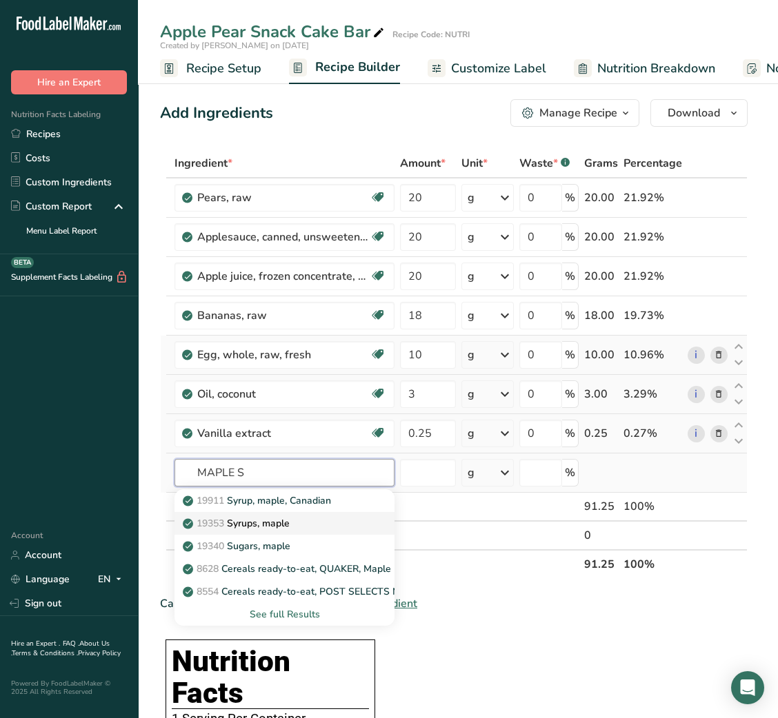
type input "MAPLE S"
click at [293, 523] on div "19353 Syrups, maple" at bounding box center [273, 523] width 176 height 14
type input "Syrups, maple"
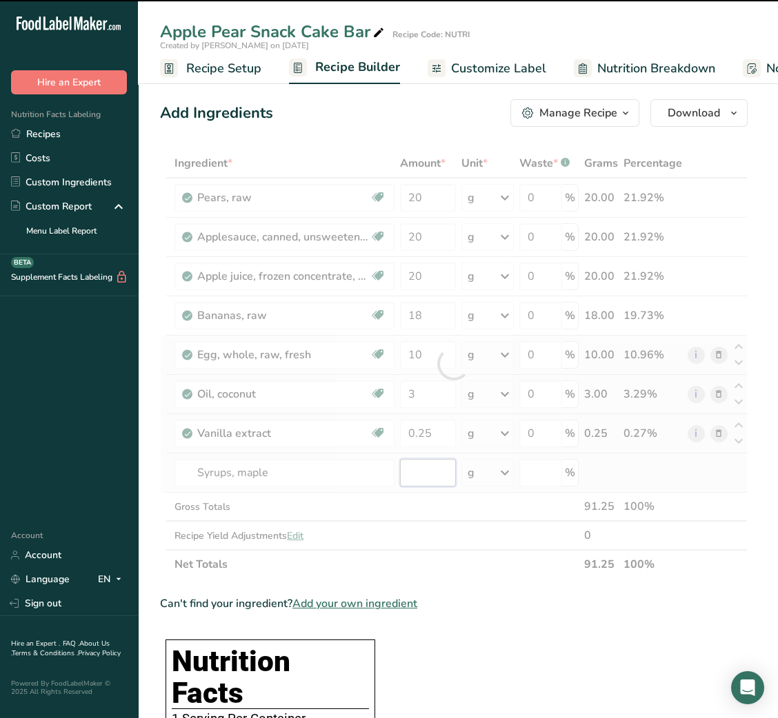
type input "0"
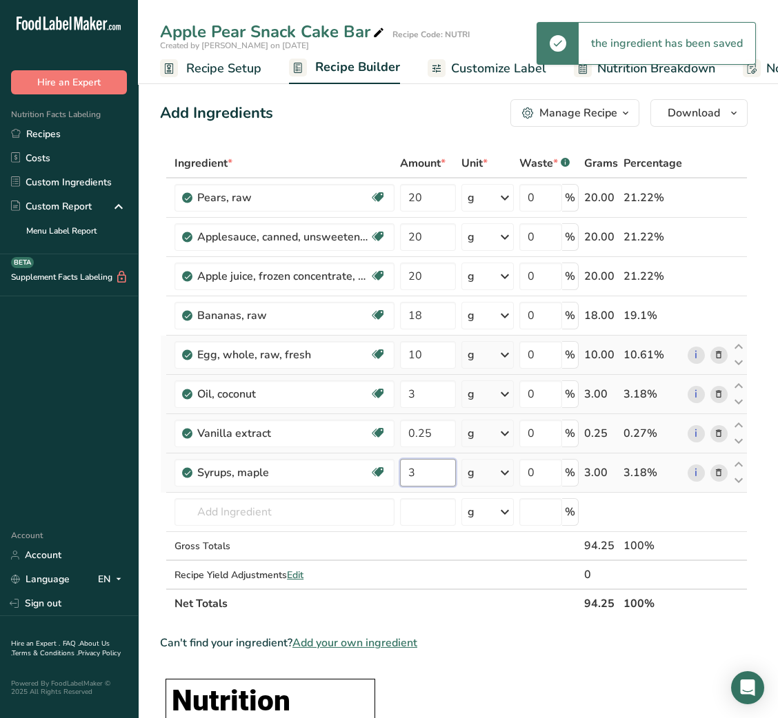
type input "3"
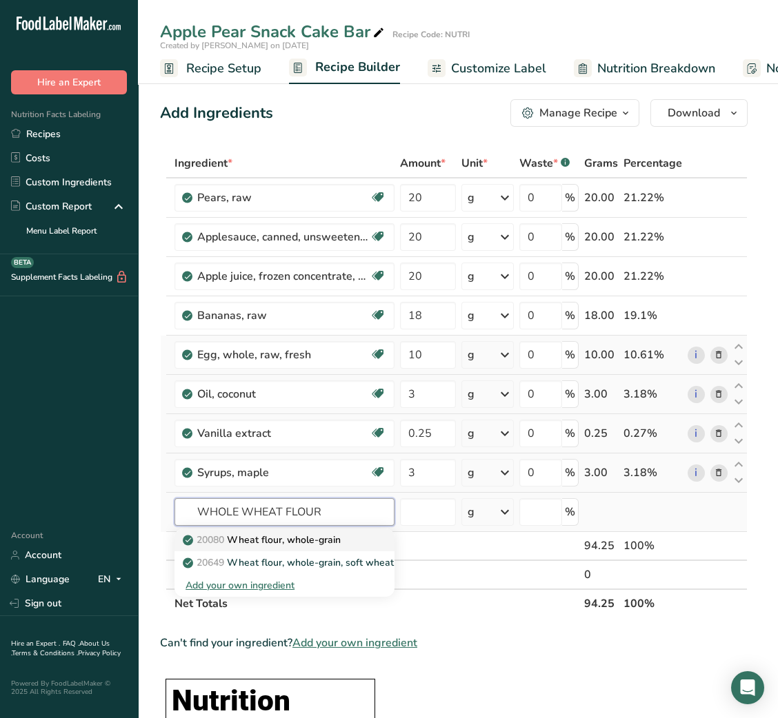
type input "WHOLE WHEAT FLOUR"
click at [285, 534] on p "20080 Wheat flour, whole-grain" at bounding box center [262, 540] width 155 height 14
type input "Wheat flour, whole-grain"
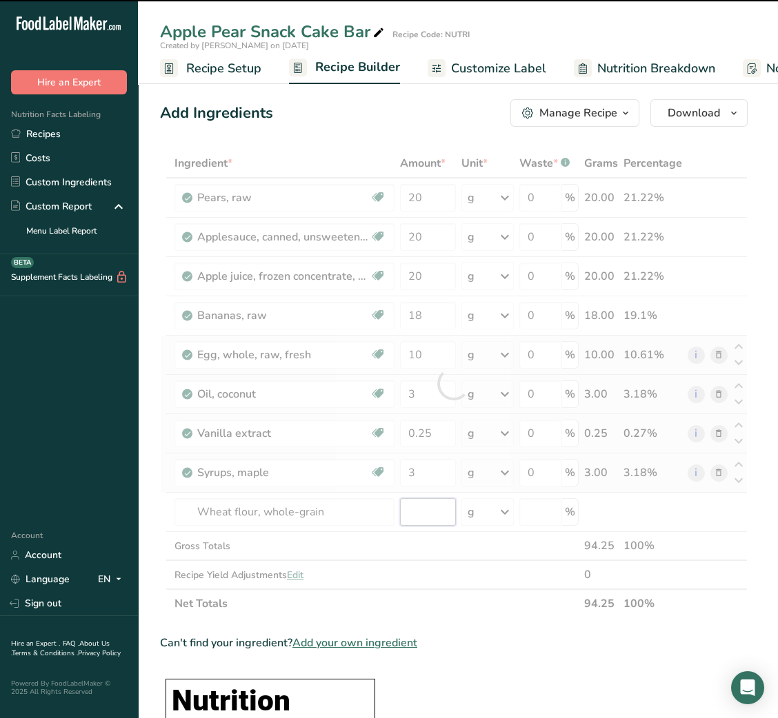
type input "0"
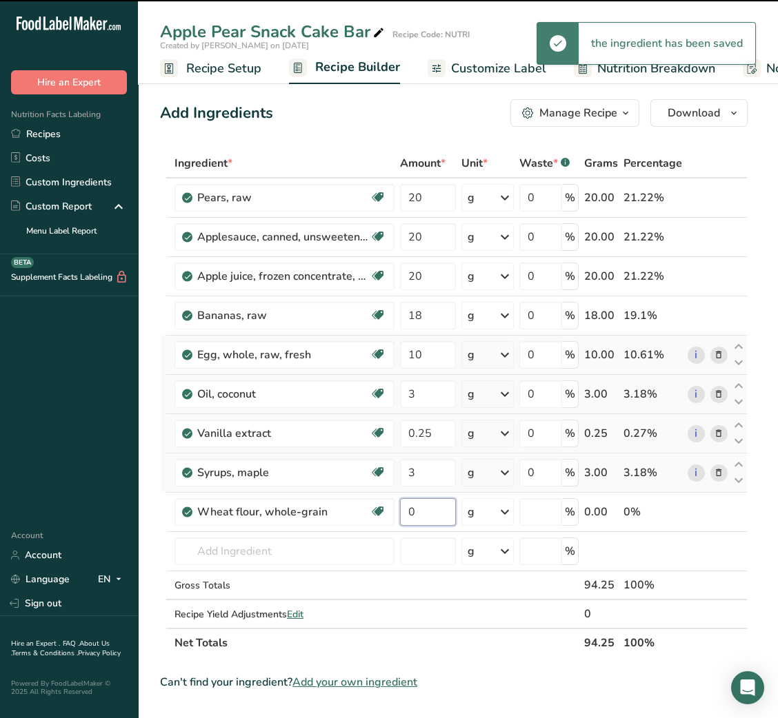
type input "0"
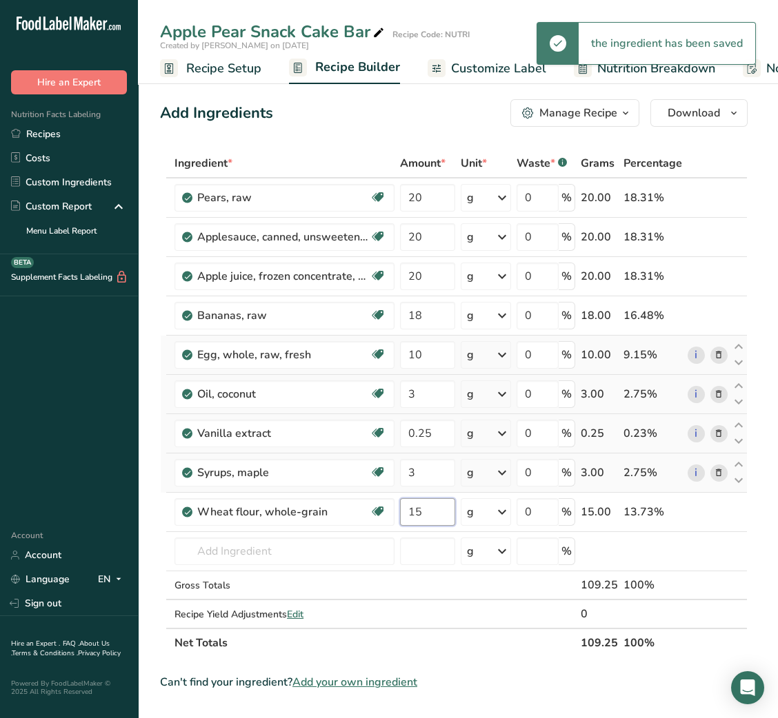
type input "15"
type input "R"
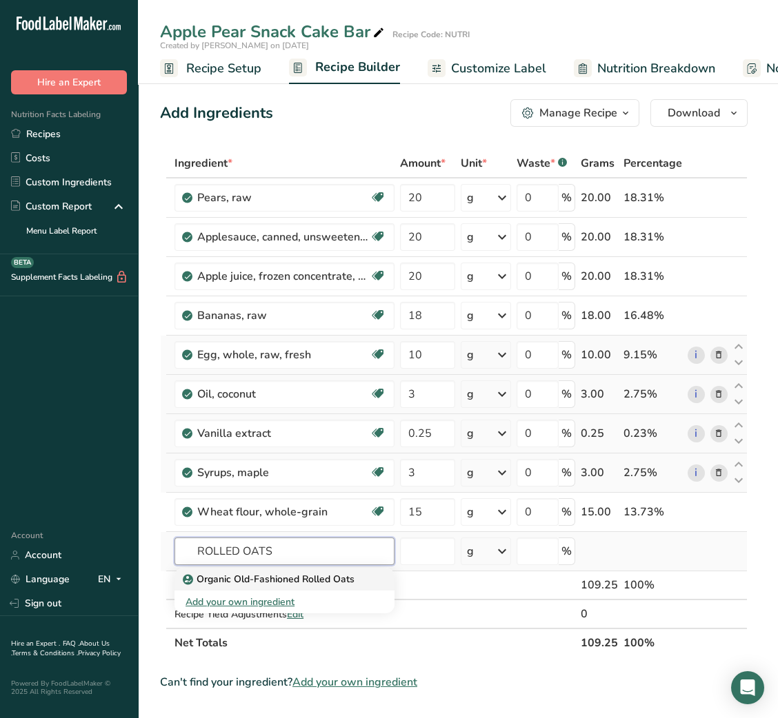
type input "ROLLED OATS"
click at [341, 578] on p "Organic Old-Fashioned Rolled Oats" at bounding box center [269, 579] width 169 height 14
type input "Organic Old-Fashioned Rolled Oats"
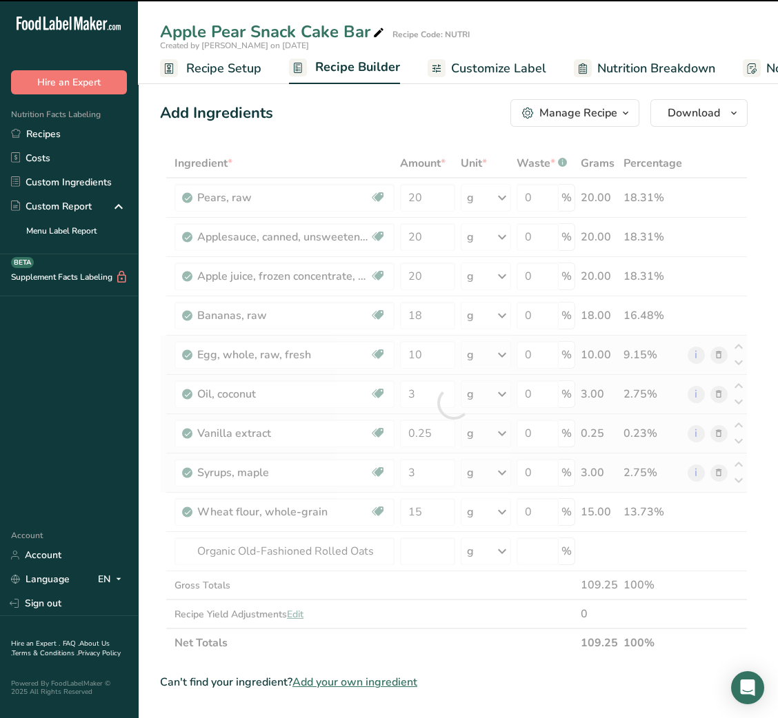
type input "0"
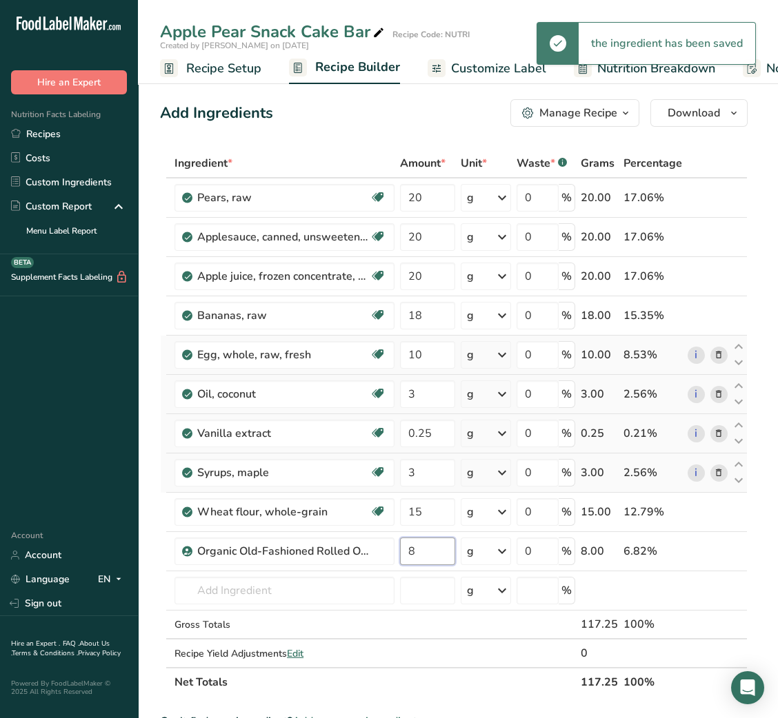
type input "8"
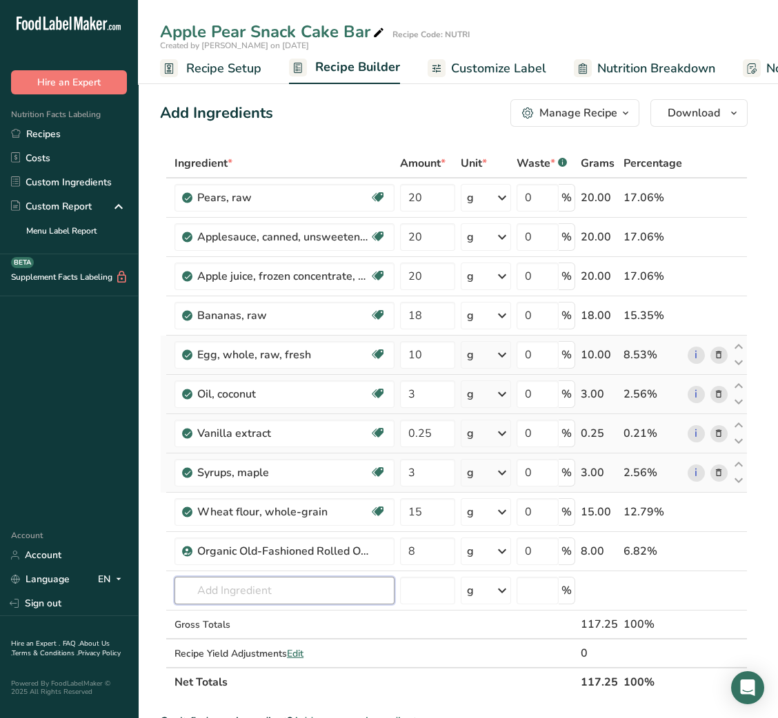
type input "V"
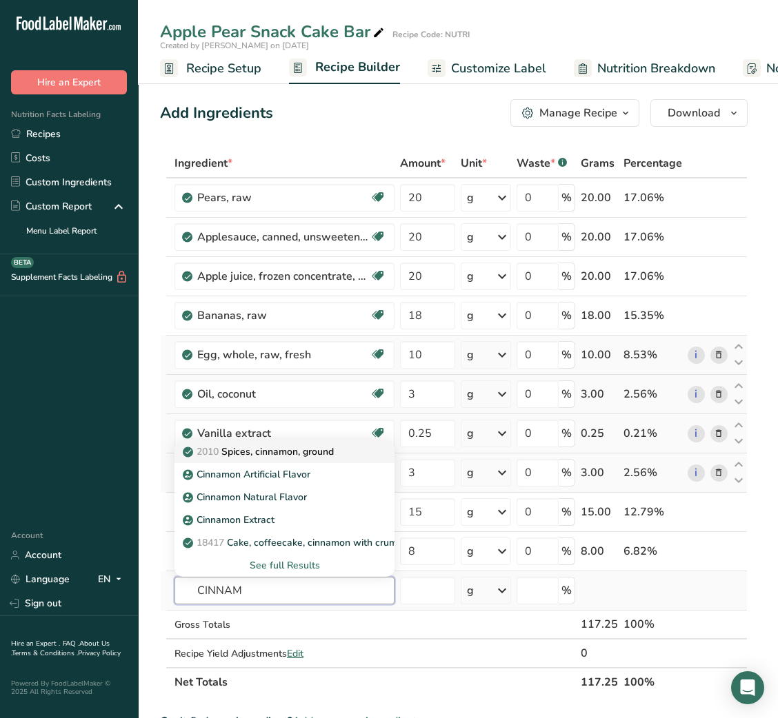
type input "CINNAM"
click at [348, 450] on div "2010 Spices, cinnamon, ground" at bounding box center [273, 452] width 176 height 14
type input "Spices, cinnamon, ground"
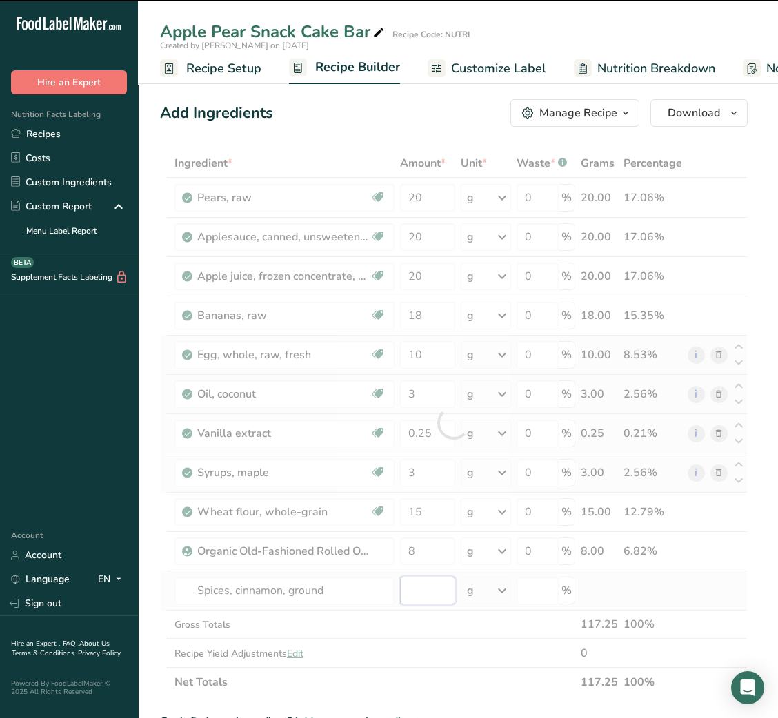
type input "0"
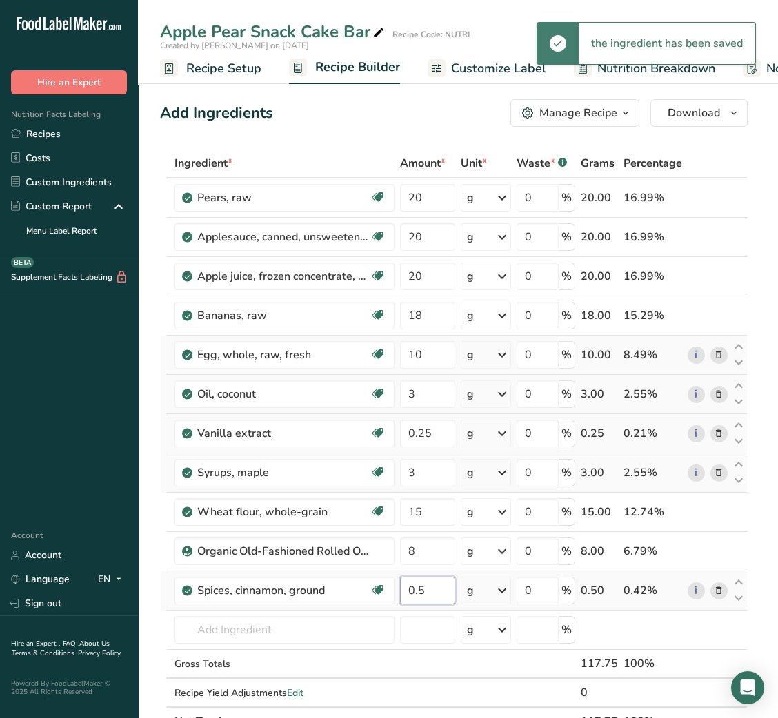
type input "0.5"
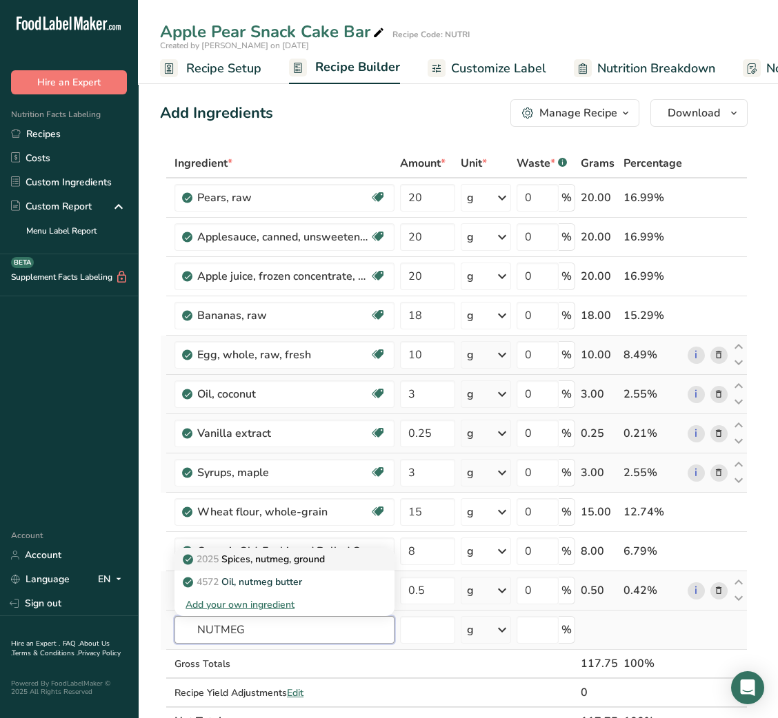
type input "NUTMEG"
click at [299, 563] on p "2025 Spices, nutmeg, ground" at bounding box center [254, 559] width 139 height 14
type input "Spices, nutmeg, ground"
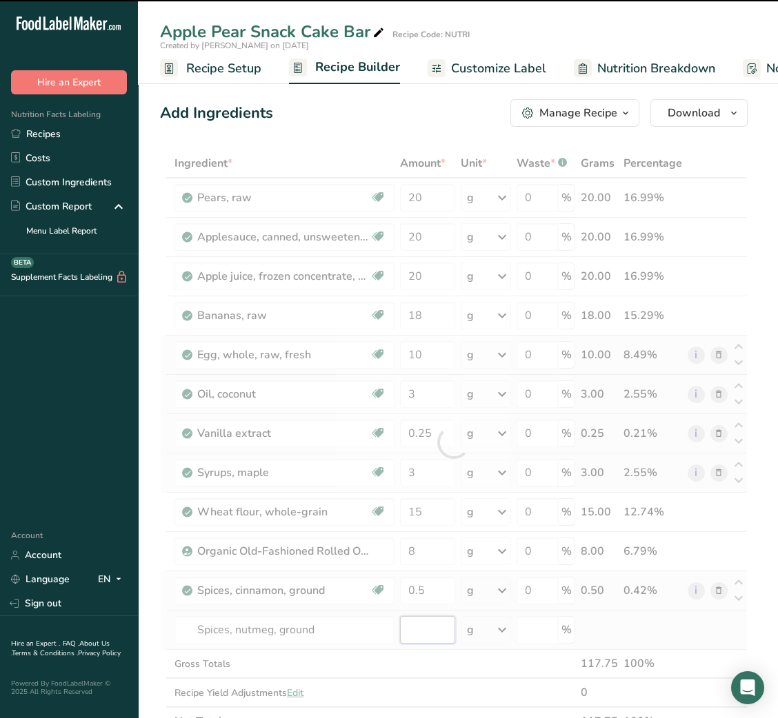
type input "0"
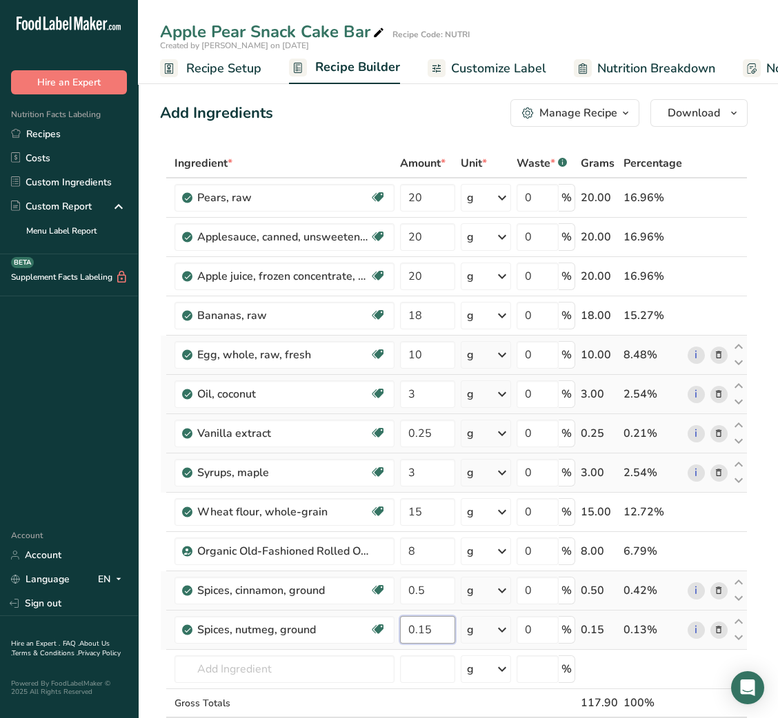
type input "0.15"
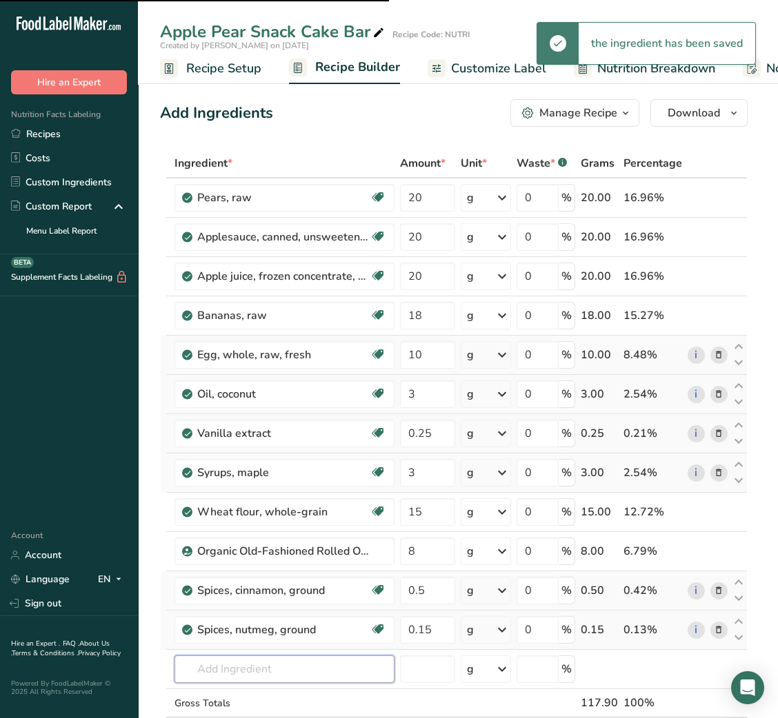
type input "S"
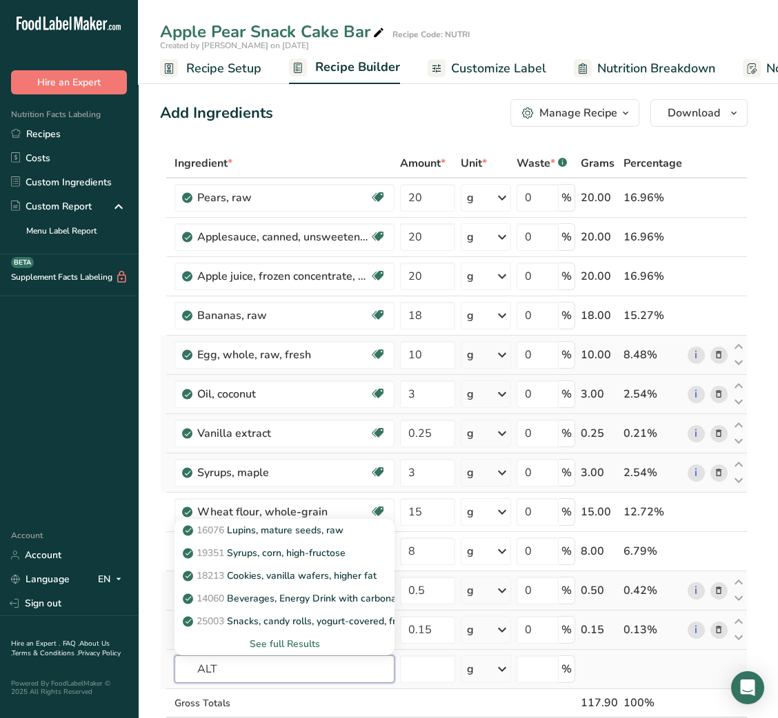
click at [196, 670] on input "ALT" at bounding box center [284, 670] width 220 height 28
type input "SALT"
click at [285, 539] on link "2047 Salt, table" at bounding box center [284, 530] width 220 height 23
type input "Salt, table"
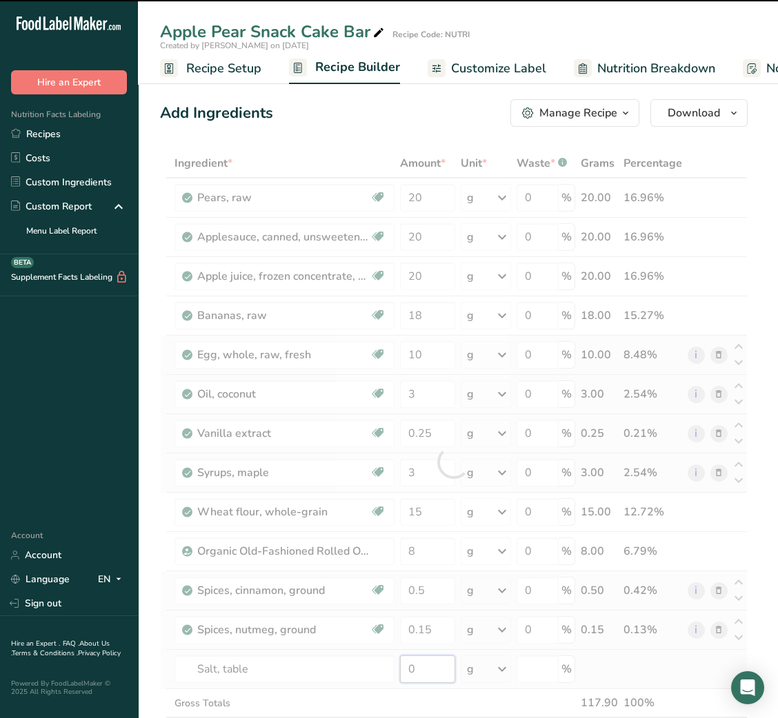
type input "00"
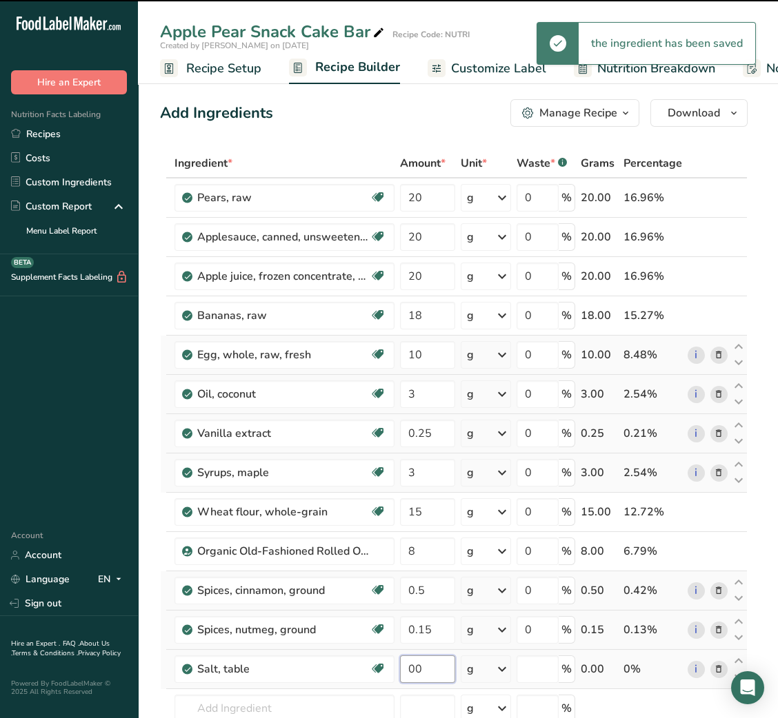
type input "0"
type input "0.15"
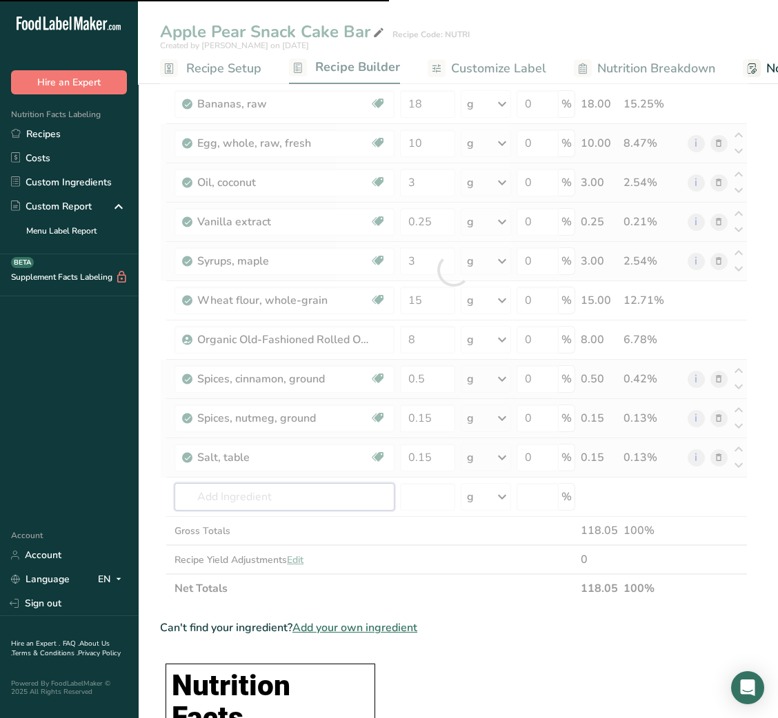
scroll to position [216, 0]
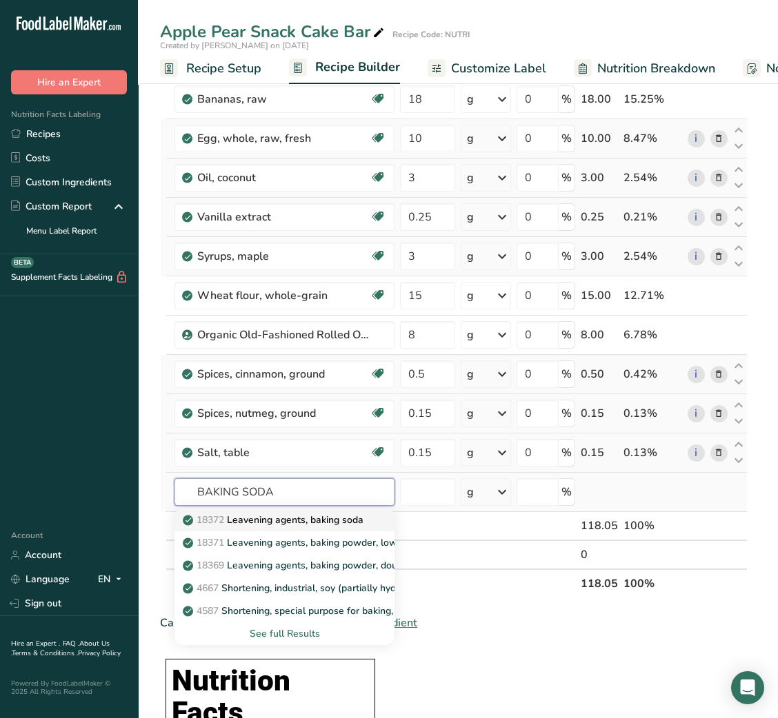
type input "BAKING SODA"
click at [265, 520] on p "18372 Leavening agents, baking soda" at bounding box center [274, 520] width 178 height 14
type input "Leavening agents, baking soda"
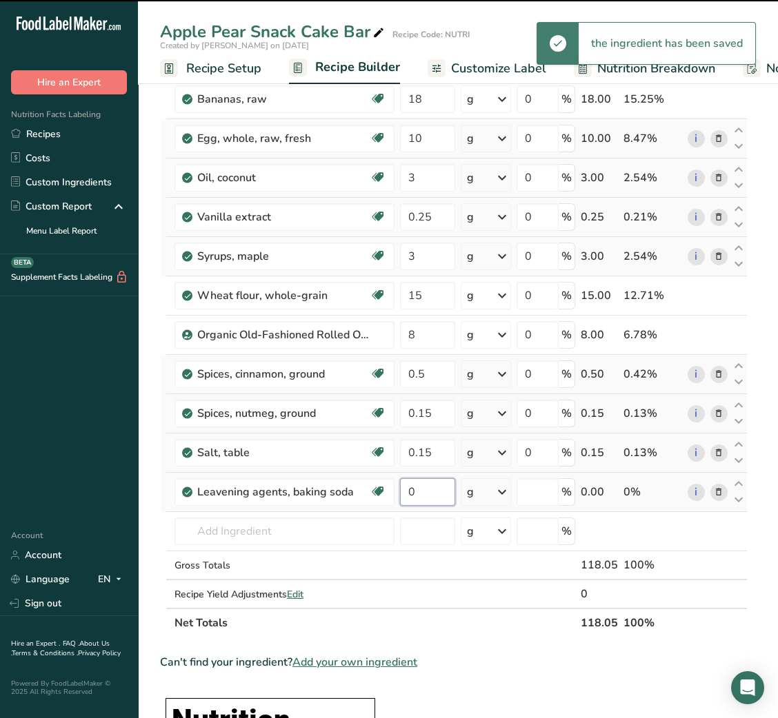
type input "00"
type input "0"
type input "0.4"
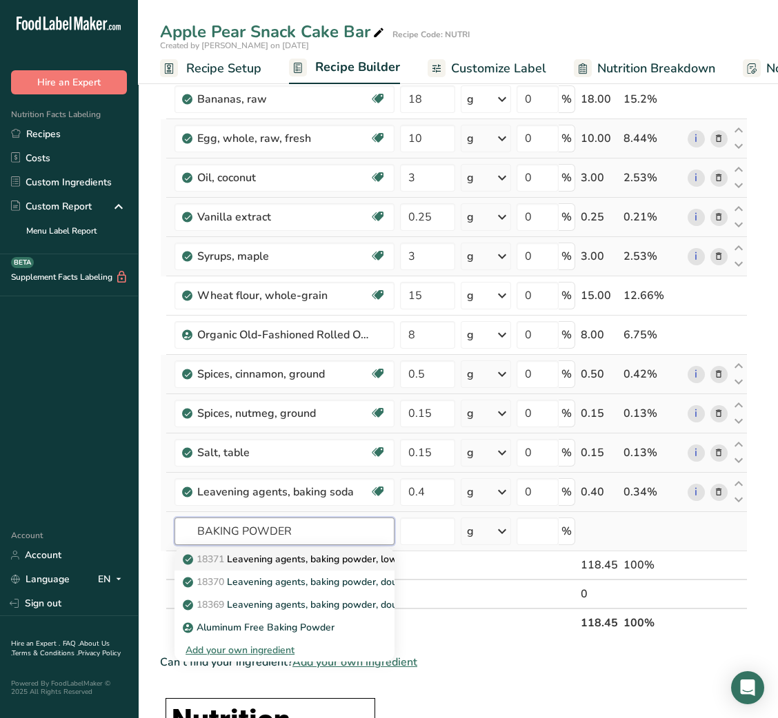
type input "BAKING POWDER"
click at [276, 554] on p "18371 Leavening agents, baking powder, low-sodium" at bounding box center [309, 559] width 248 height 14
type input "Leavening agents, baking powder, low-sodium"
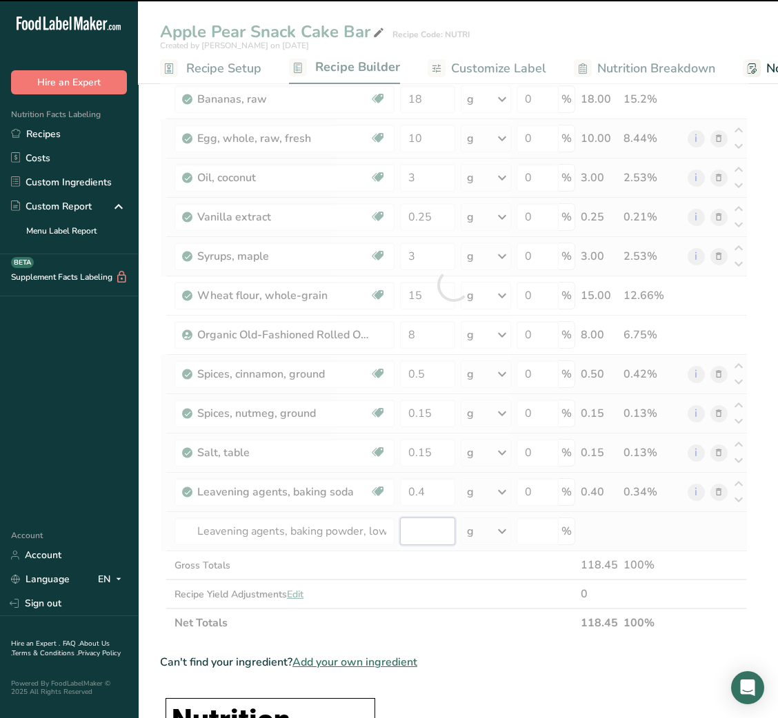
type input "0"
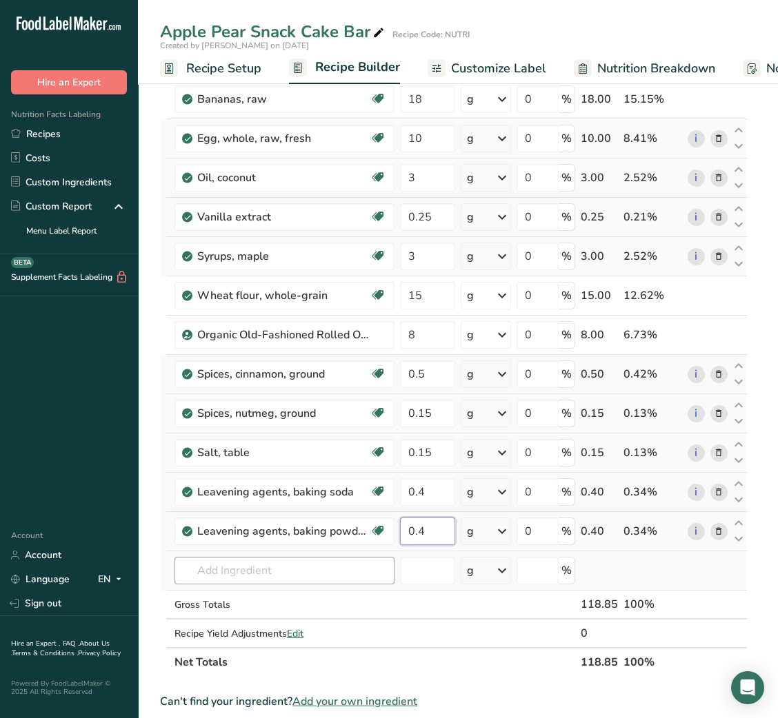
type input "0.4"
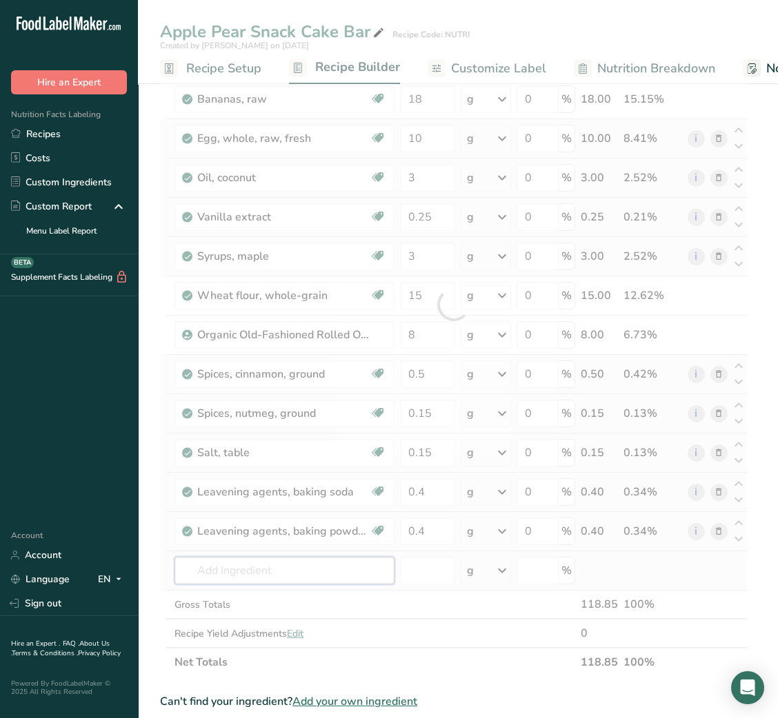
click at [235, 578] on div "Ingredient * Amount * Unit * Waste * .a-a{fill:#347362;}.b-a{fill:#fff;} Grams …" at bounding box center [453, 304] width 587 height 745
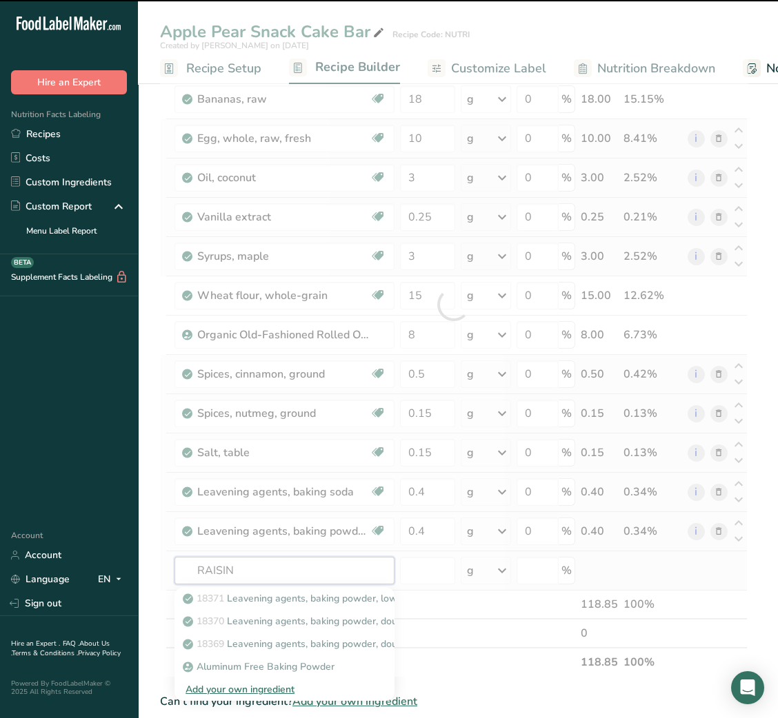
type input "RAISINS"
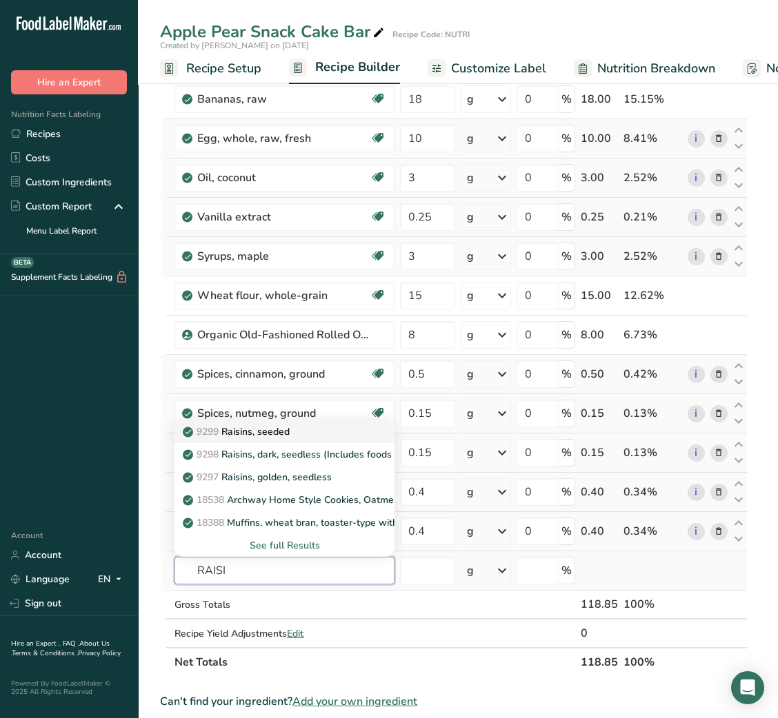
type input "RAISI"
click at [315, 438] on div "9299 Raisins, seeded" at bounding box center [273, 432] width 176 height 14
type input "Raisins, seeded"
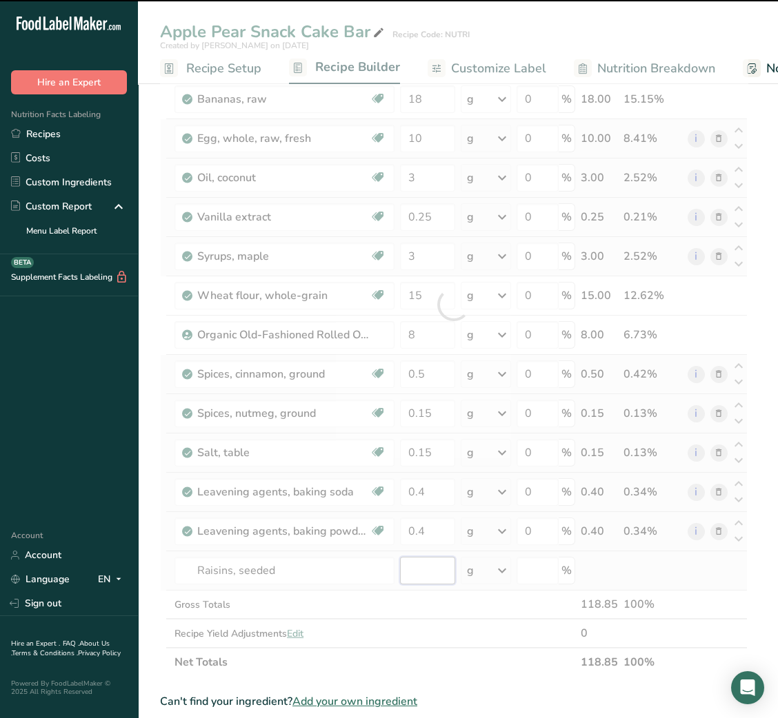
type input "0"
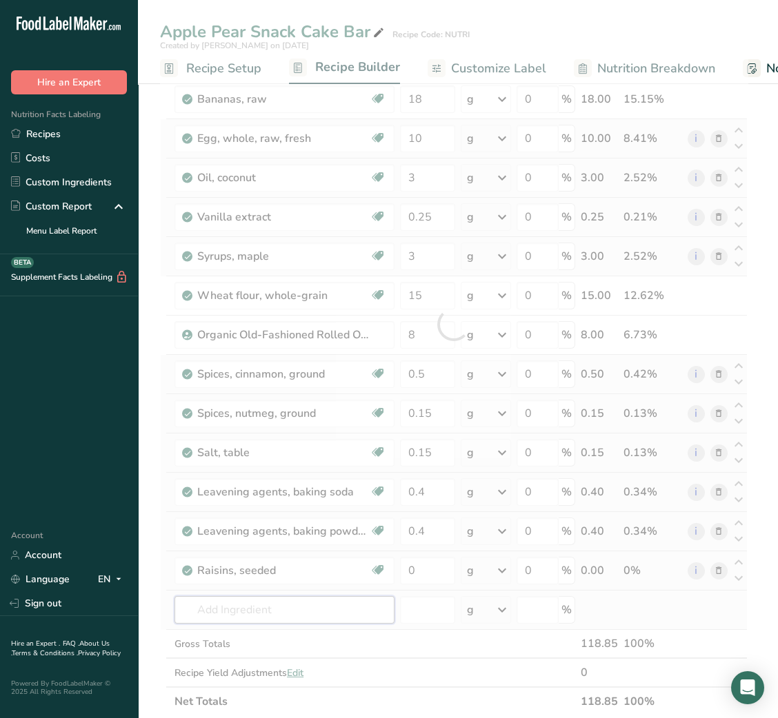
click at [250, 601] on div "Ingredient * Amount * Unit * Waste * .a-a{fill:#347362;}.b-a{fill:#fff;} Grams …" at bounding box center [453, 324] width 587 height 784
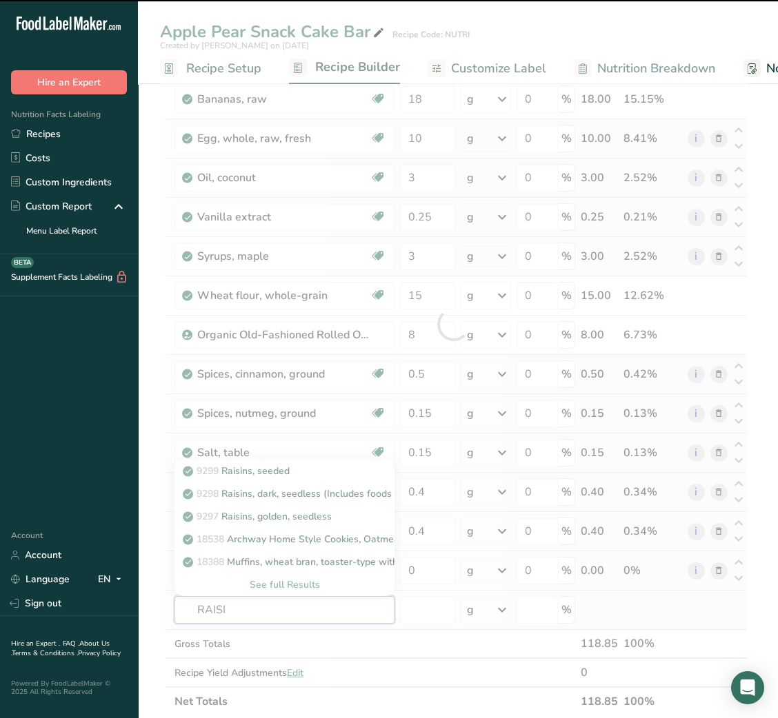
type input "RAISIN"
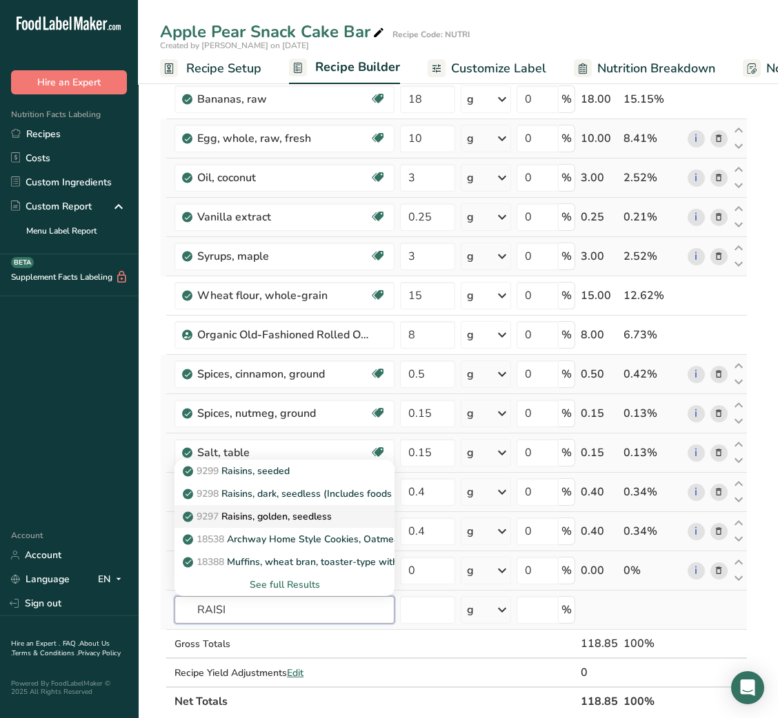
type input "RAISI"
click at [309, 516] on p "9297 Raisins, golden, seedless" at bounding box center [258, 516] width 146 height 14
type input "Raisins, golden, seedless"
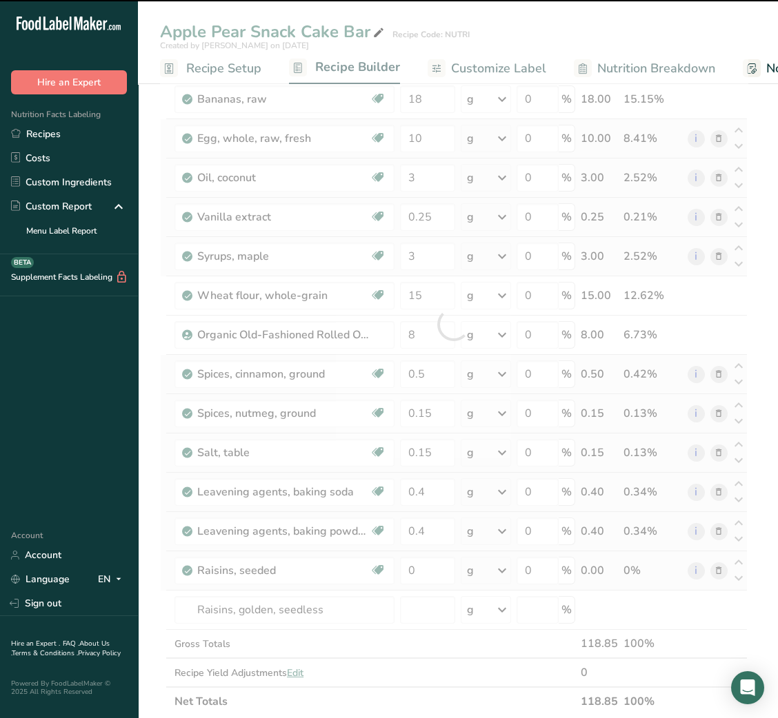
type input "0"
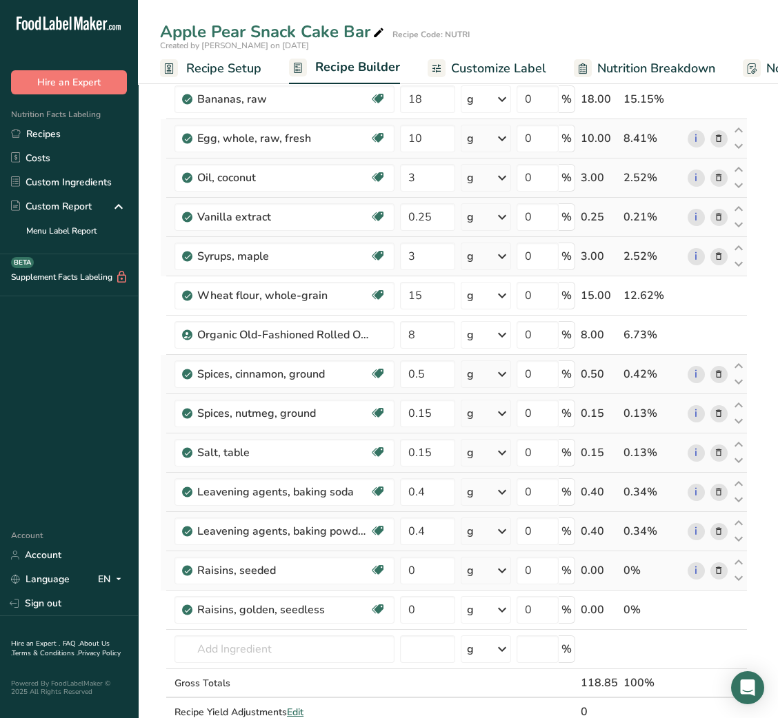
click at [714, 570] on icon at bounding box center [719, 571] width 10 height 14
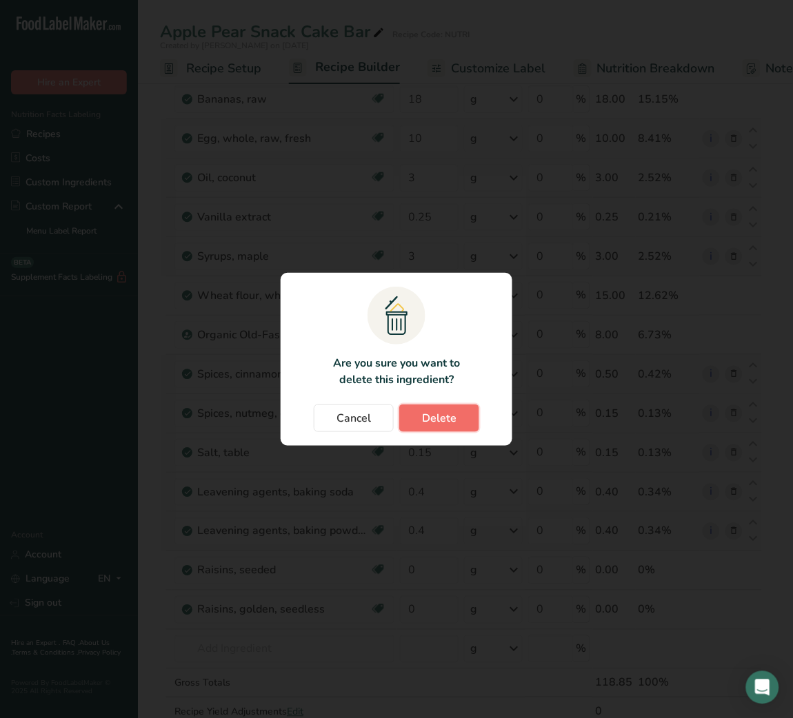
click at [445, 424] on span "Delete" at bounding box center [439, 418] width 34 height 17
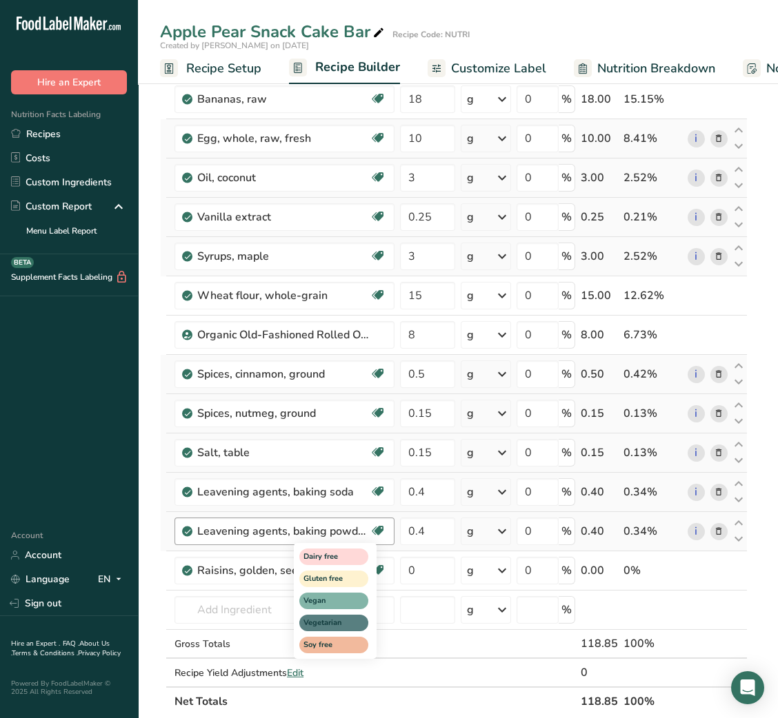
click at [415, 570] on div "Dairy free Gluten free Vegan Vegetarian Soy free" at bounding box center [360, 600] width 132 height 119
click at [420, 574] on div "Dairy free Gluten free Vegan Vegetarian Soy free" at bounding box center [360, 600] width 132 height 119
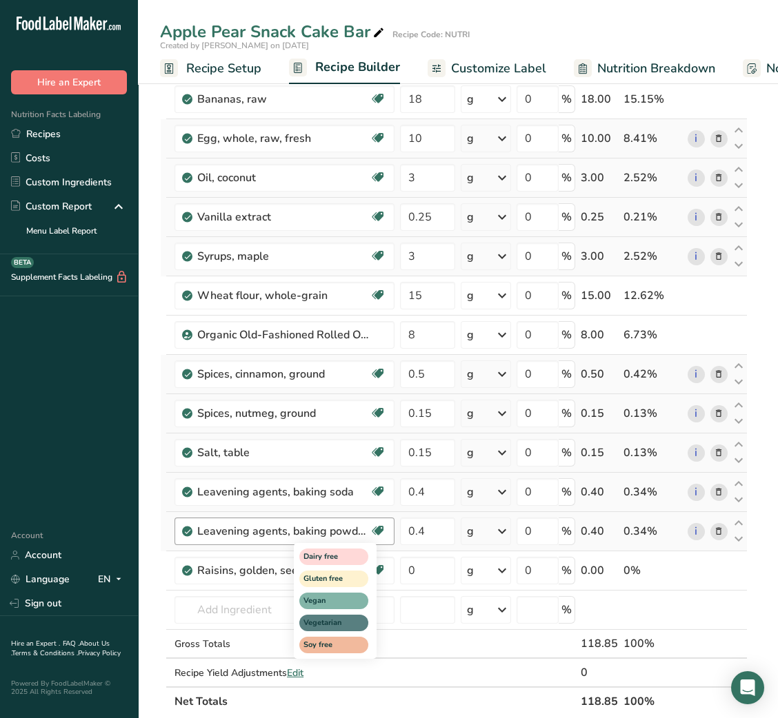
click at [420, 574] on div "Dairy free Gluten free Vegan Vegetarian Soy free" at bounding box center [360, 600] width 132 height 119
click at [423, 629] on div "Dairy free Gluten free Vegan Vegetarian Soy free" at bounding box center [360, 600] width 132 height 119
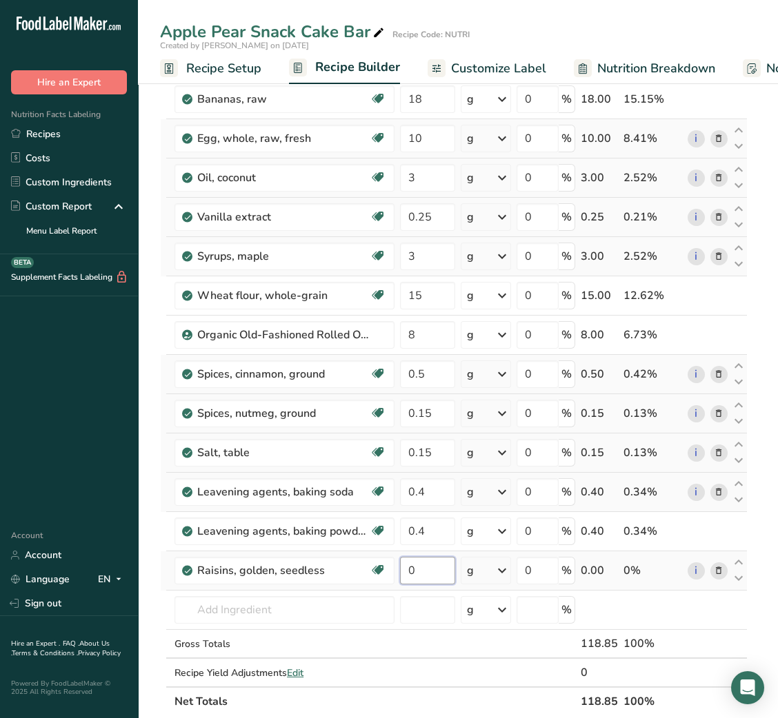
click at [411, 574] on input "0" at bounding box center [427, 571] width 54 height 28
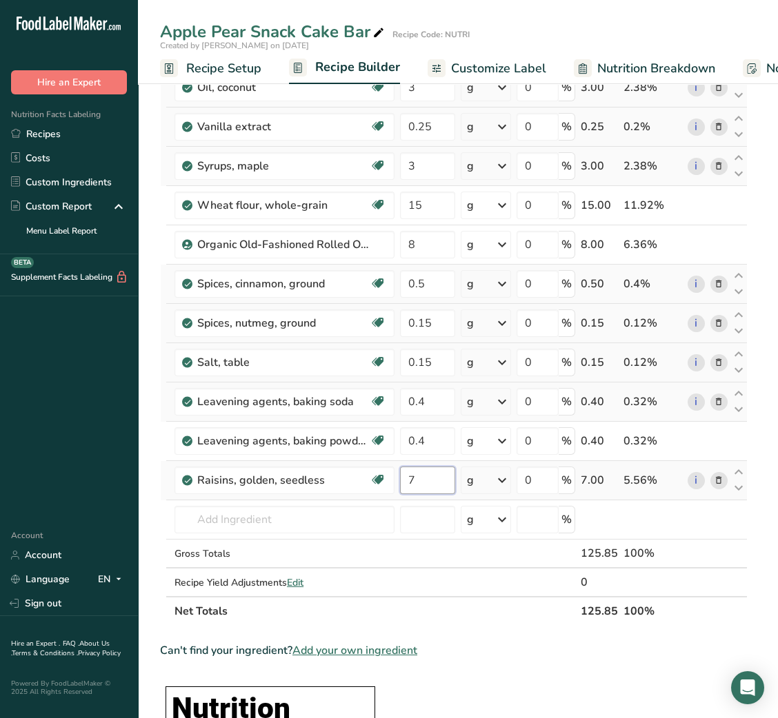
type input "7"
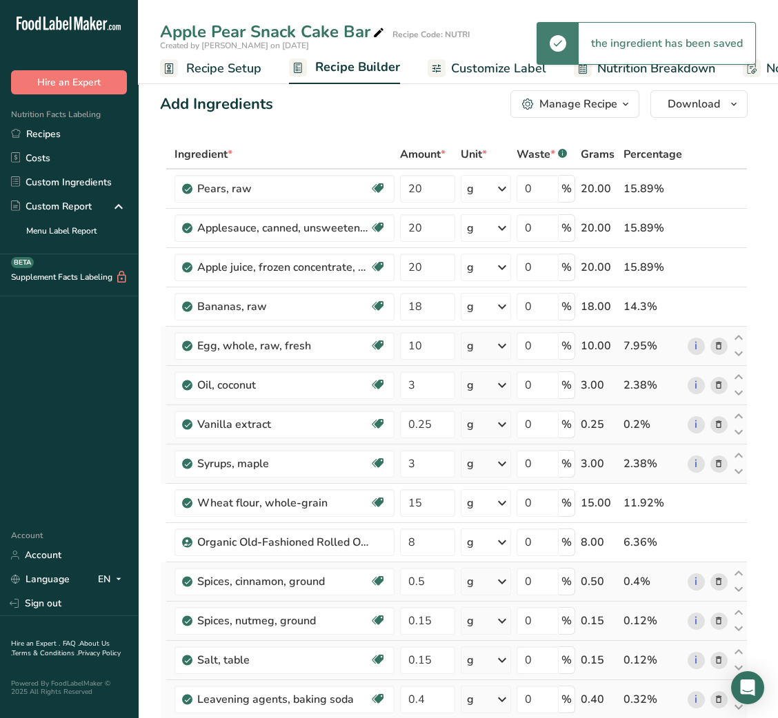
scroll to position [0, 0]
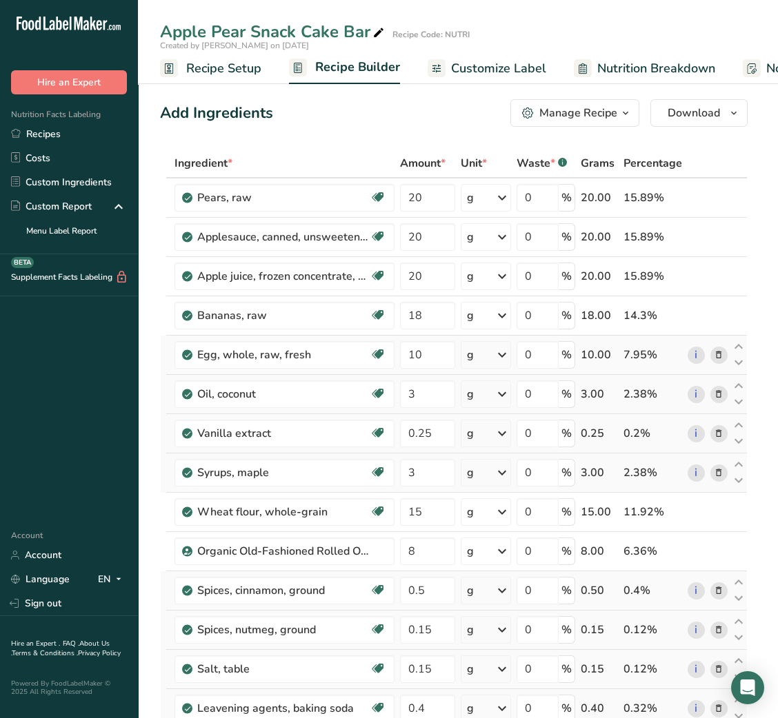
click at [221, 77] on span "Recipe Setup" at bounding box center [223, 68] width 75 height 19
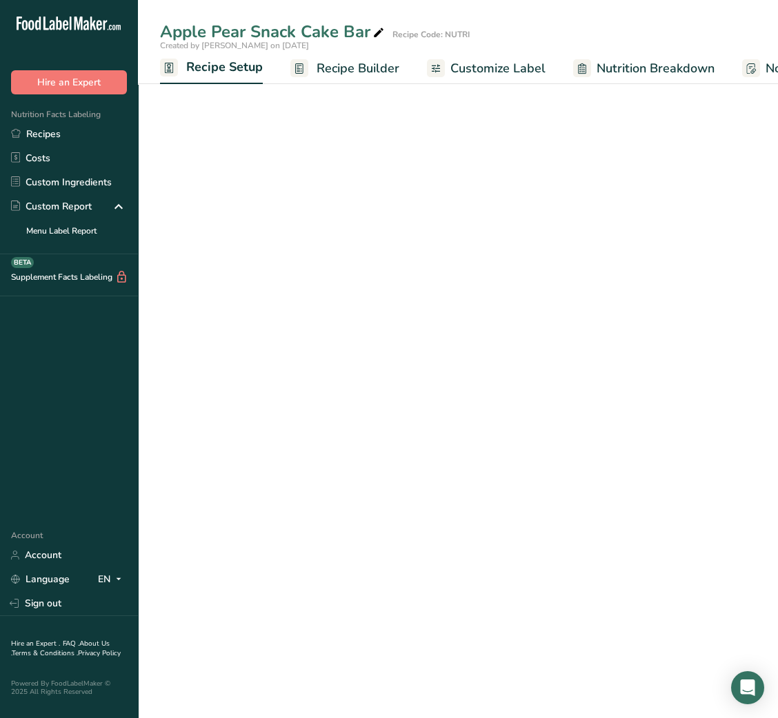
scroll to position [0, 5]
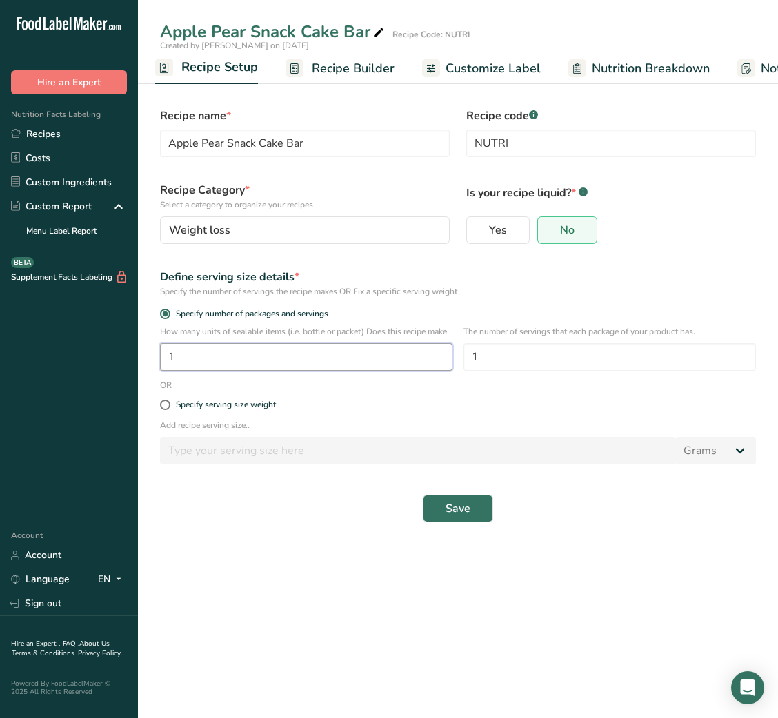
click at [208, 363] on input "1" at bounding box center [306, 357] width 292 height 28
type input "2"
click at [473, 523] on button "Save" at bounding box center [458, 509] width 70 height 28
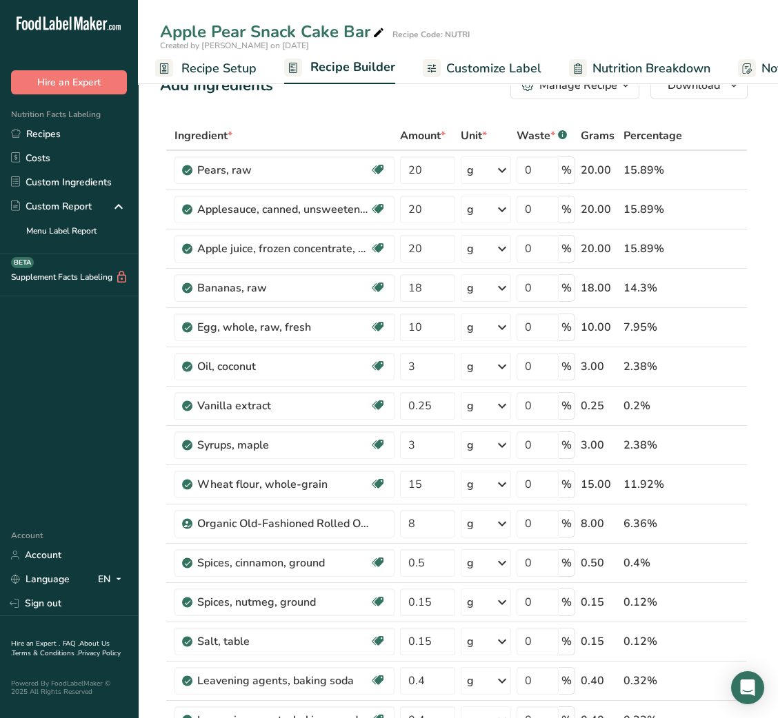
scroll to position [1, 0]
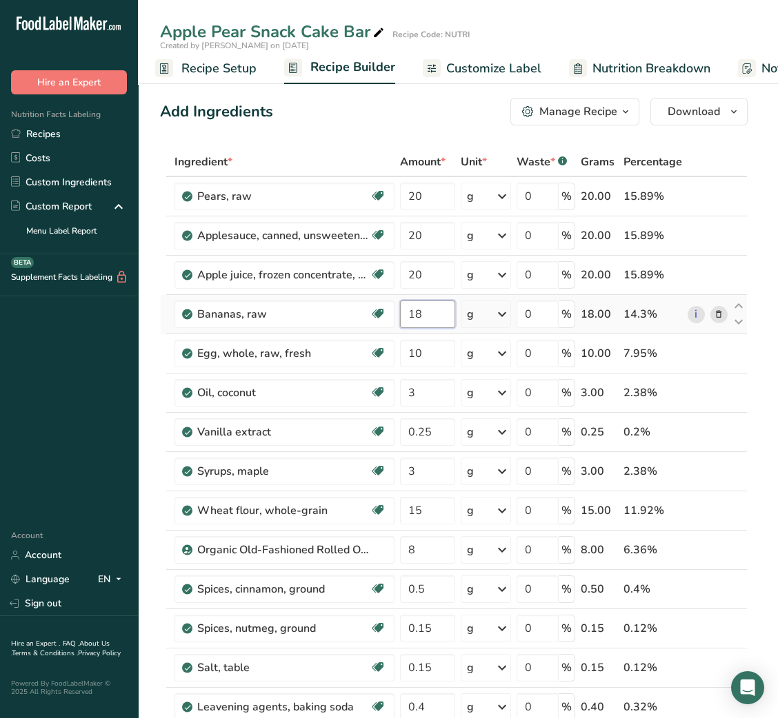
click at [410, 312] on input "18" at bounding box center [427, 315] width 54 height 28
type input "15"
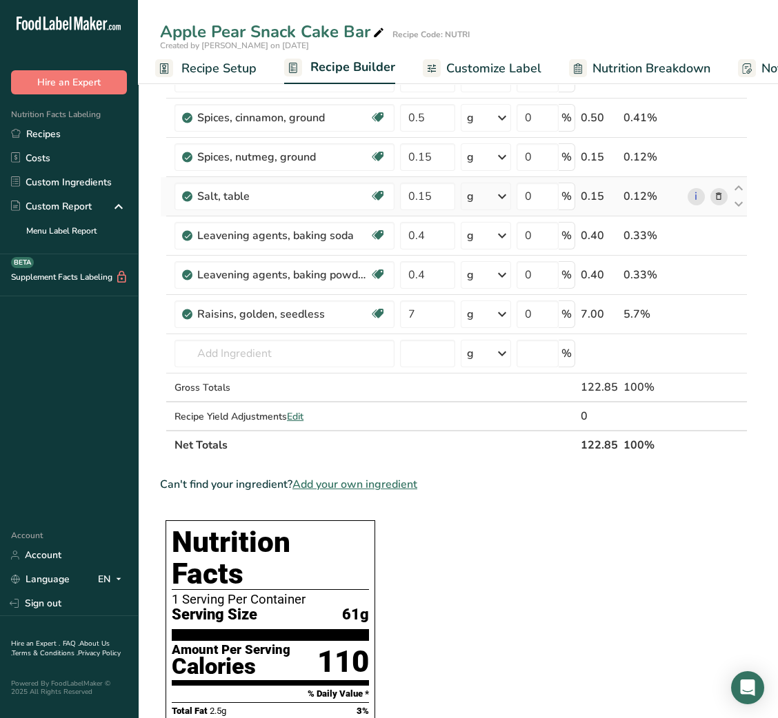
scroll to position [1268, 0]
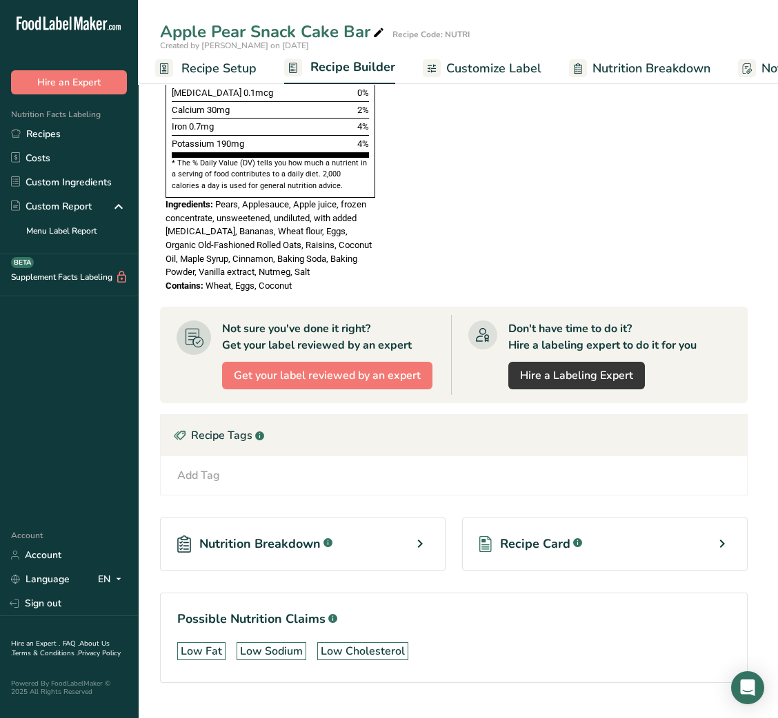
click at [522, 535] on span "Recipe Card" at bounding box center [535, 544] width 70 height 19
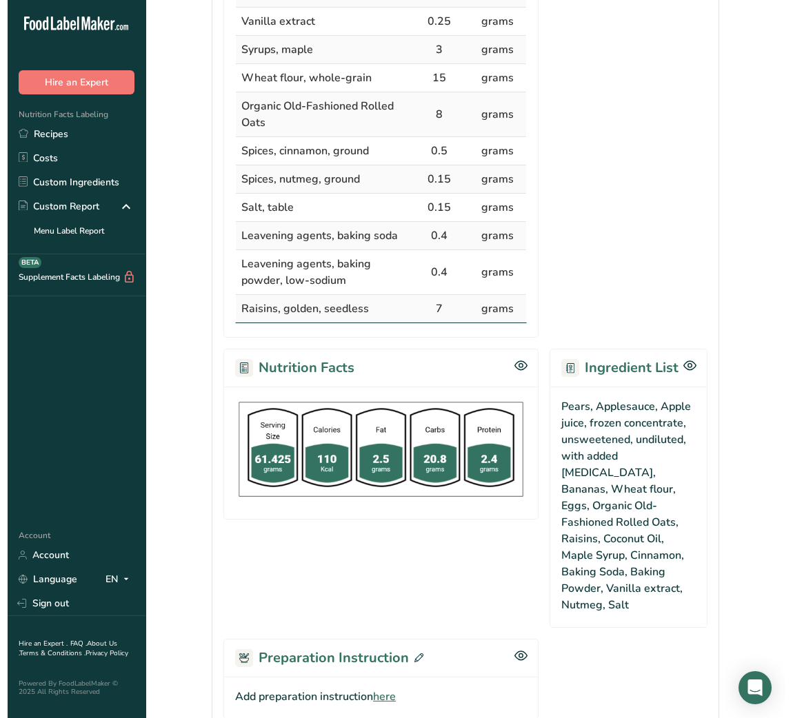
scroll to position [706, 0]
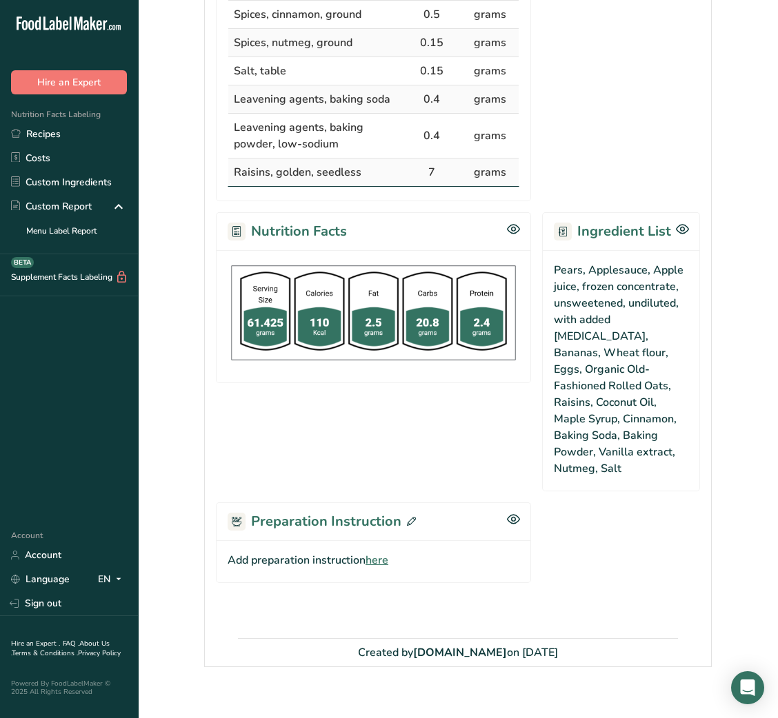
click at [381, 552] on span "here" at bounding box center [376, 560] width 23 height 17
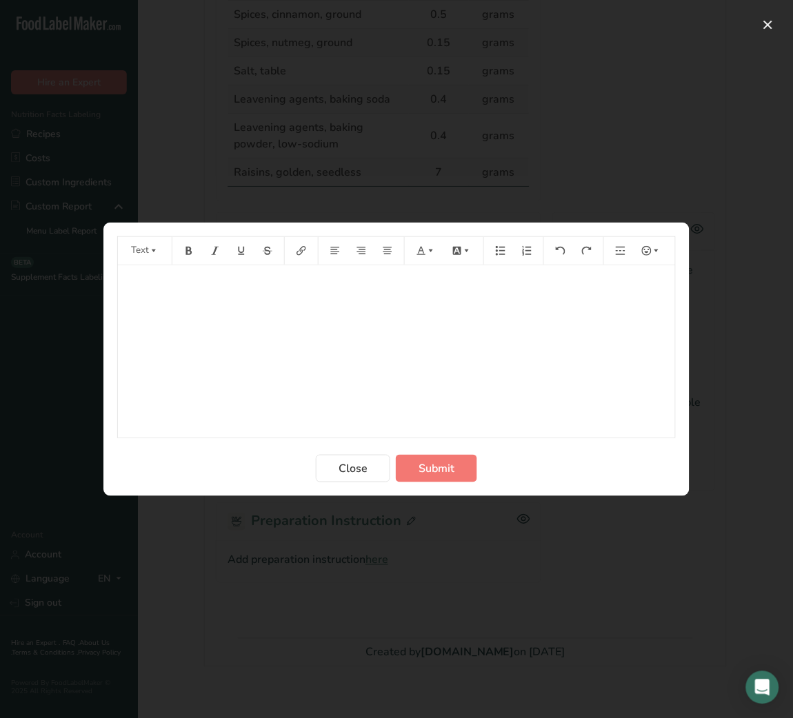
click at [309, 374] on div "﻿" at bounding box center [396, 351] width 557 height 172
click at [133, 326] on p "﻿" at bounding box center [396, 324] width 543 height 17
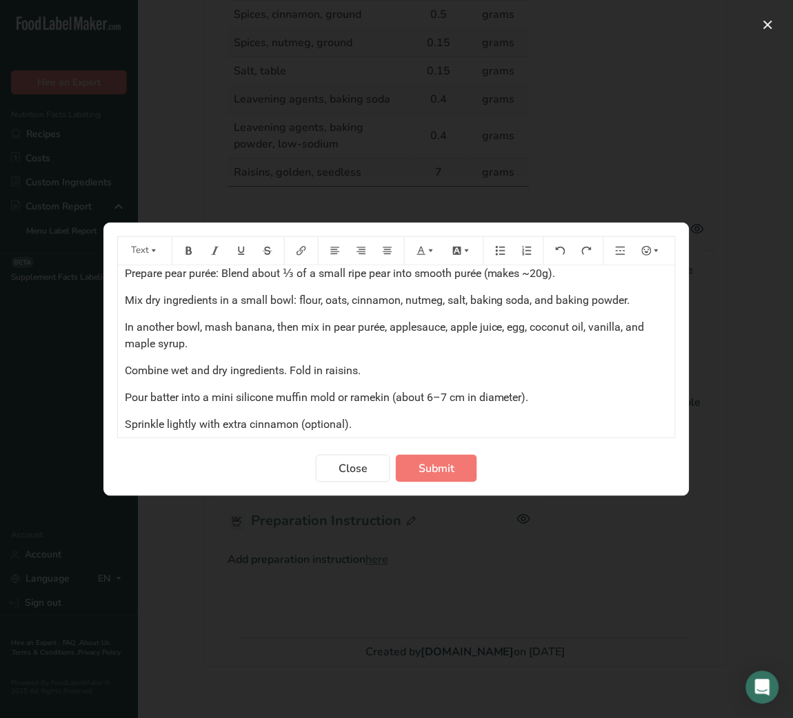
scroll to position [38, 0]
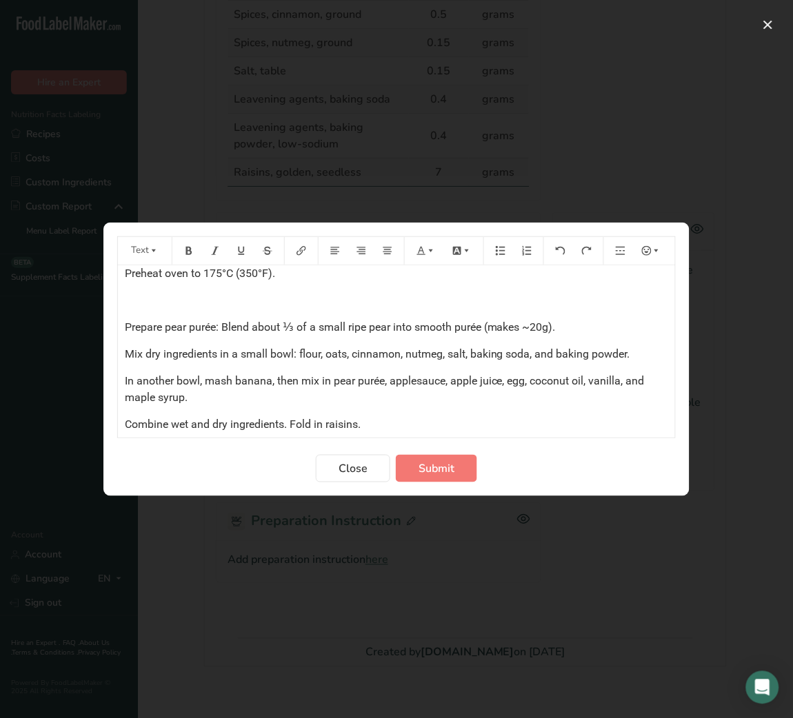
click at [136, 310] on div "Instructions Preheat oven to 175°C (350°F). ﻿ Prepare pear purée: Blend about ⅓…" at bounding box center [396, 425] width 557 height 394
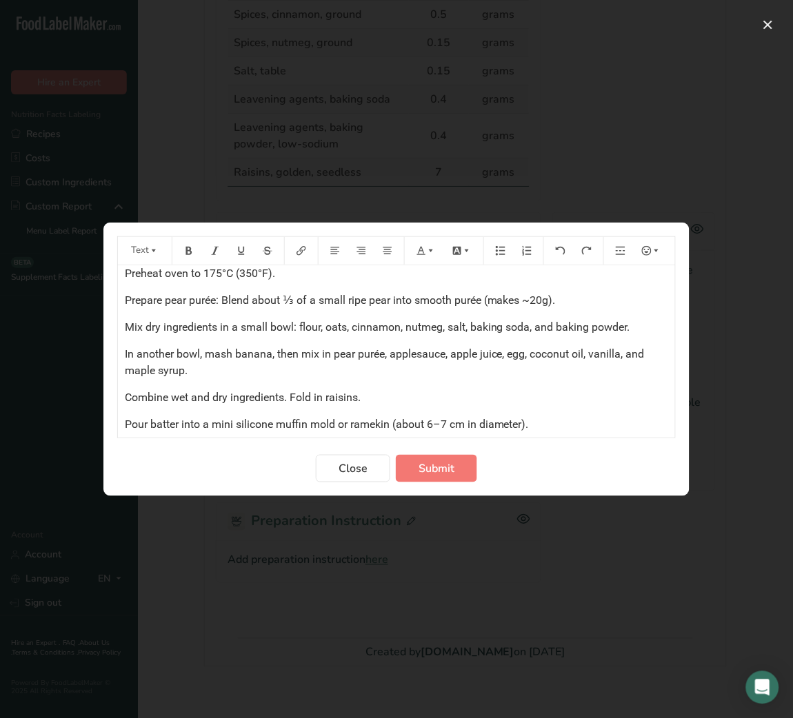
scroll to position [11, 0]
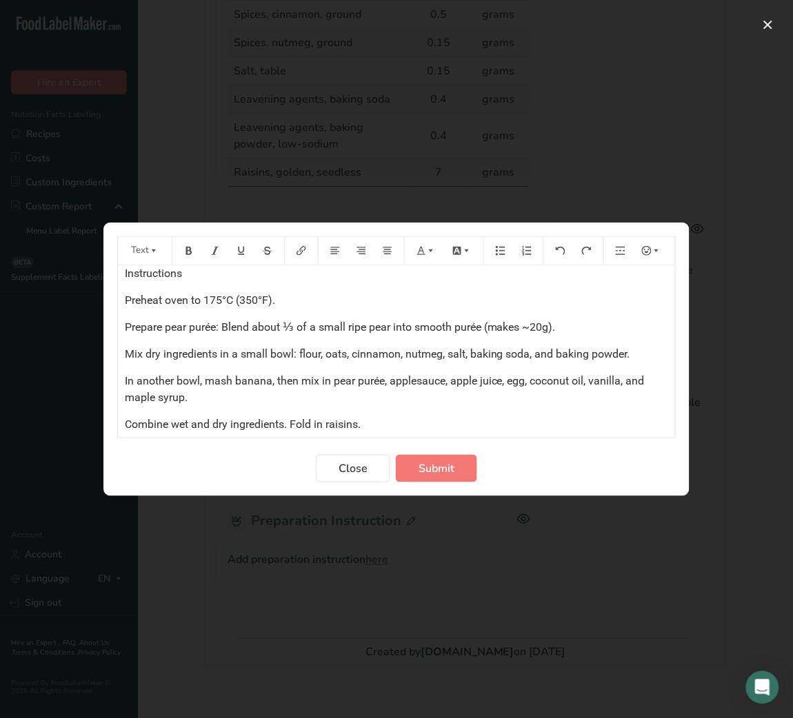
click at [150, 276] on span "Instructions" at bounding box center [153, 273] width 57 height 13
click at [184, 252] on icon "Preparation instructions modal" at bounding box center [189, 251] width 10 height 10
click at [436, 470] on span "Submit" at bounding box center [436, 469] width 36 height 17
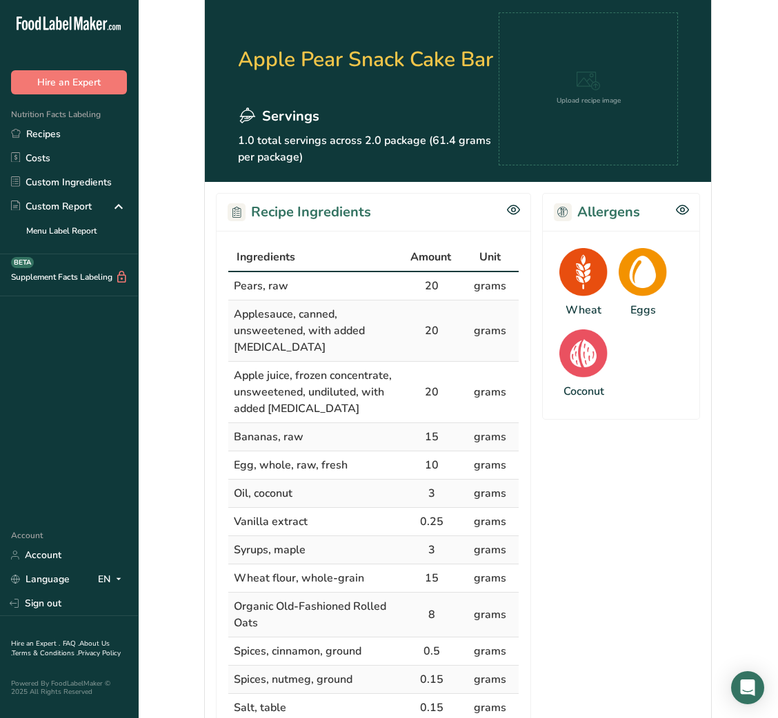
scroll to position [0, 0]
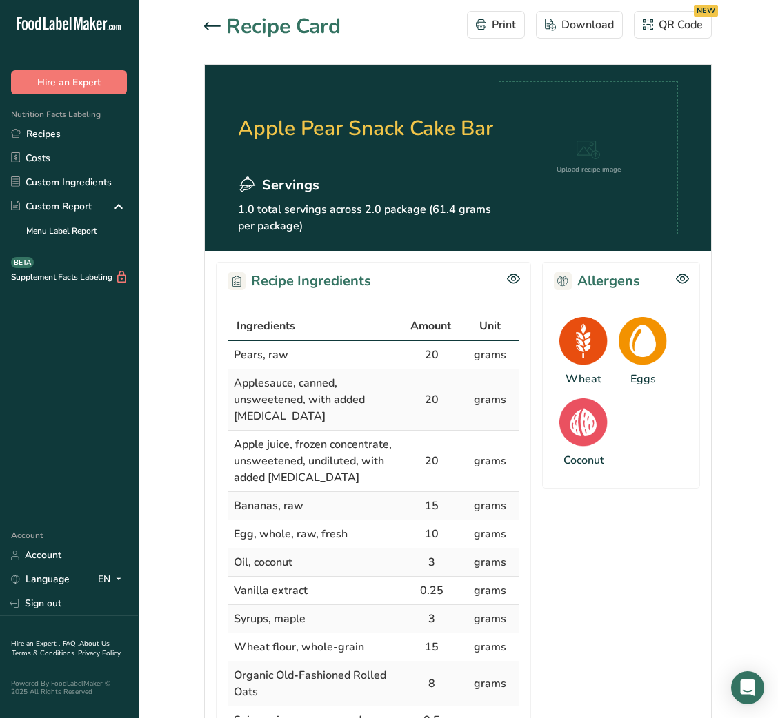
click at [213, 28] on icon at bounding box center [212, 26] width 17 height 8
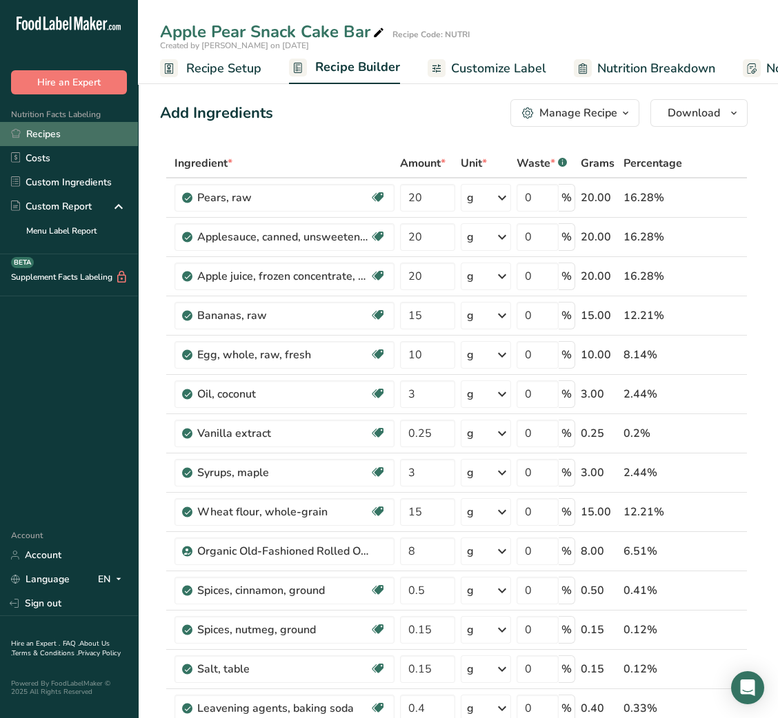
click at [68, 142] on link "Recipes" at bounding box center [69, 134] width 138 height 24
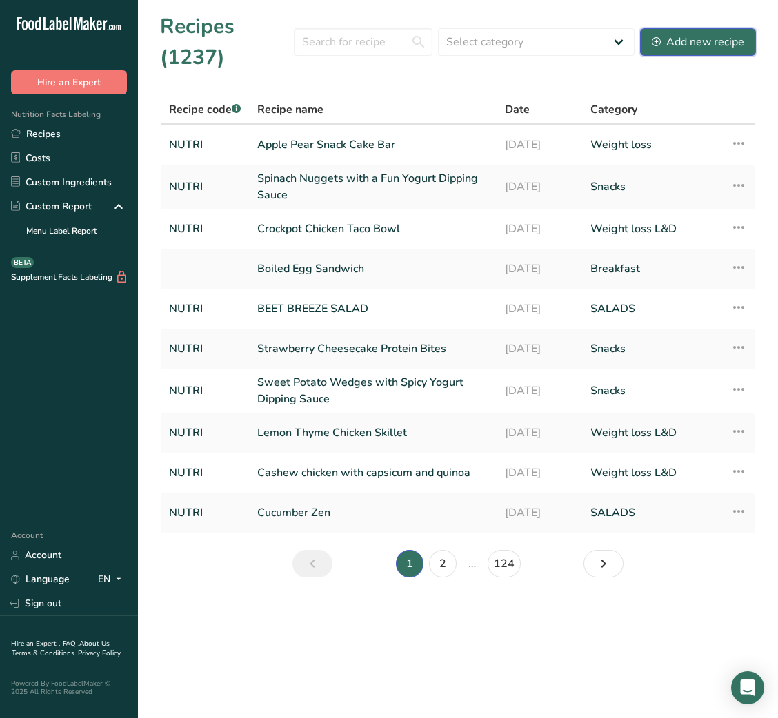
click at [700, 39] on div "Add new recipe" at bounding box center [698, 42] width 92 height 17
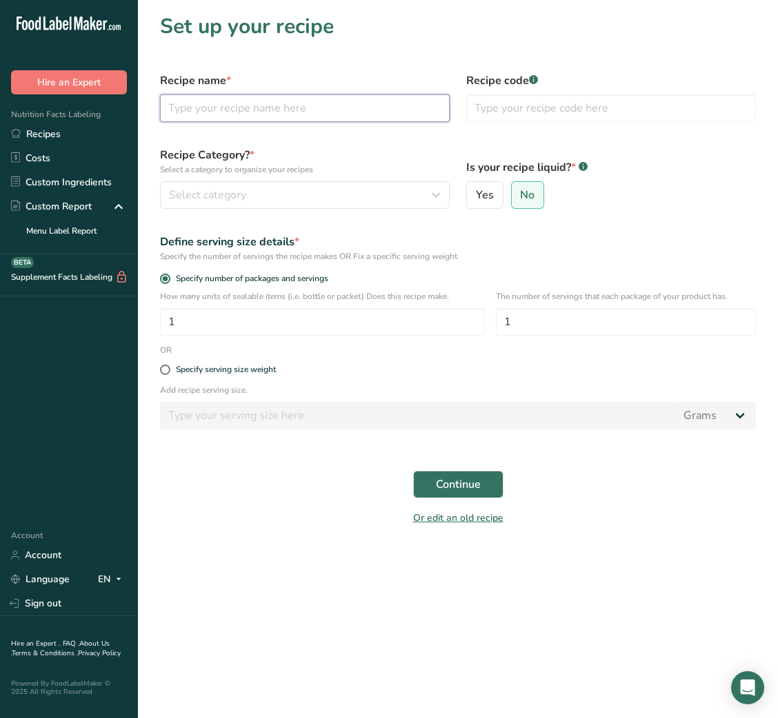
click at [350, 108] on input "text" at bounding box center [305, 108] width 290 height 28
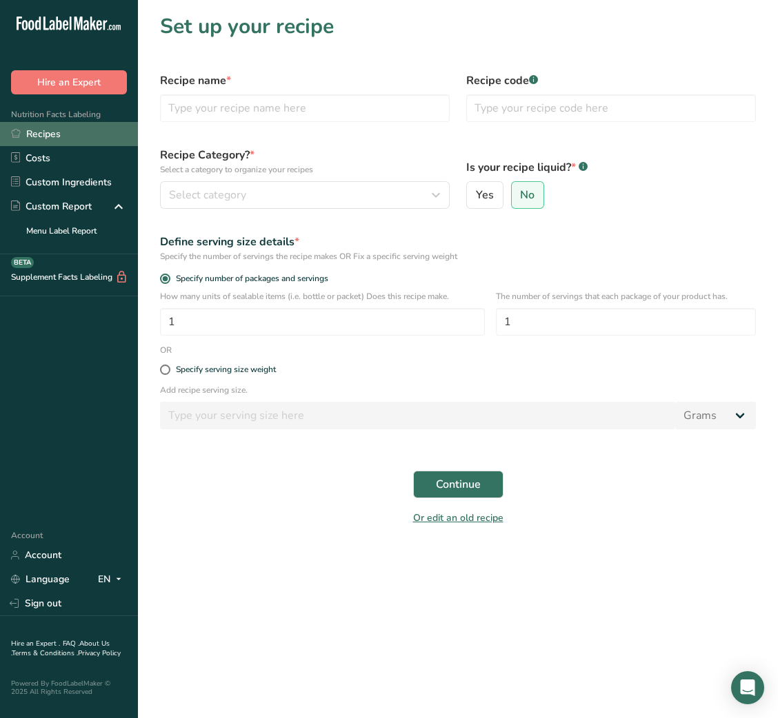
click at [85, 134] on link "Recipes" at bounding box center [69, 134] width 138 height 24
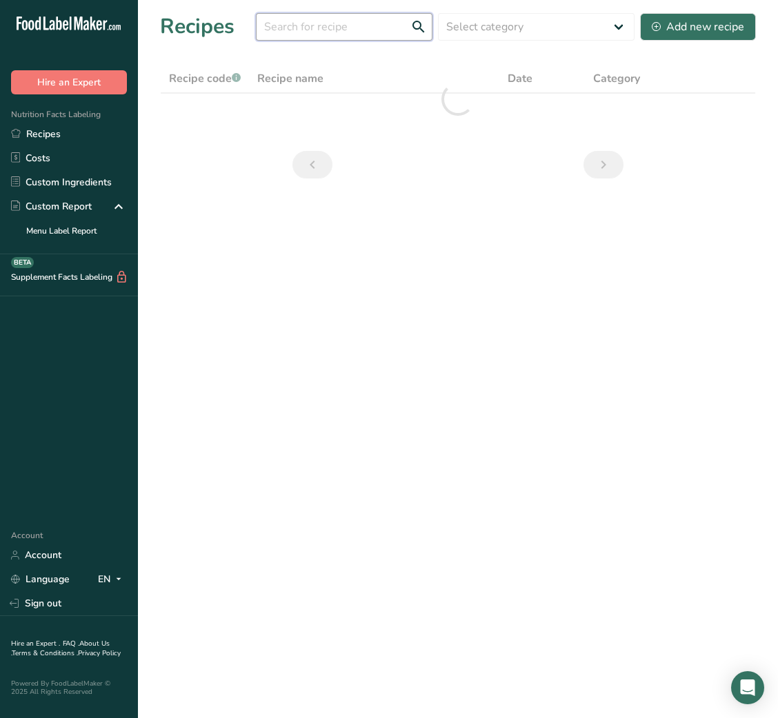
click at [371, 33] on input "text" at bounding box center [344, 27] width 176 height 28
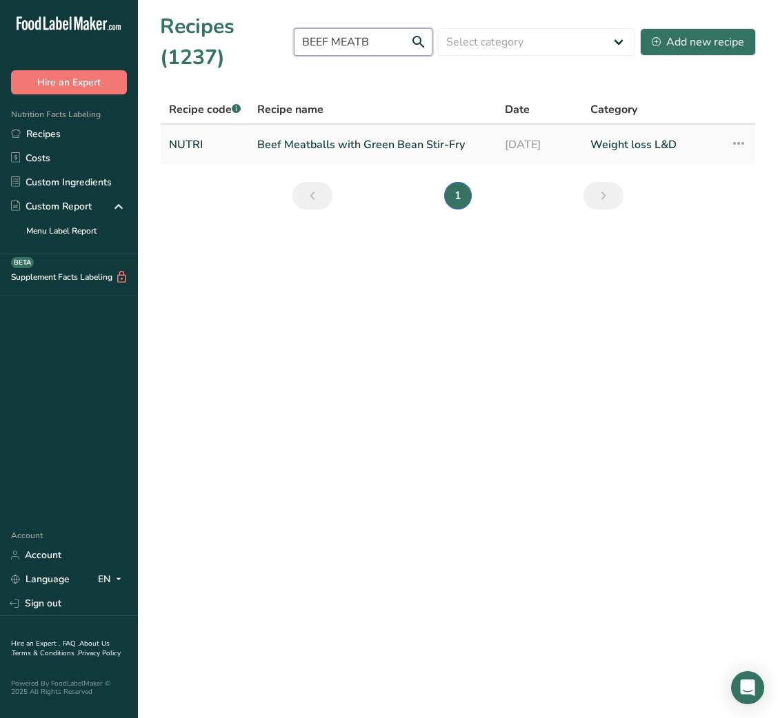
type input "BEEF MEATB"
click at [334, 149] on link "Beef Meatballs with Green Bean Stir-Fry" at bounding box center [372, 144] width 231 height 29
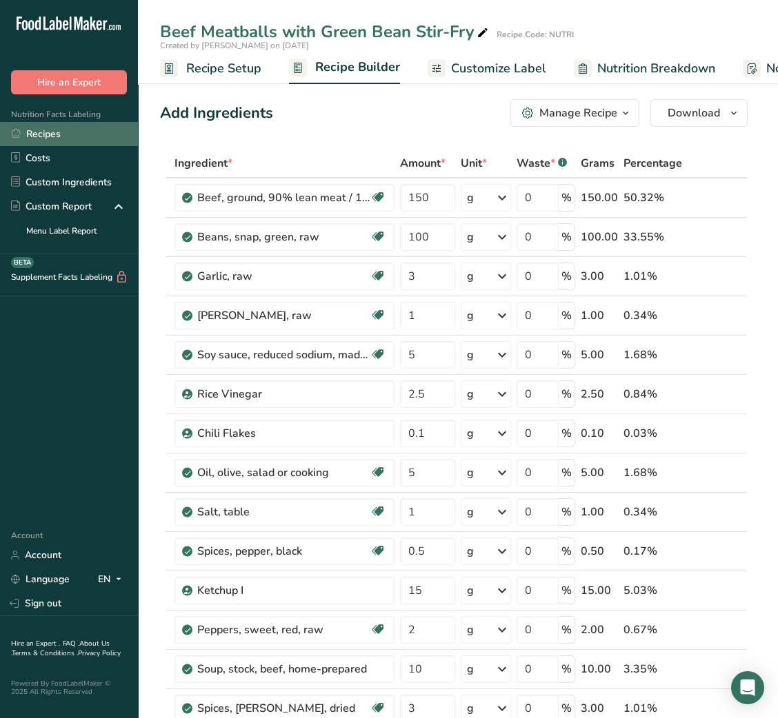
click at [104, 140] on link "Recipes" at bounding box center [69, 134] width 138 height 24
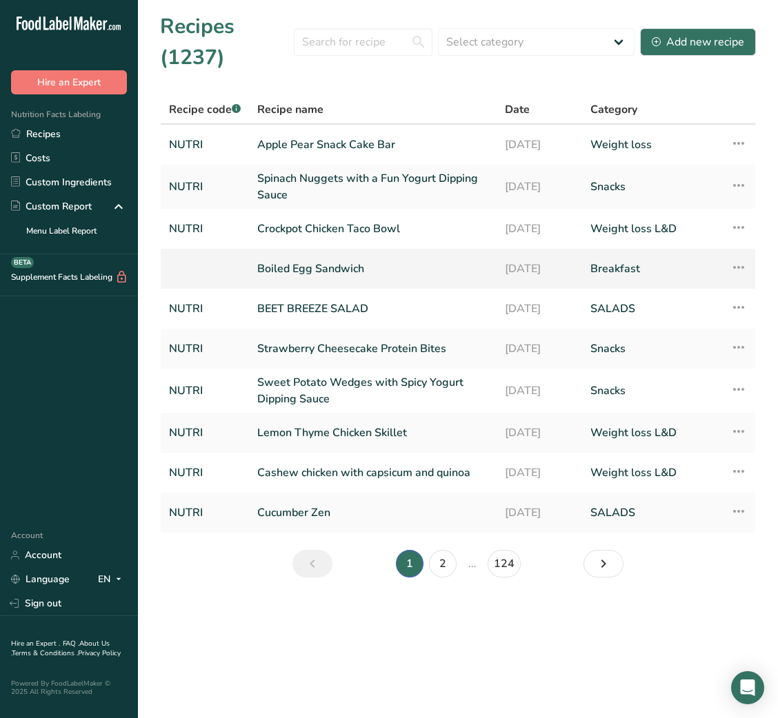
click at [320, 275] on link "Boiled Egg Sandwich" at bounding box center [372, 268] width 231 height 29
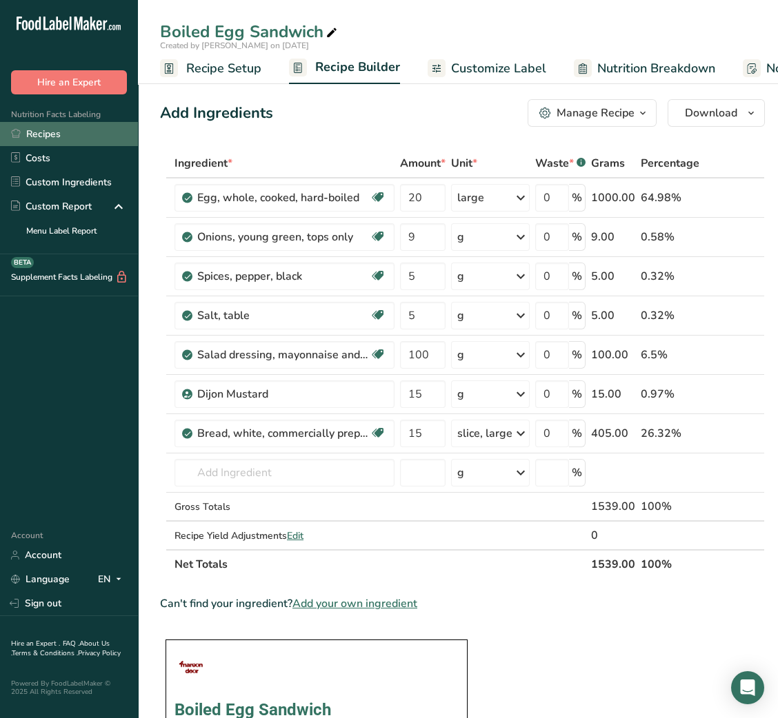
click at [56, 137] on link "Recipes" at bounding box center [69, 134] width 138 height 24
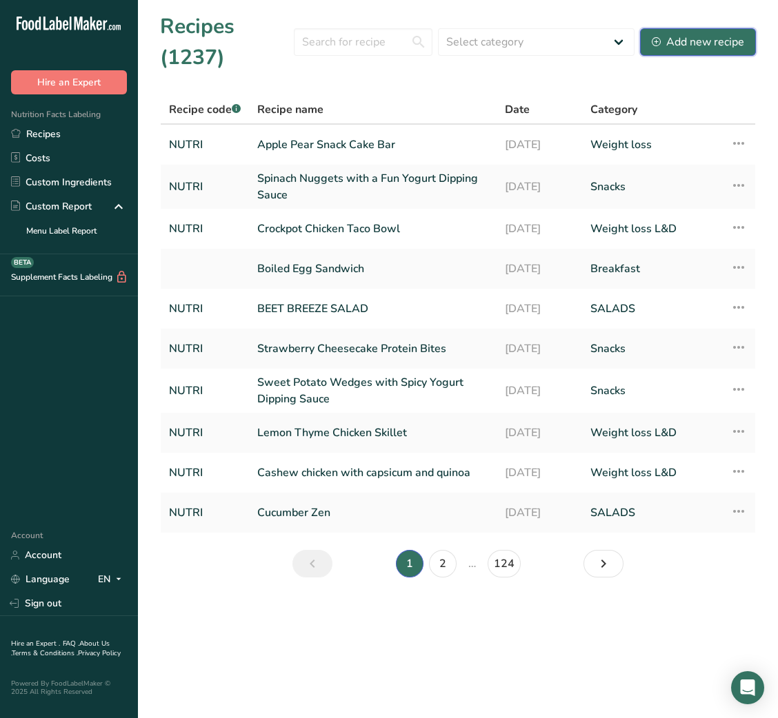
click at [716, 35] on div "Add new recipe" at bounding box center [698, 42] width 92 height 17
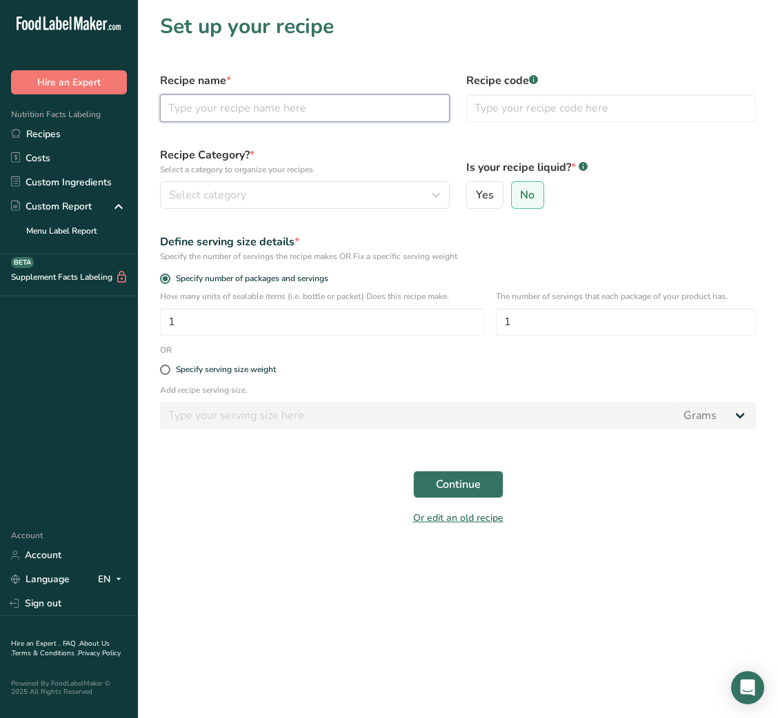
click at [299, 108] on input "text" at bounding box center [305, 108] width 290 height 28
type input "Tomato Basil salad"
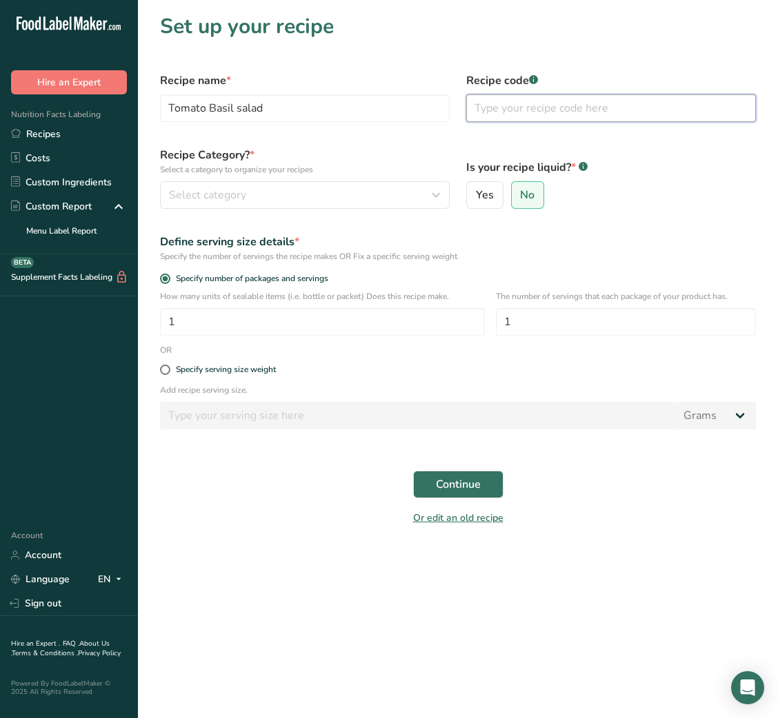
click at [512, 105] on input "text" at bounding box center [611, 108] width 290 height 28
type input "NUTRI"
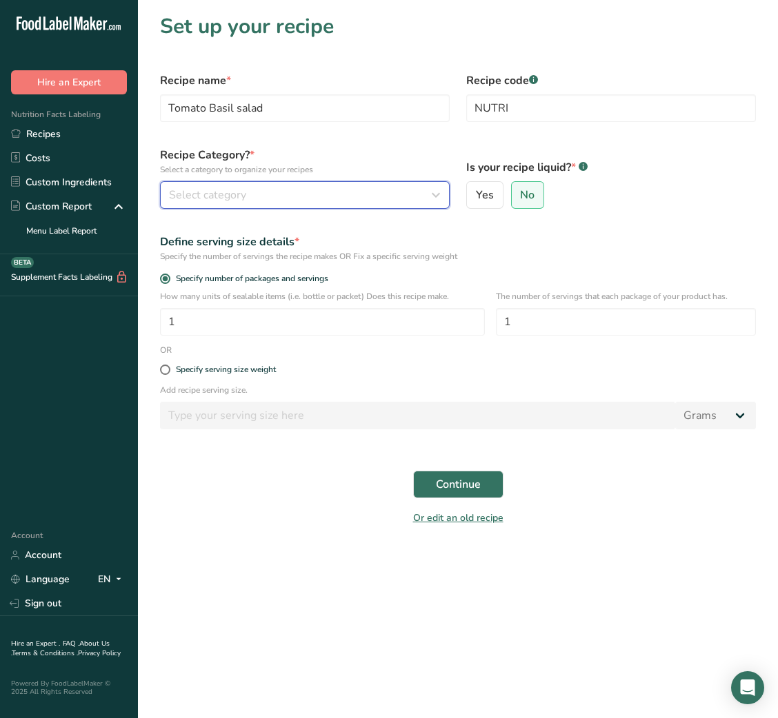
click at [392, 207] on button "Select category" at bounding box center [305, 195] width 290 height 28
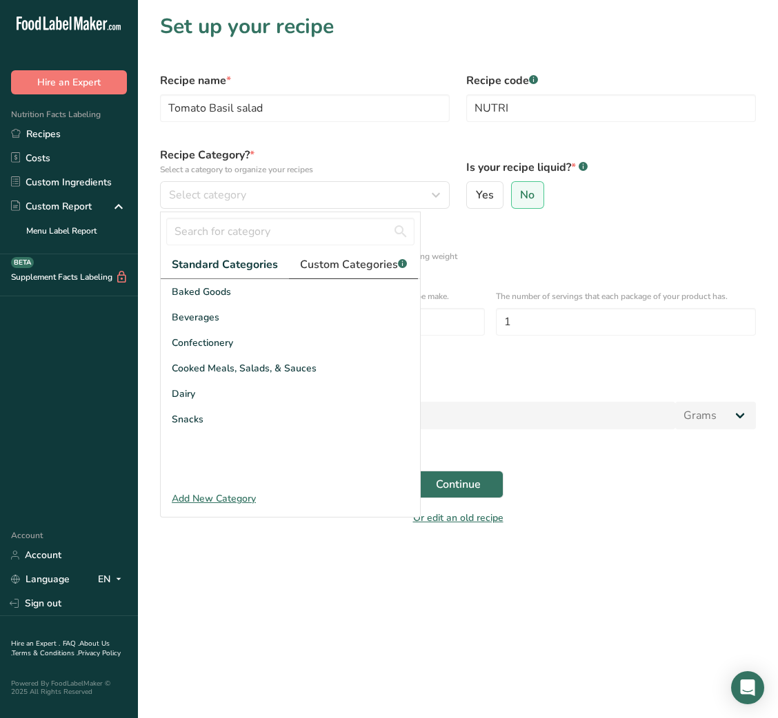
click at [370, 255] on link "Custom Categories .a-a{fill:#347362;}.b-a{fill:#fff;}" at bounding box center [353, 265] width 129 height 28
click at [272, 244] on input "text" at bounding box center [290, 232] width 248 height 28
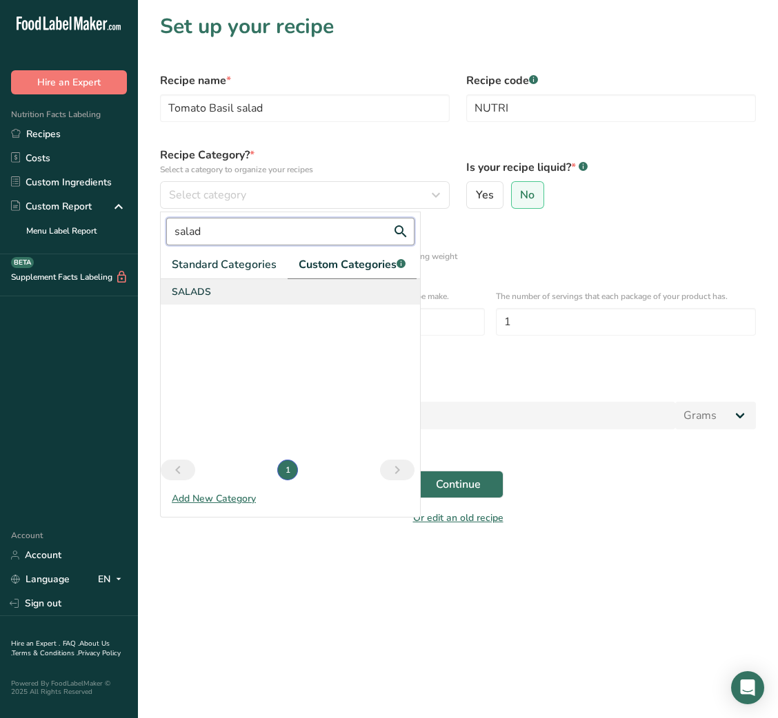
type input "salad"
click at [216, 294] on div "SALADS" at bounding box center [290, 292] width 259 height 26
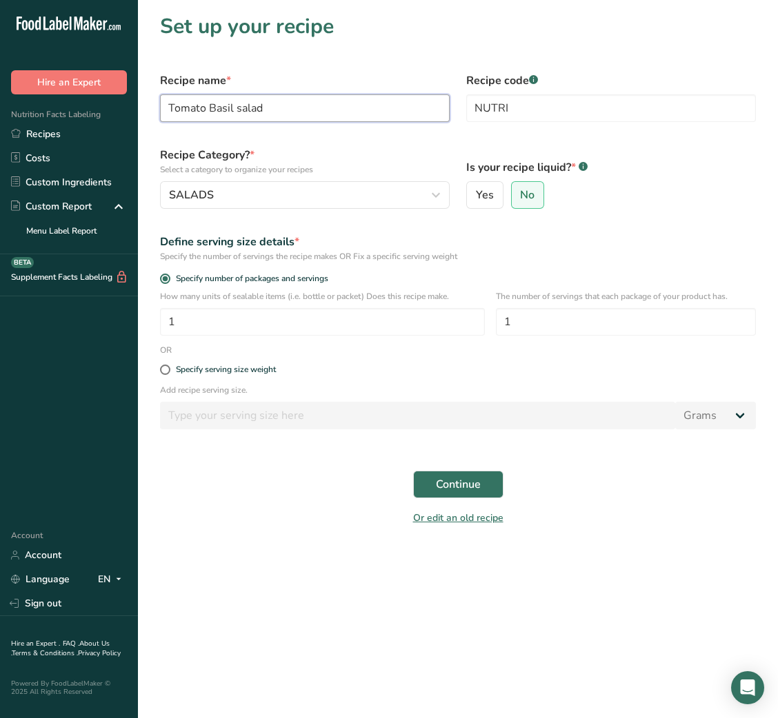
click at [329, 110] on input "Tomato Basil salad" at bounding box center [305, 108] width 290 height 28
click at [475, 492] on span "Continue" at bounding box center [458, 484] width 45 height 17
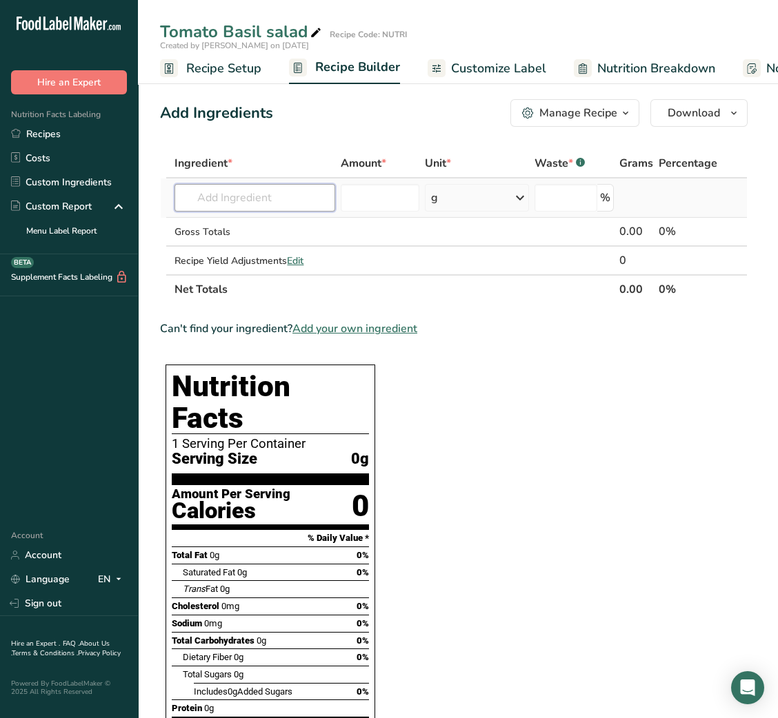
click at [252, 200] on input "text" at bounding box center [254, 198] width 161 height 28
